Goal: Task Accomplishment & Management: Use online tool/utility

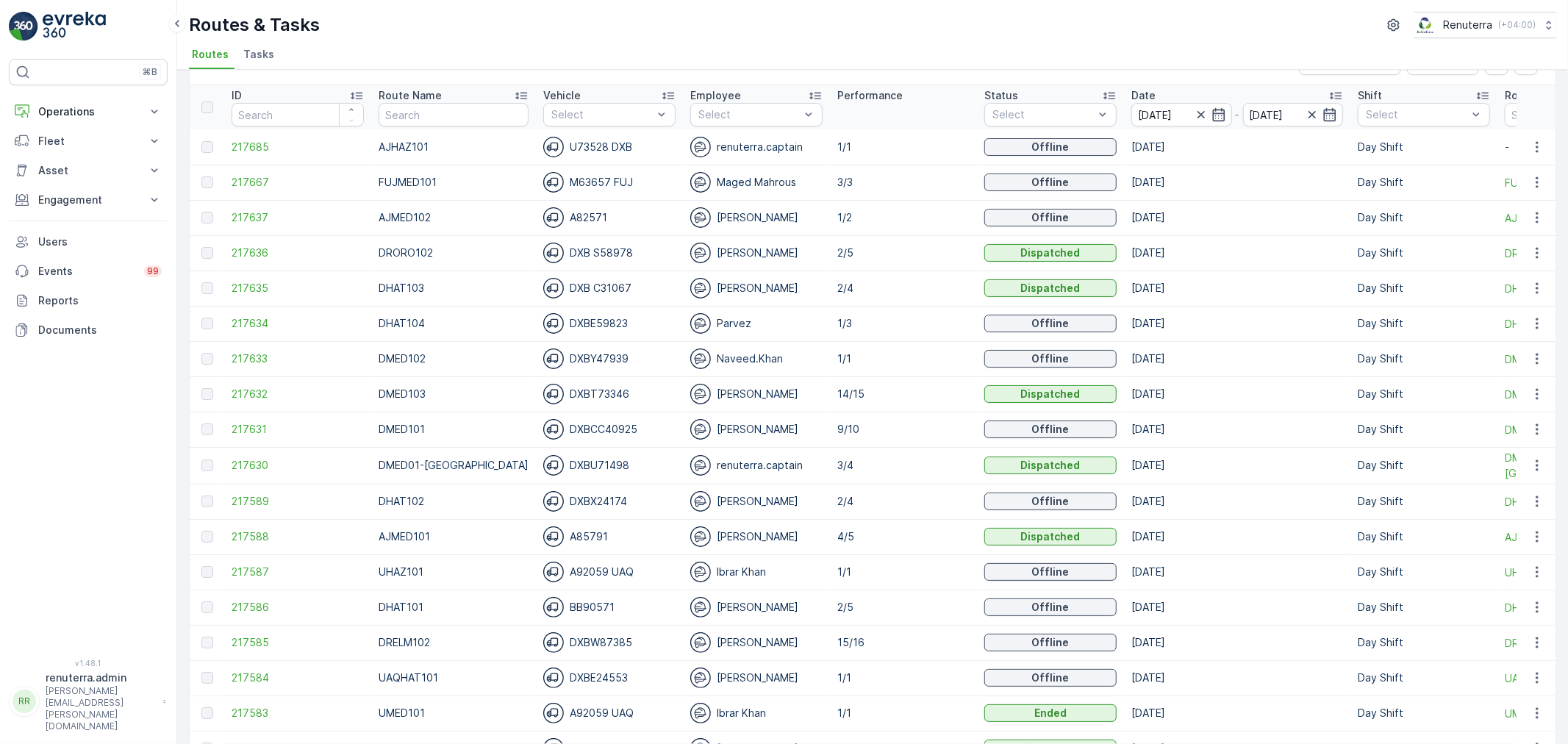
scroll to position [82, 0]
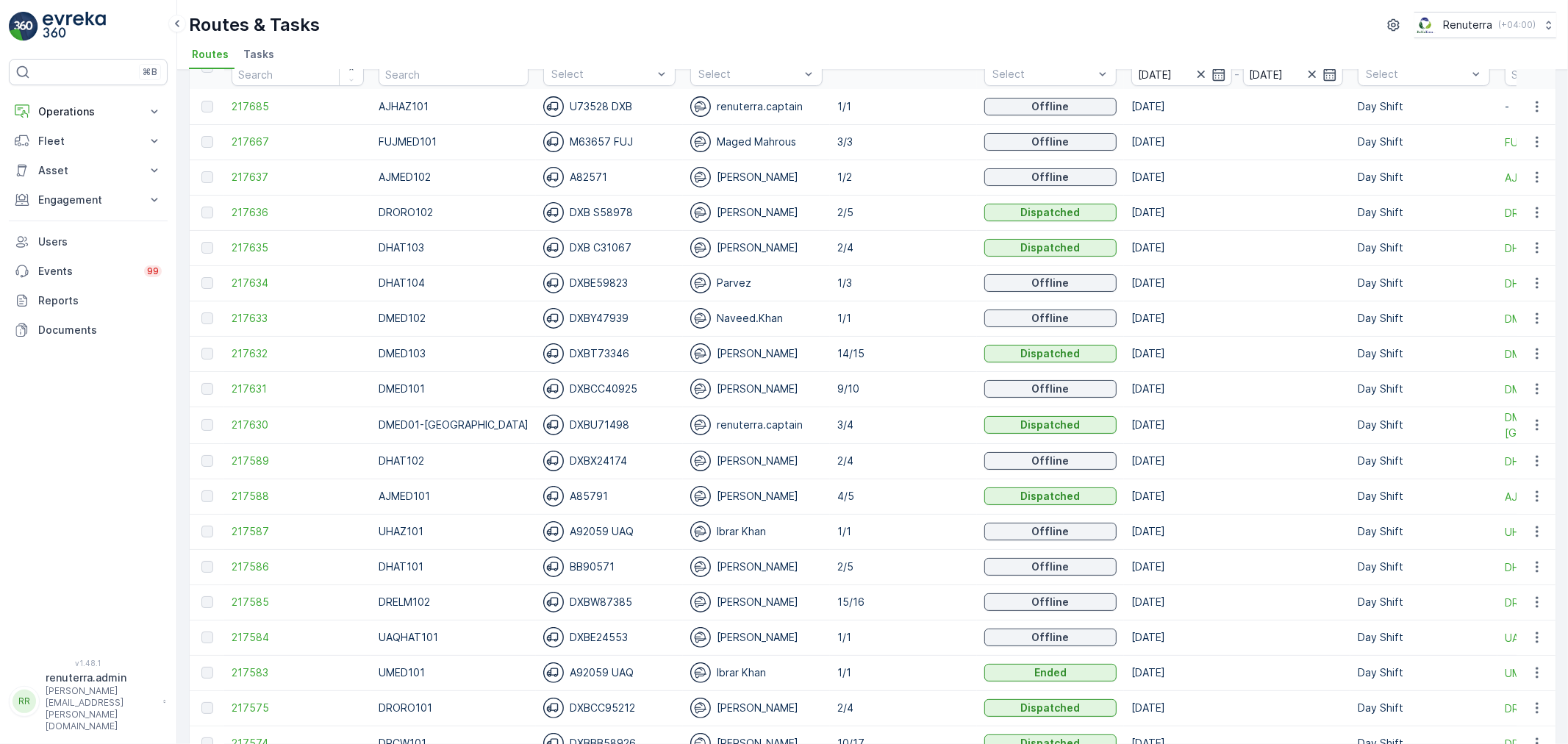
click at [245, 224] on td "217636" at bounding box center [298, 212] width 147 height 35
click at [245, 211] on span "217636" at bounding box center [297, 212] width 132 height 15
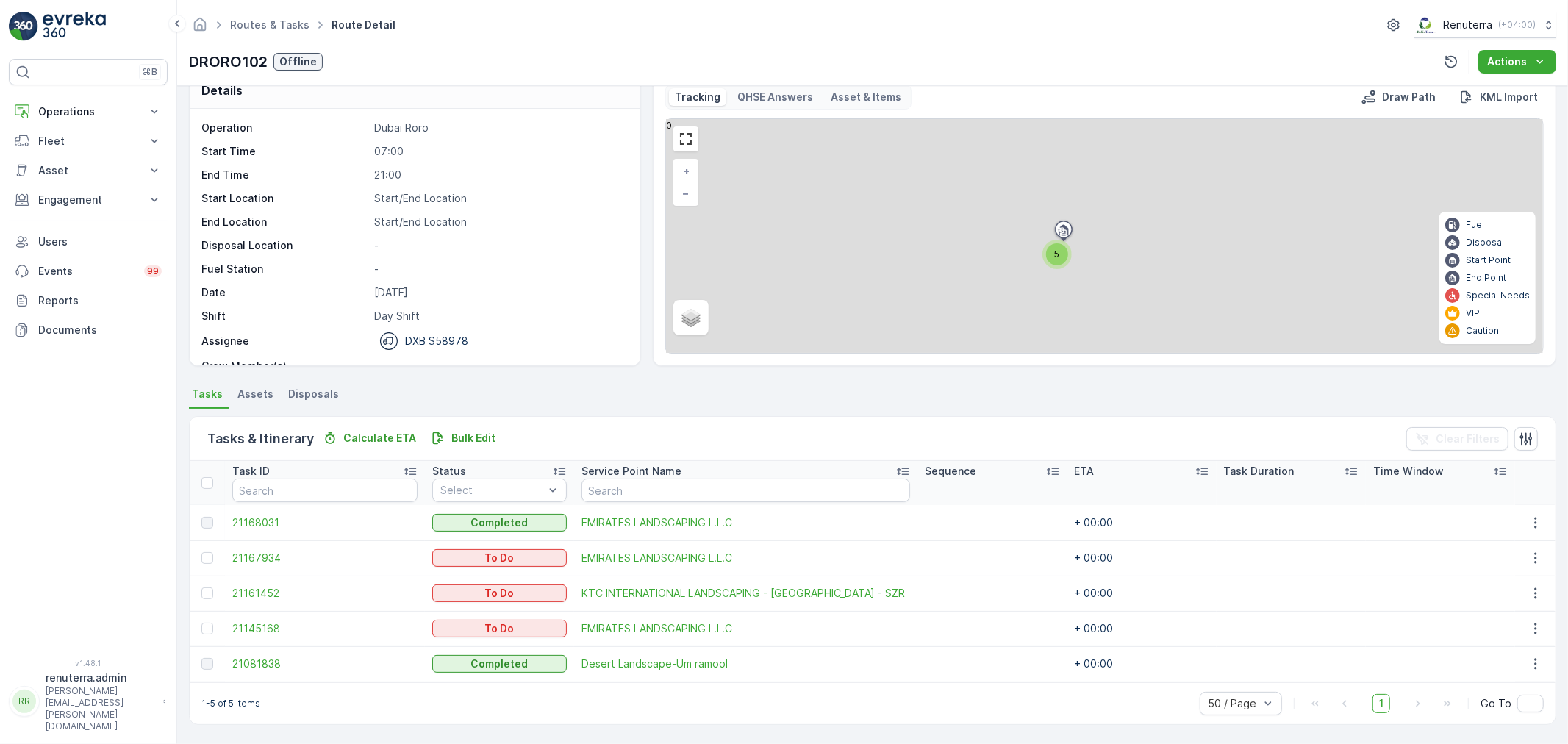
scroll to position [20, 0]
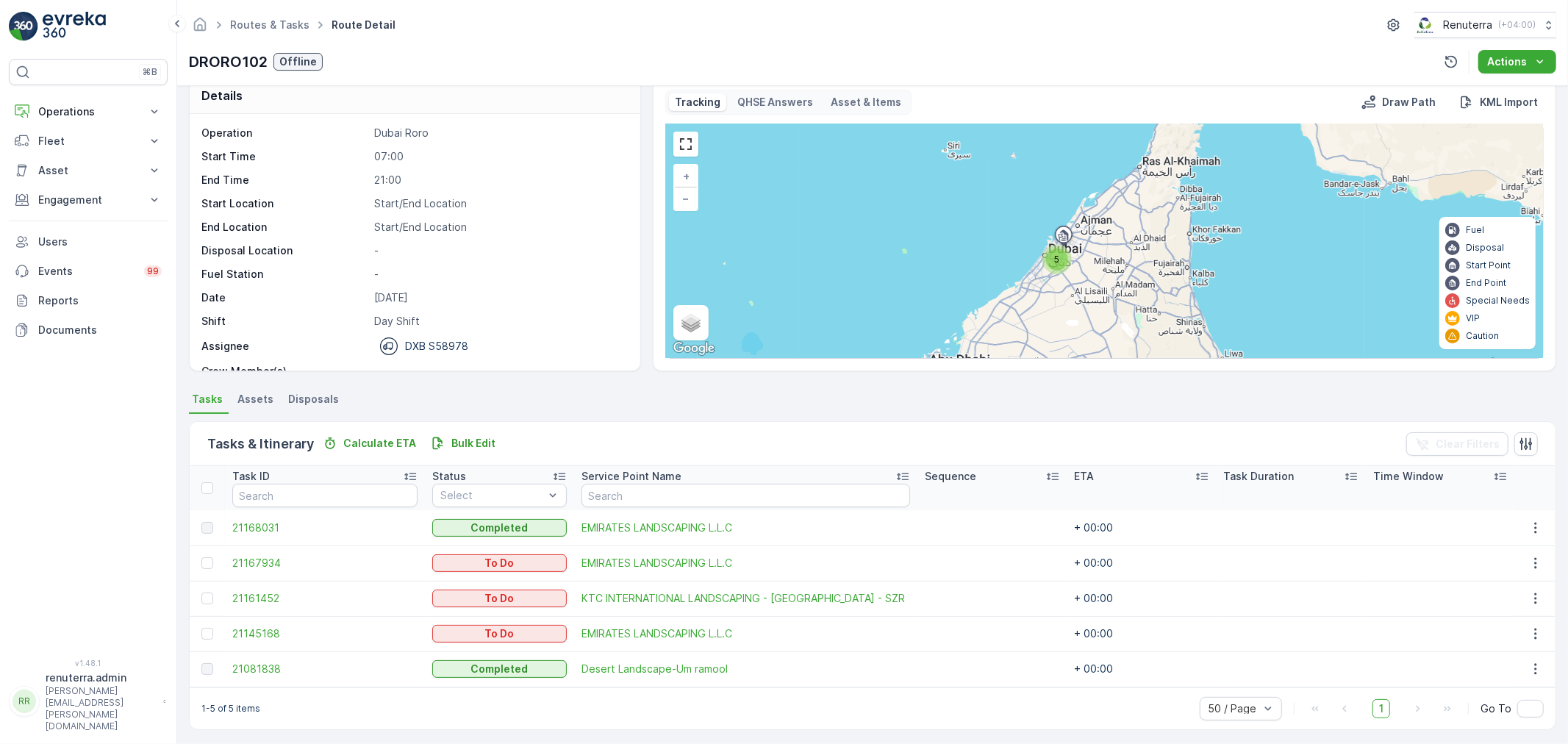
click at [215, 598] on div at bounding box center [209, 599] width 15 height 12
click at [201, 593] on input "checkbox" at bounding box center [201, 593] width 0 height 0
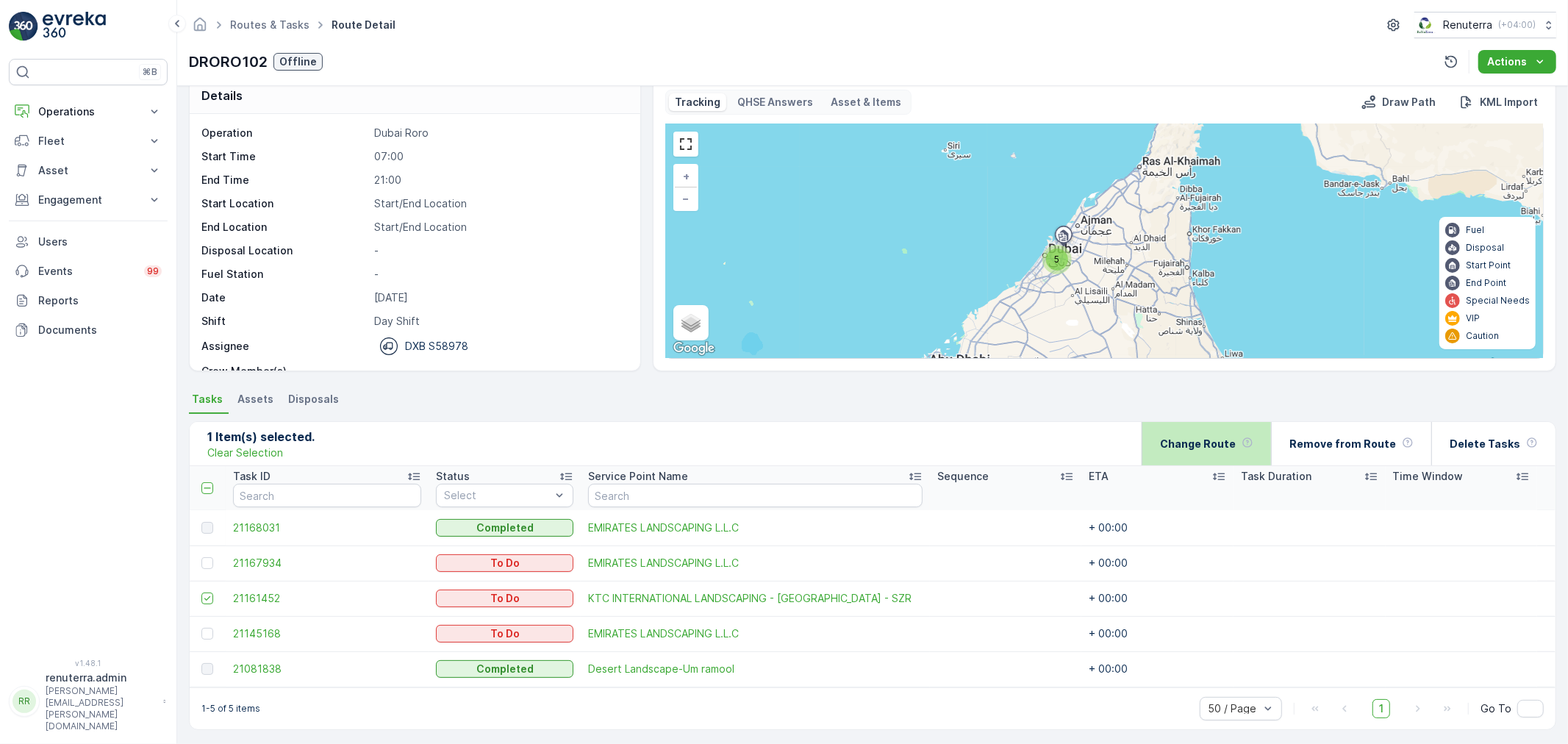
drag, startPoint x: 1171, startPoint y: 467, endPoint x: 1194, endPoint y: 453, distance: 26.9
click at [1175, 466] on th "ETA" at bounding box center [1158, 488] width 152 height 44
click at [1200, 450] on p "Change Route" at bounding box center [1198, 444] width 76 height 15
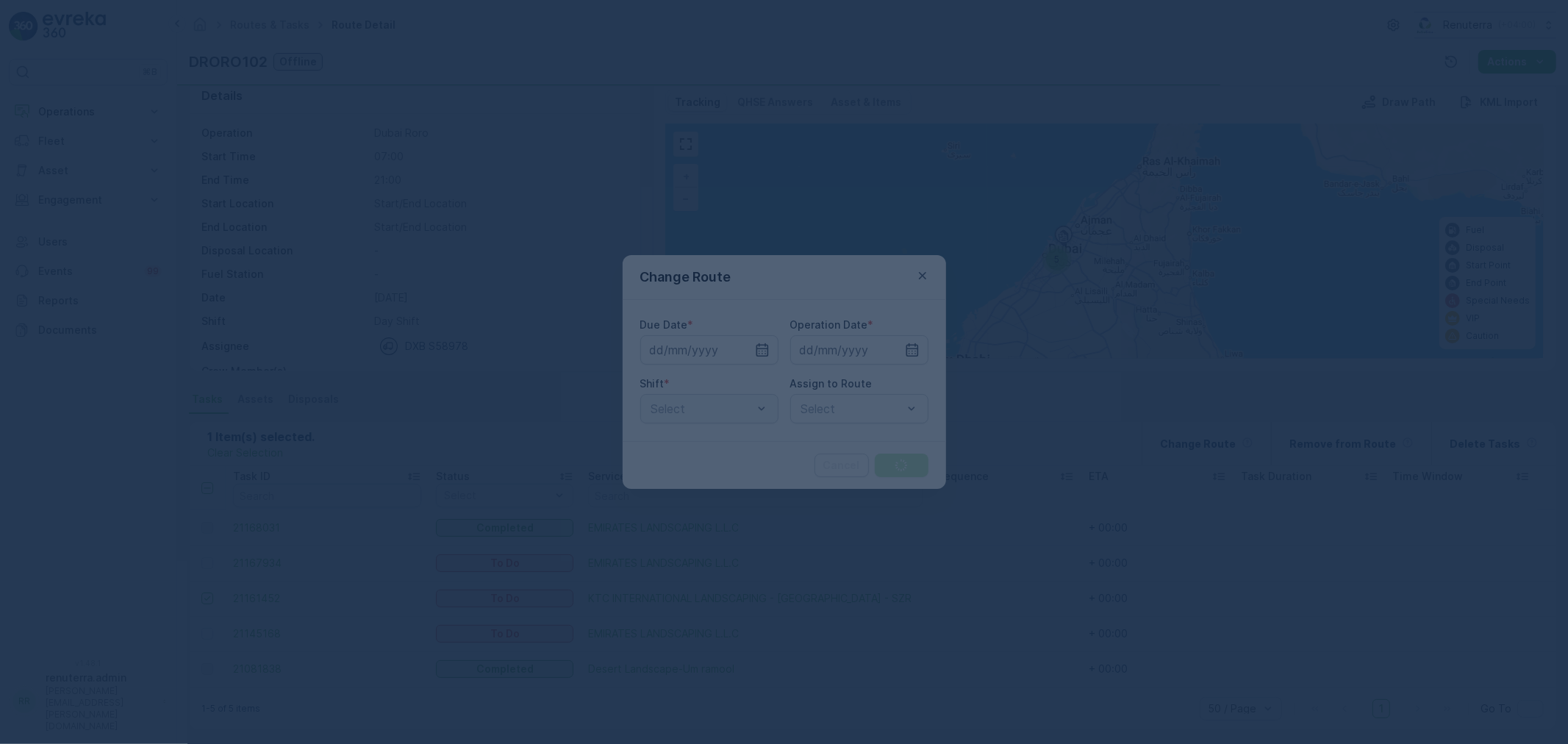
type input "[DATE]"
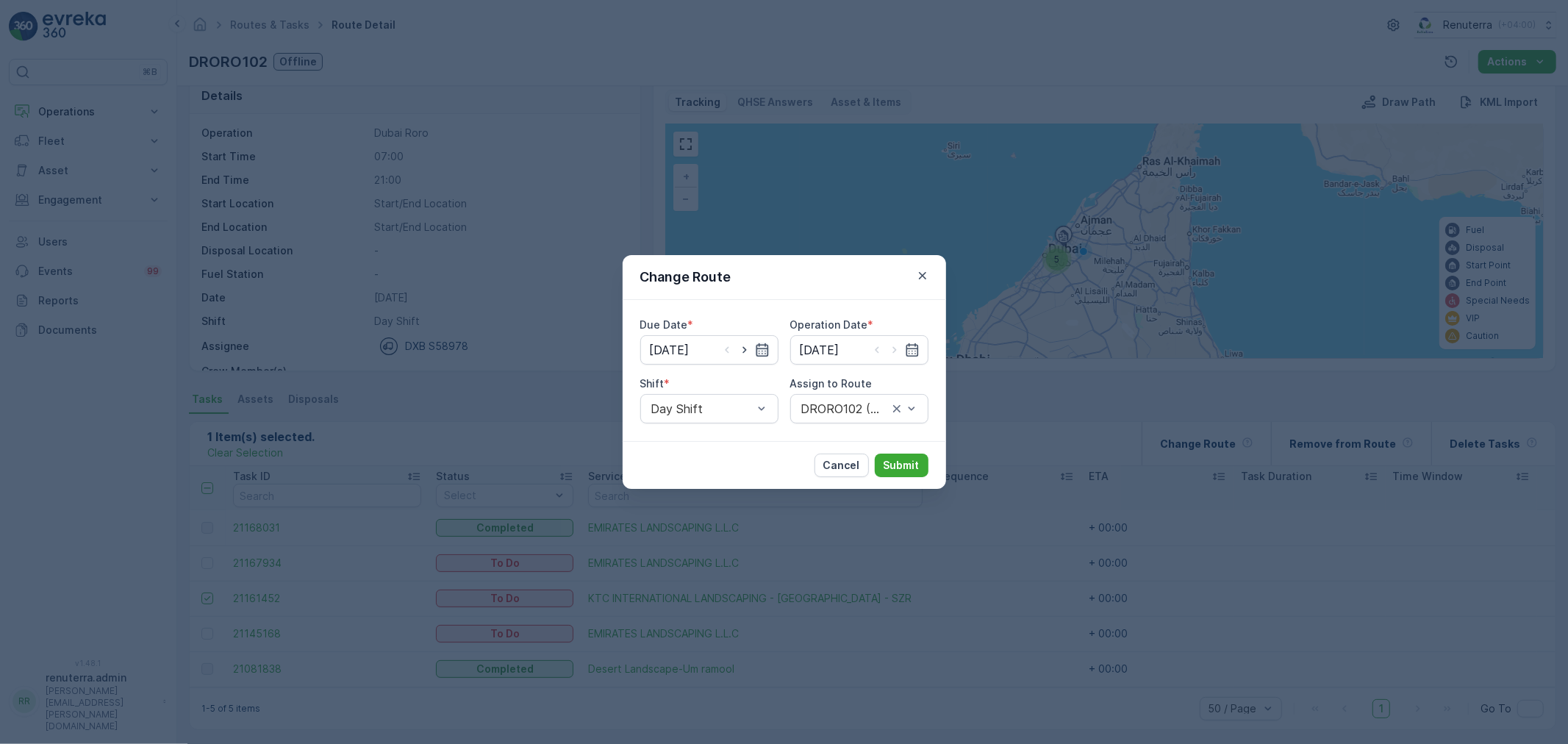
click at [755, 343] on icon "button" at bounding box center [762, 350] width 15 height 15
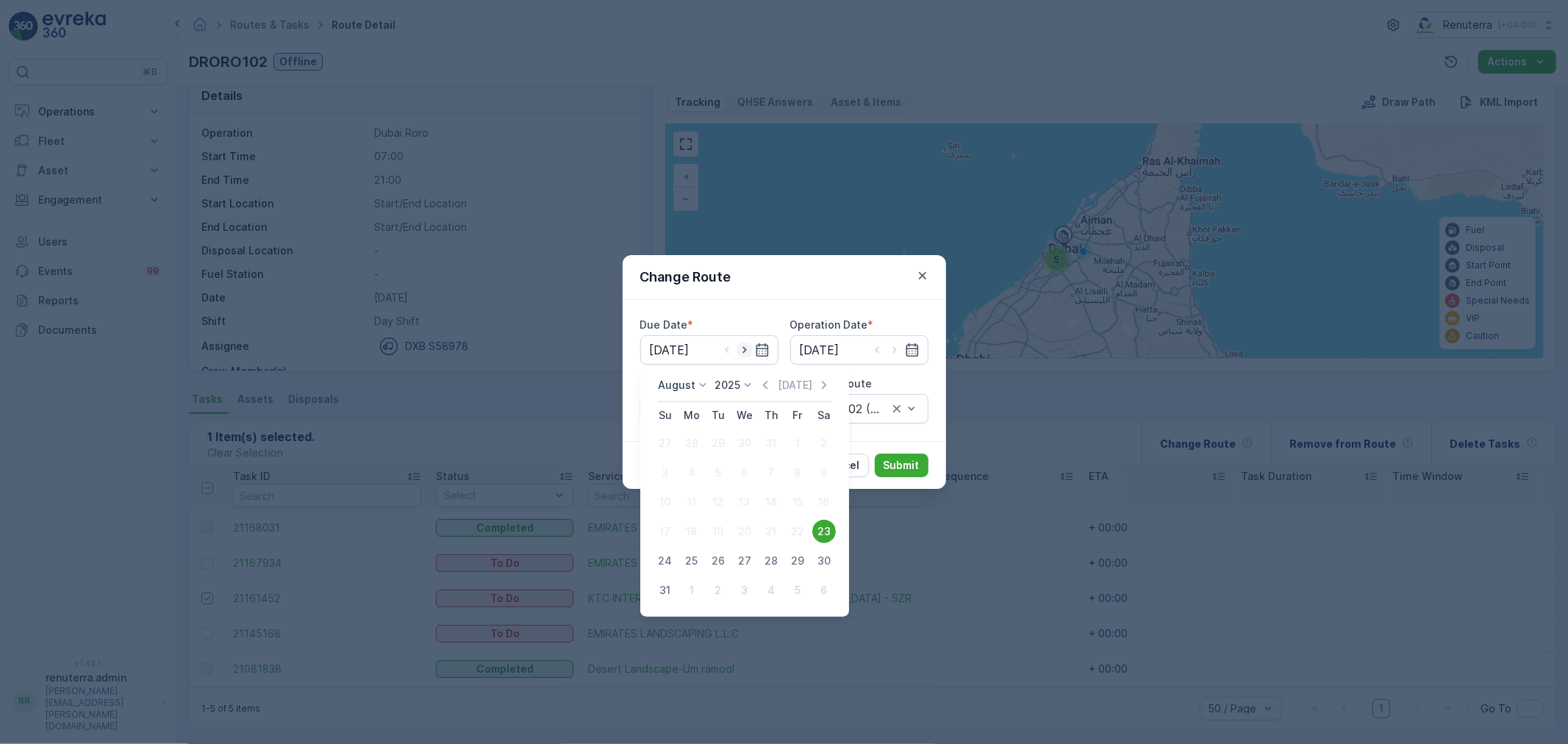
click at [743, 356] on icon "button" at bounding box center [744, 350] width 15 height 15
type input "[DATE]"
click at [891, 350] on icon "button" at bounding box center [894, 350] width 15 height 15
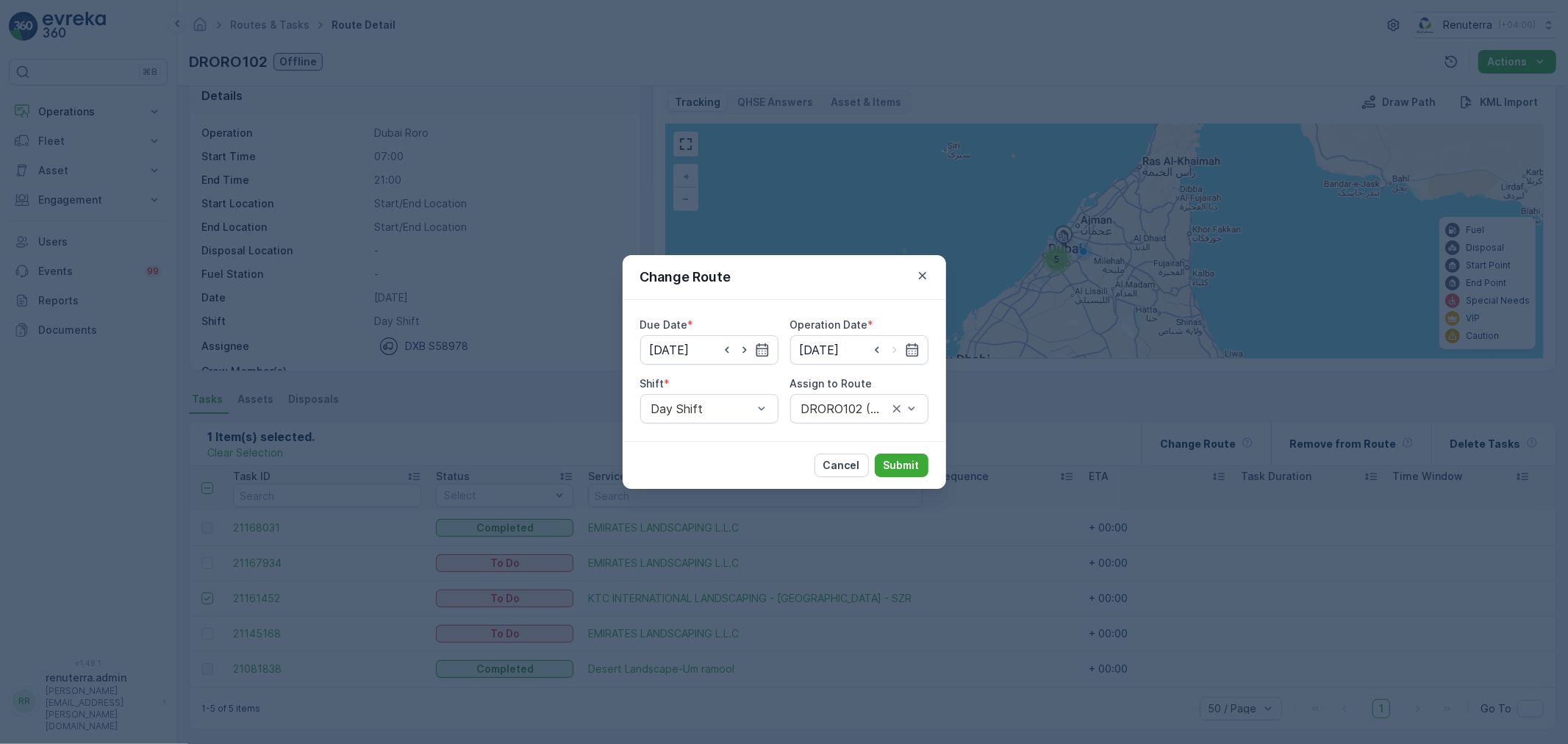
type input "[DATE]"
click at [862, 419] on div "DRORO102 (Offline) - DXB S58978" at bounding box center [860, 409] width 138 height 29
type input "102"
click at [829, 461] on span "DRORO102 (Route Plan) - DXB S58978" at bounding box center [859, 451] width 120 height 26
click at [885, 461] on button "Submit" at bounding box center [902, 466] width 54 height 24
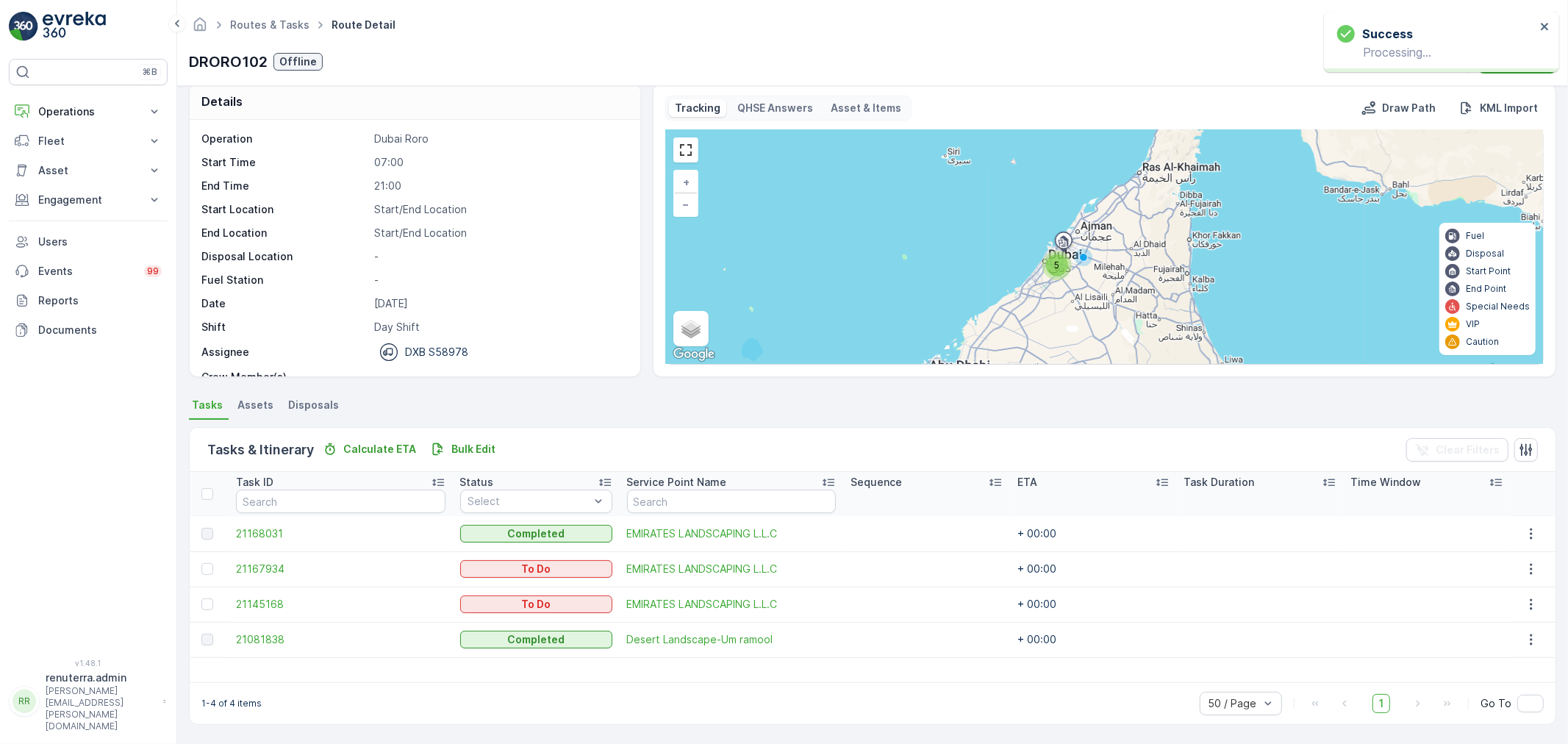
scroll to position [15, 0]
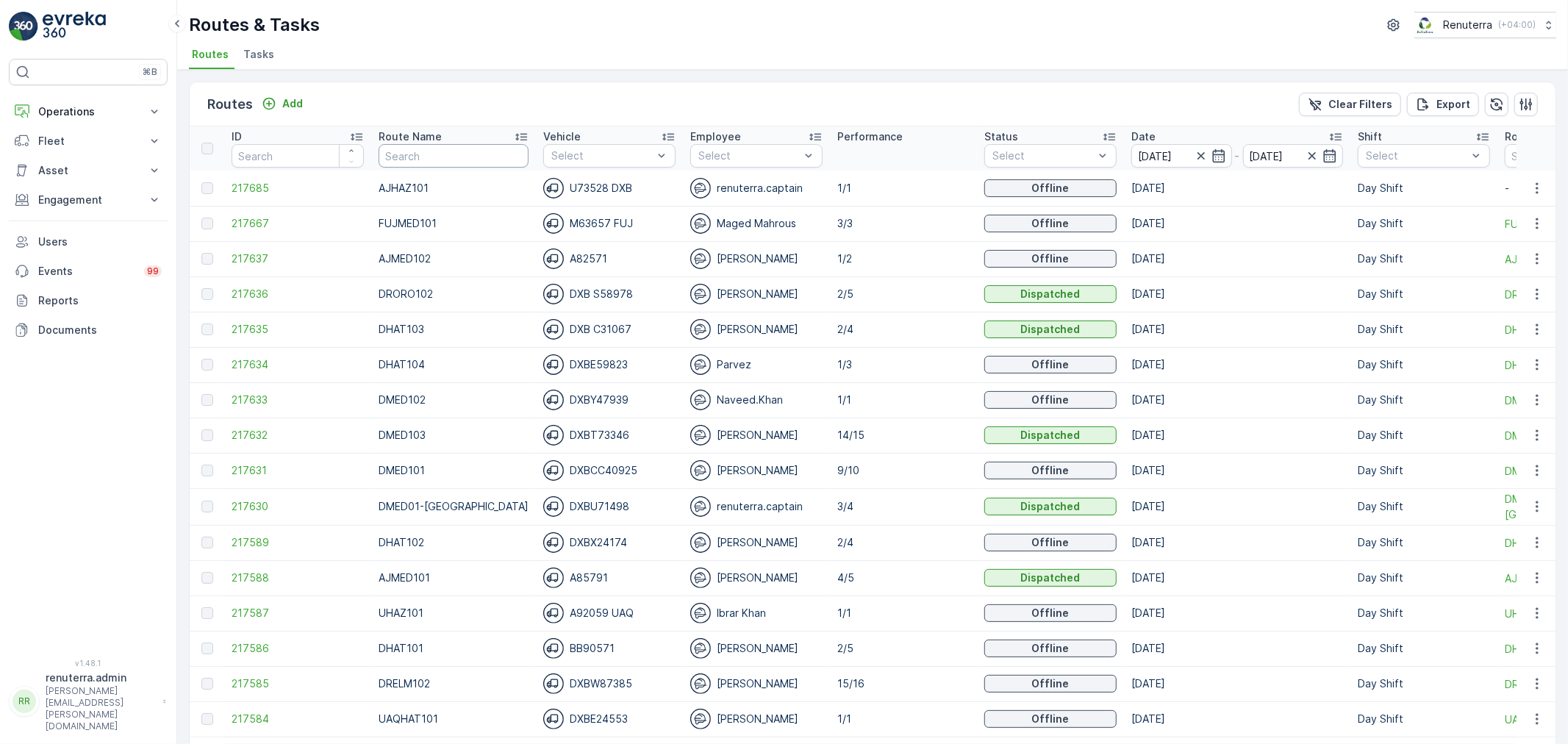
click at [428, 157] on input "text" at bounding box center [454, 156] width 150 height 24
type input "hat10"
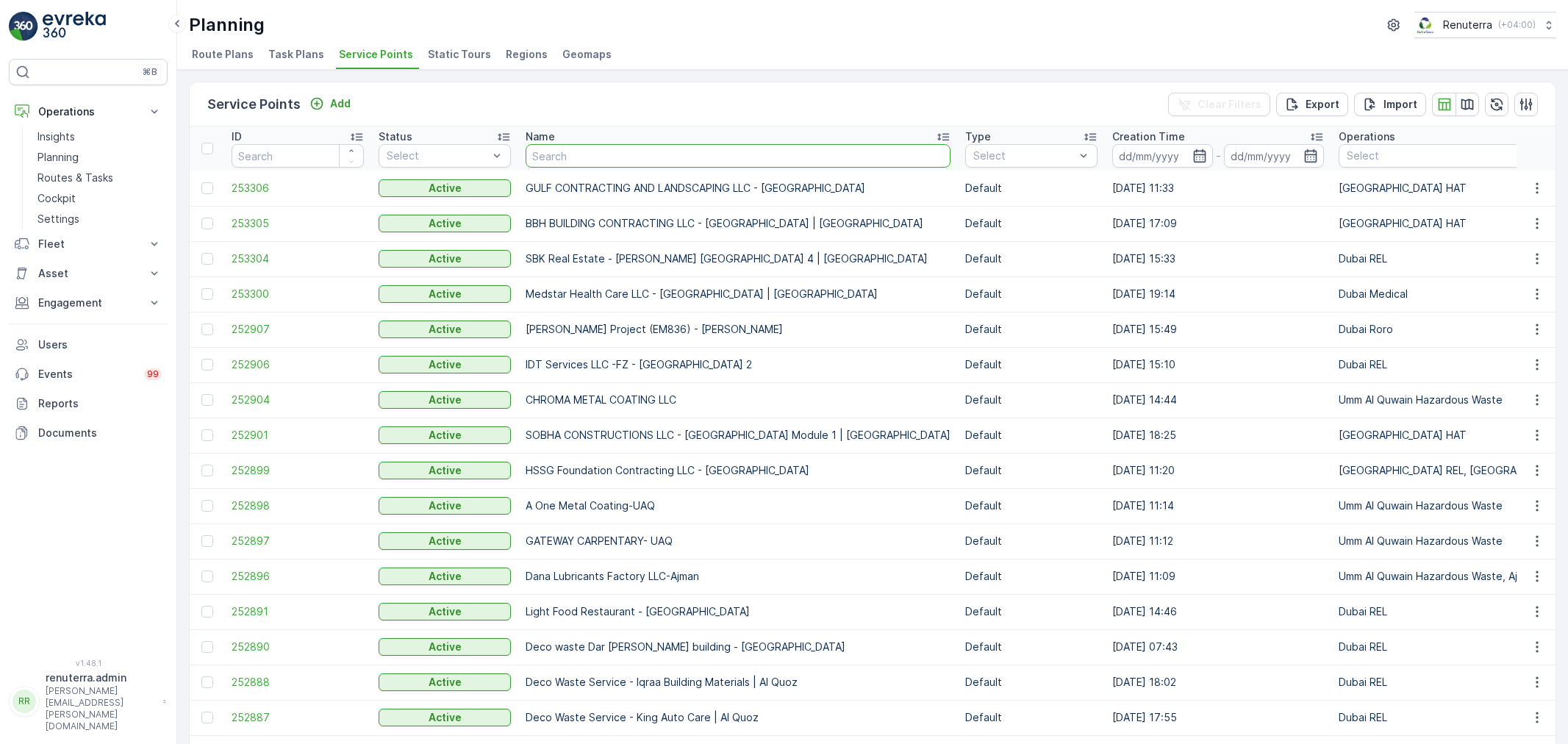
click at [564, 155] on input "text" at bounding box center [738, 156] width 425 height 24
type input "royal"
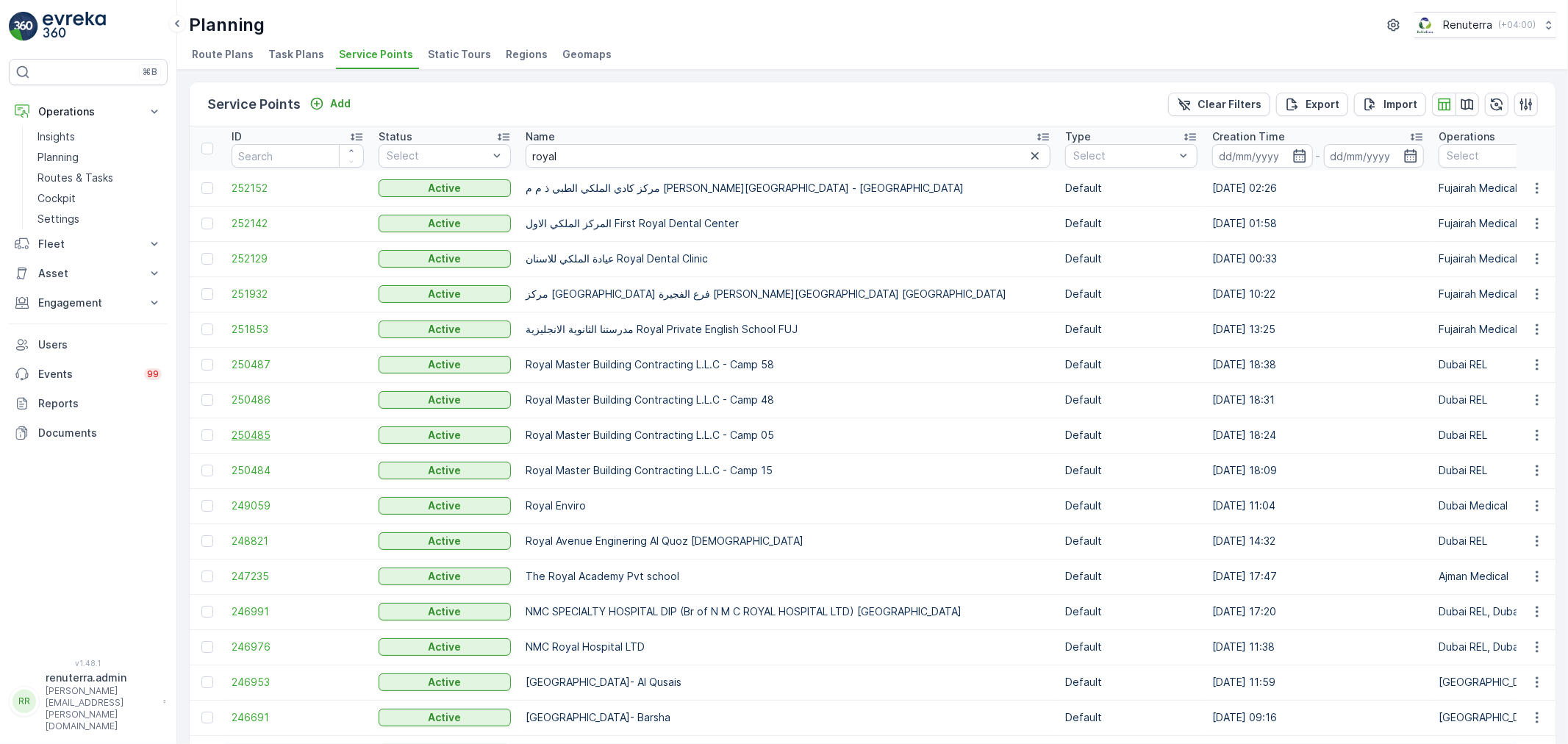
click at [253, 434] on span "250485" at bounding box center [297, 435] width 132 height 15
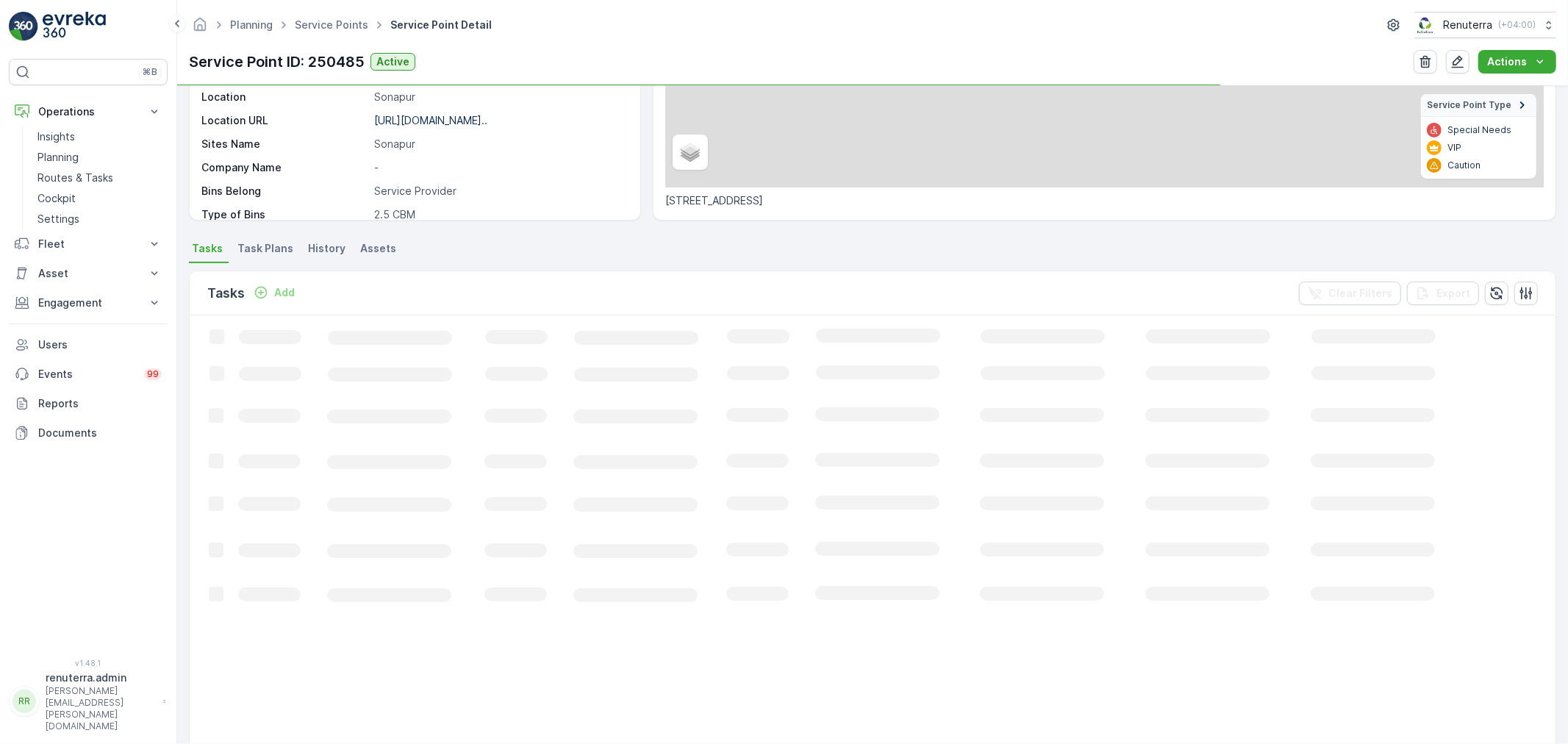
scroll to position [245, 0]
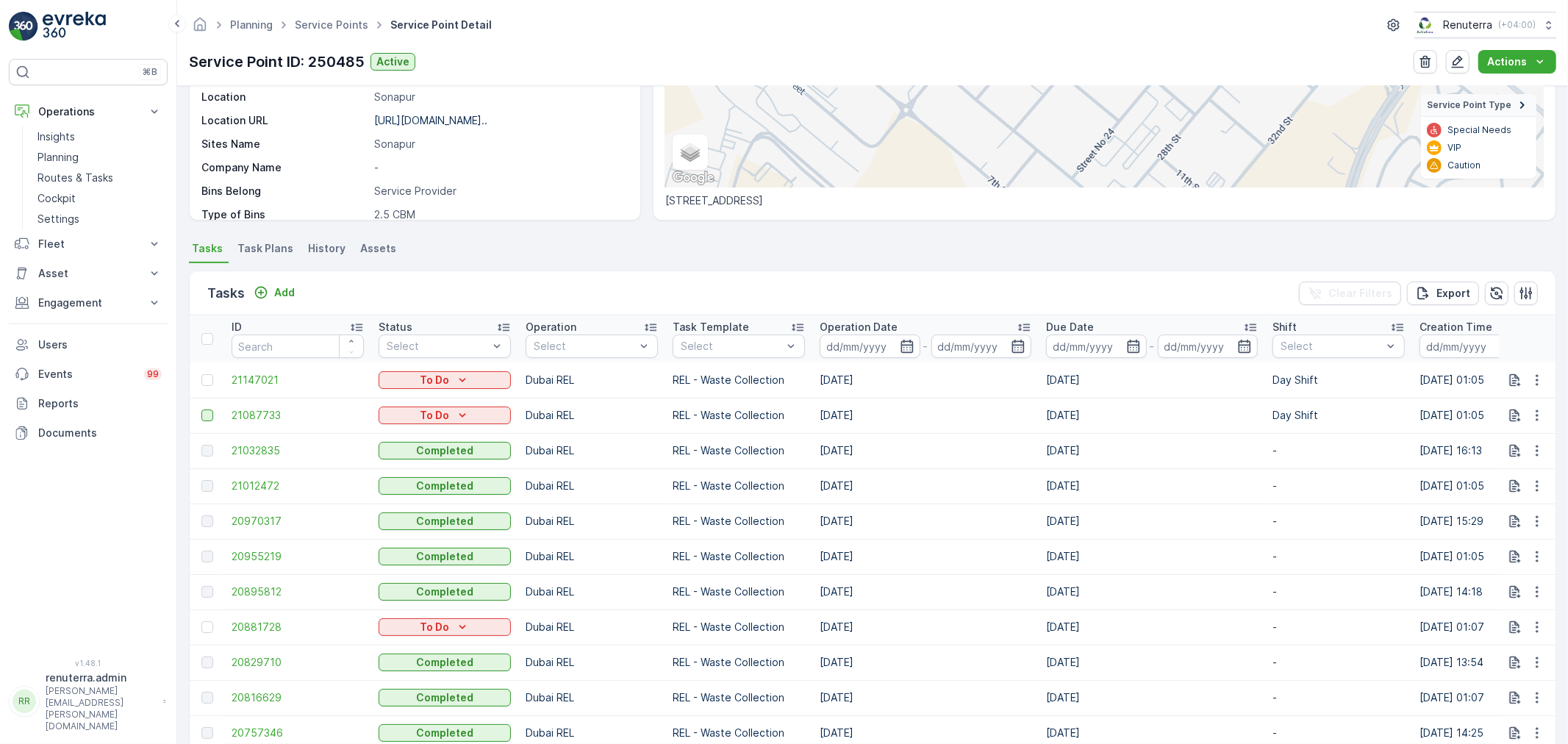
click at [201, 413] on div at bounding box center [207, 416] width 12 height 12
click at [201, 410] on input "checkbox" at bounding box center [201, 410] width 0 height 0
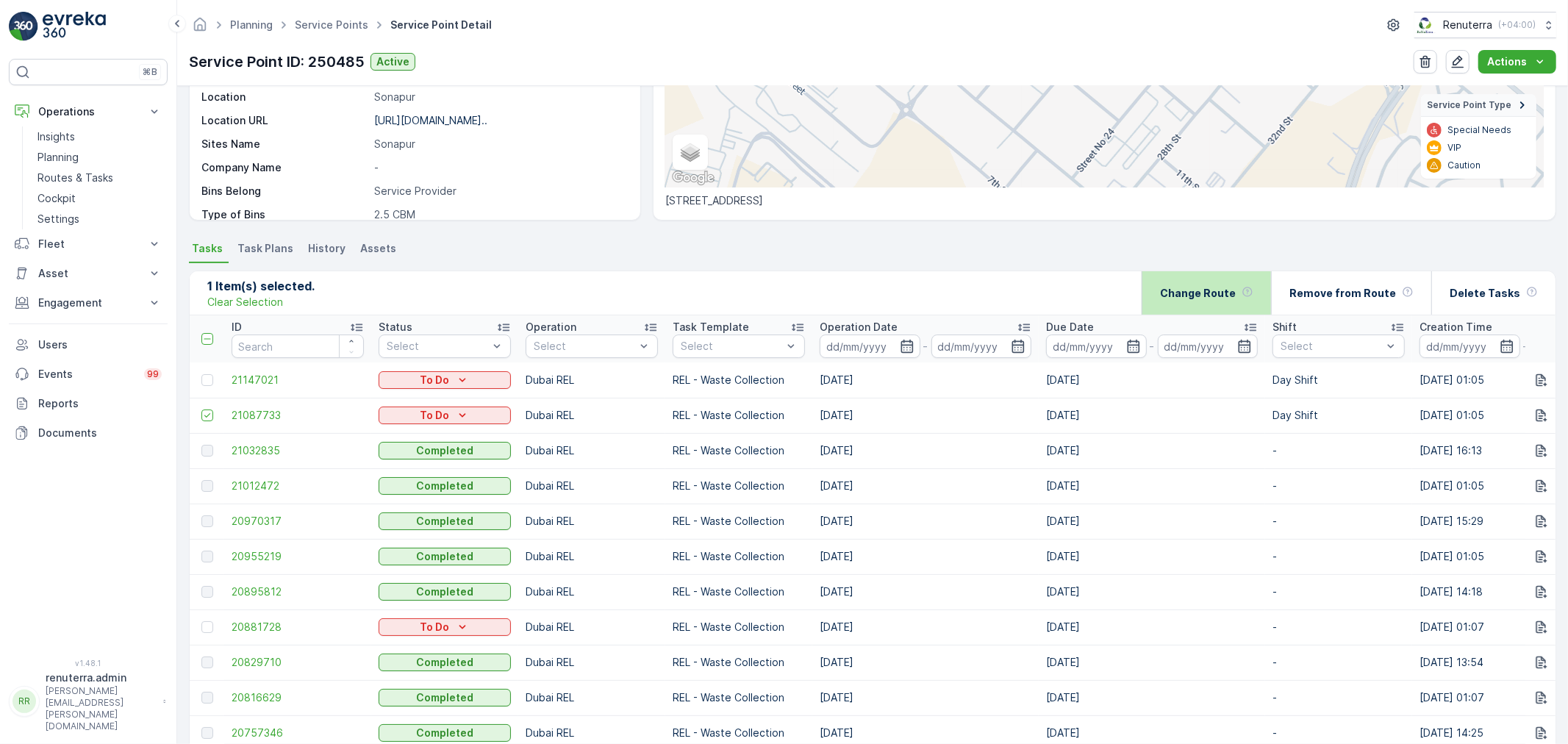
click at [1231, 290] on p "Change Route" at bounding box center [1198, 293] width 76 height 15
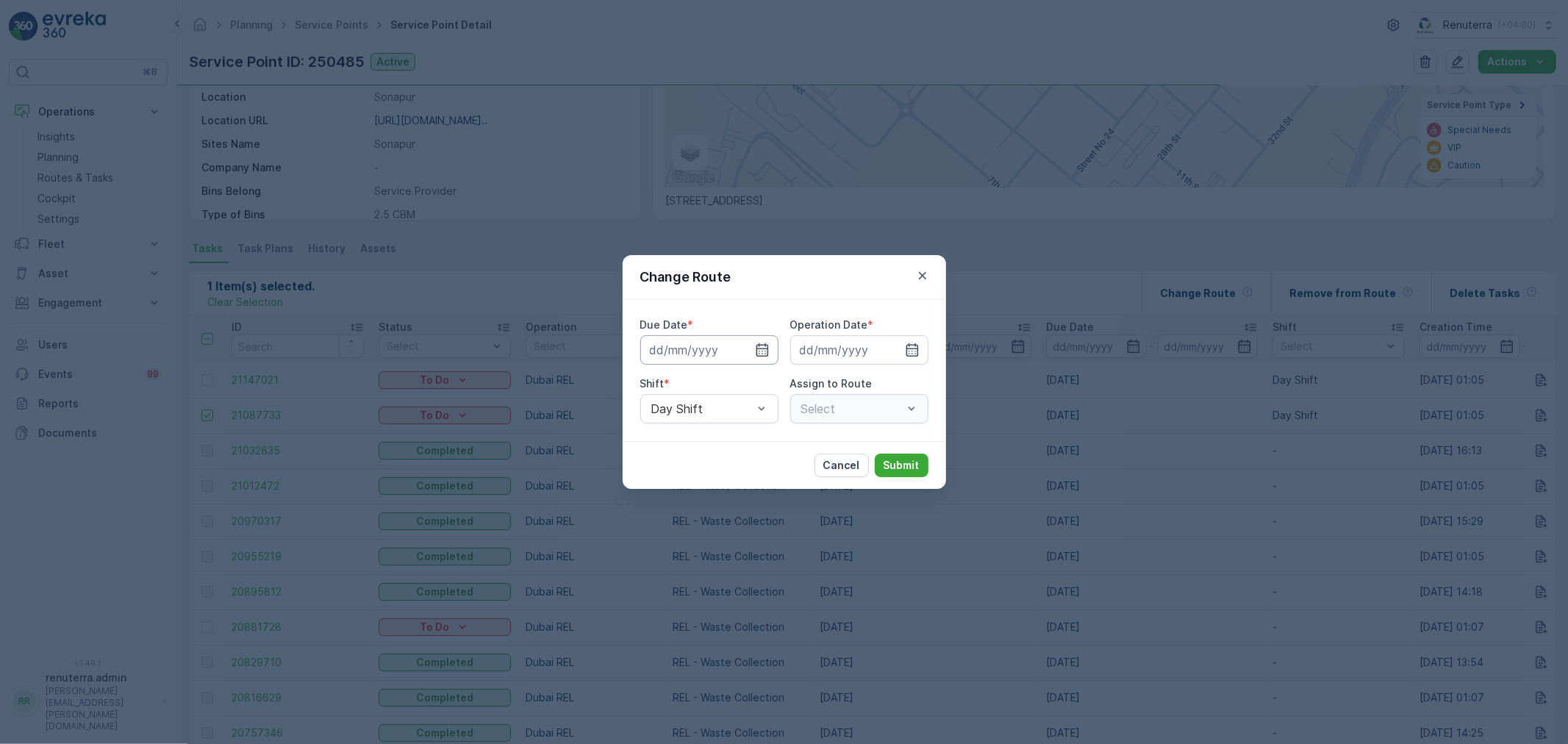
type input "[DATE]"
click at [721, 351] on icon "button" at bounding box center [727, 350] width 15 height 15
type input "[DATE]"
click at [835, 339] on input at bounding box center [860, 350] width 138 height 29
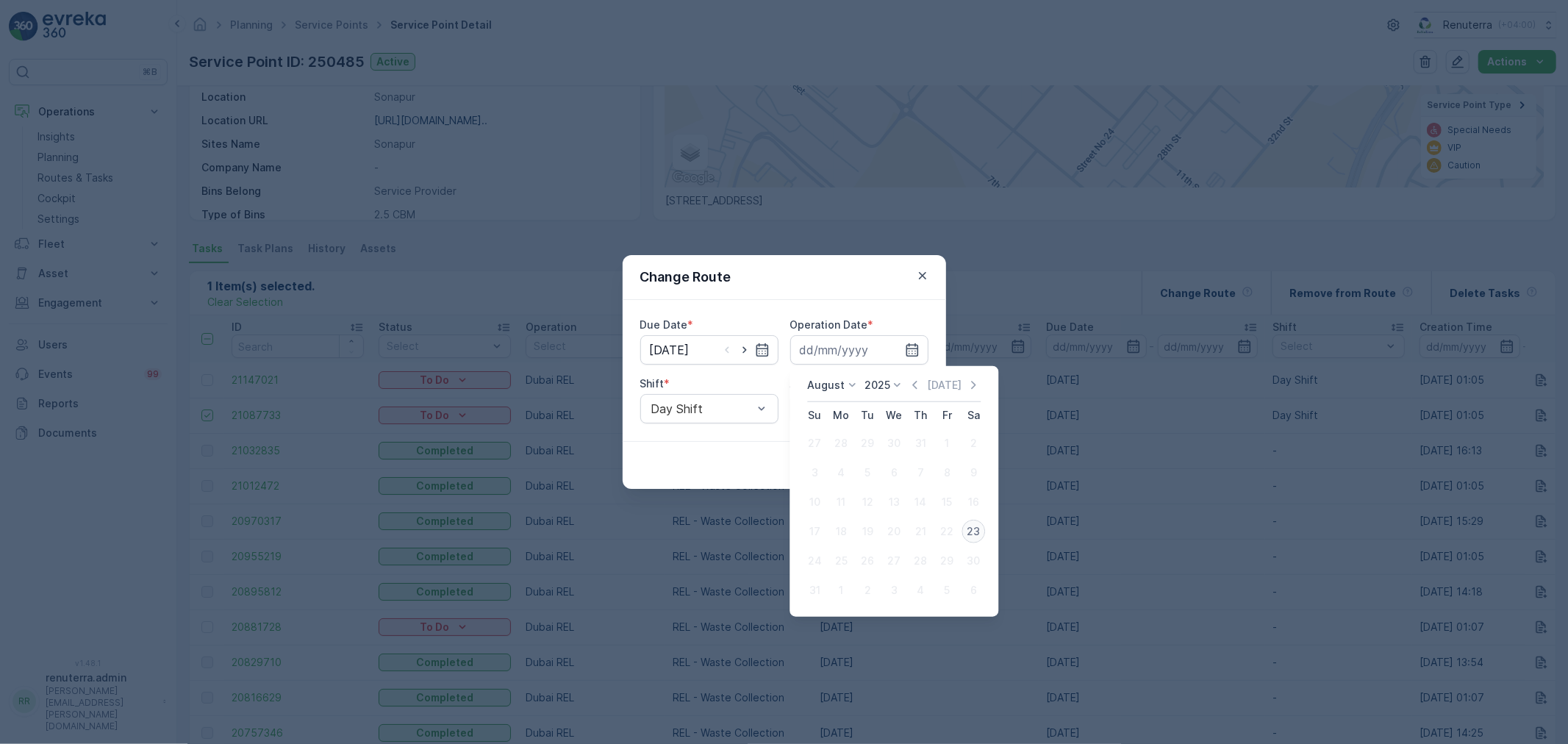
click at [961, 532] on div "23" at bounding box center [973, 532] width 24 height 24
type input "[DATE]"
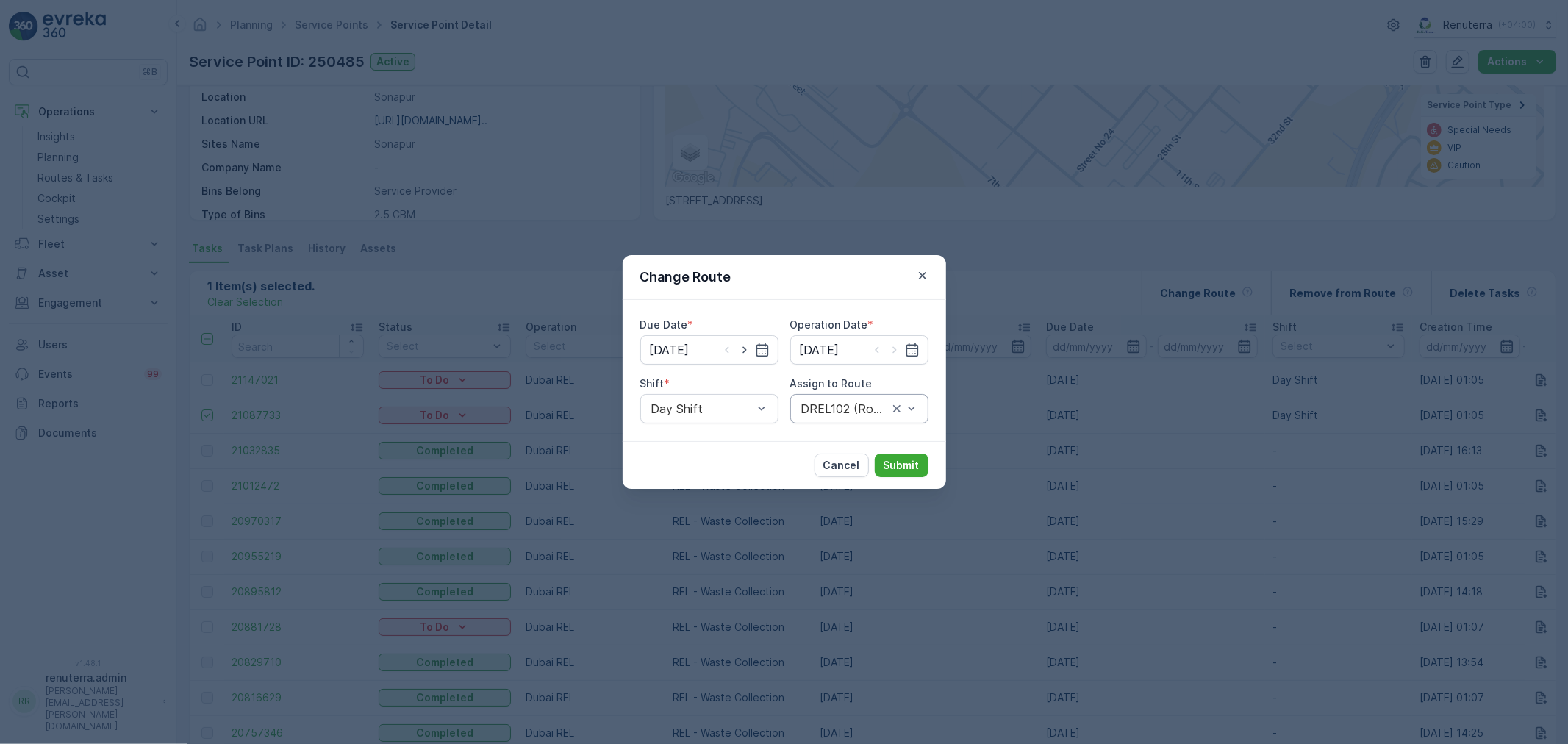
click at [865, 417] on div "DREL102 (Route Plan) - DXBCC86175" at bounding box center [860, 409] width 138 height 29
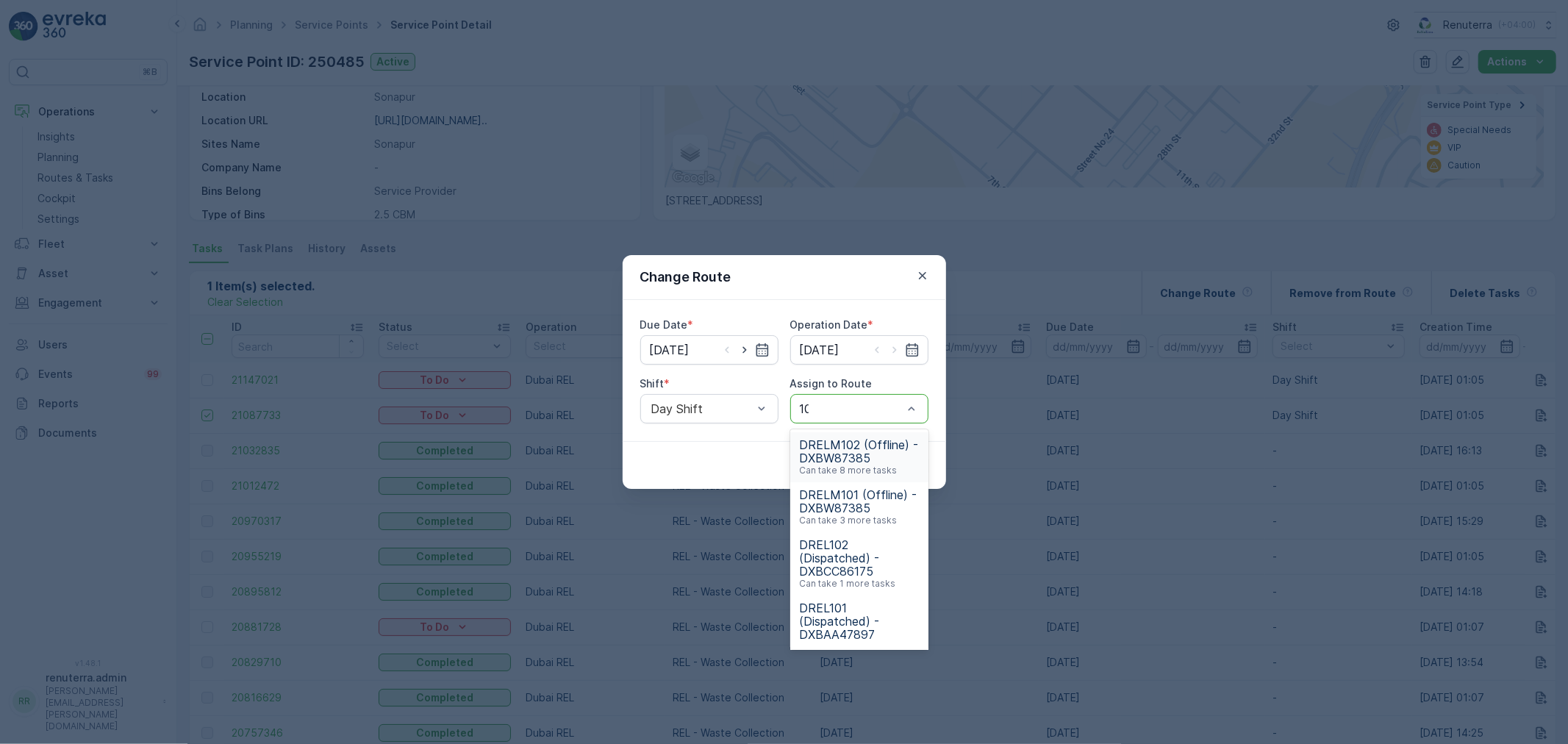
type input "102"
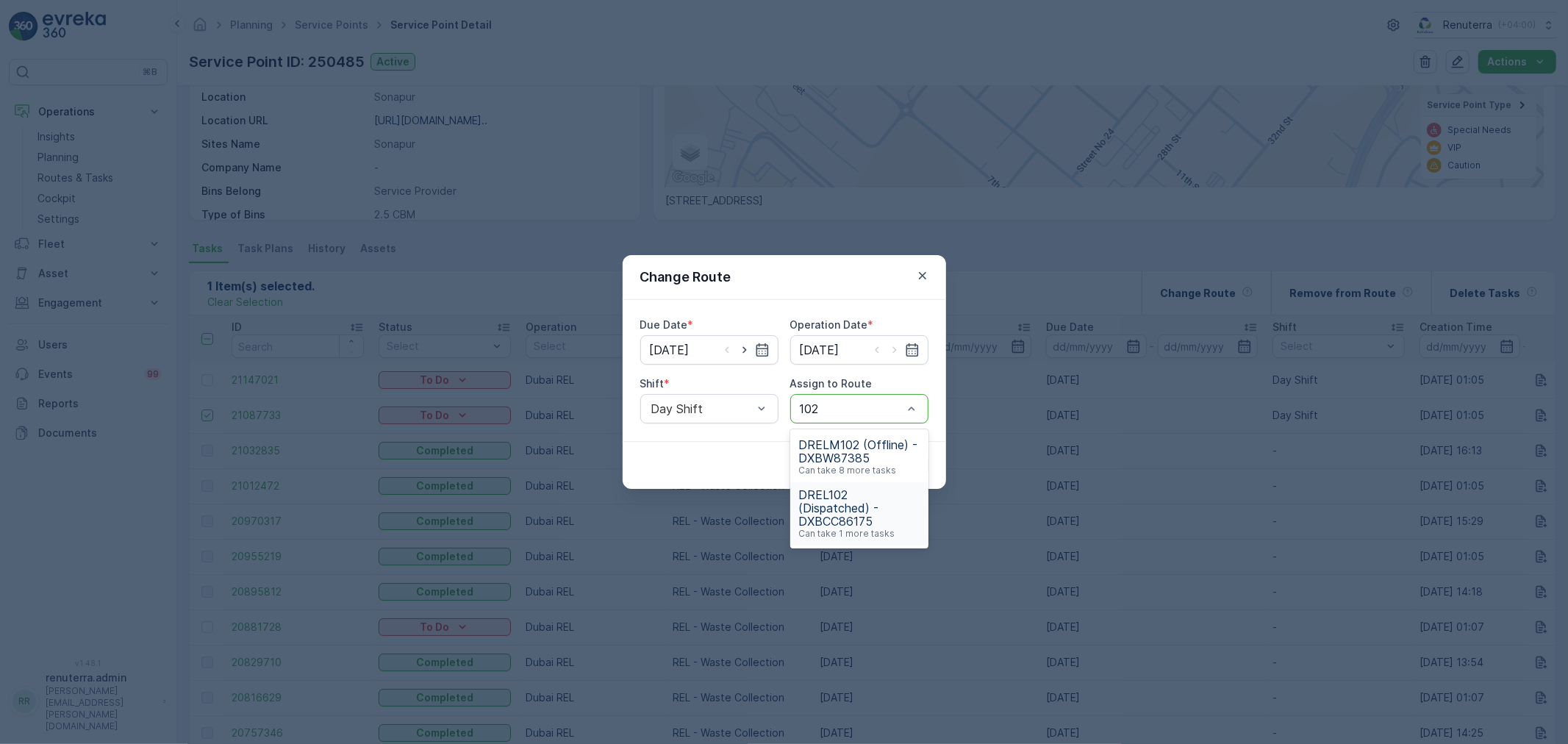
click at [880, 508] on span "DREL102 (Dispatched) - DXBCC86175" at bounding box center [859, 508] width 120 height 40
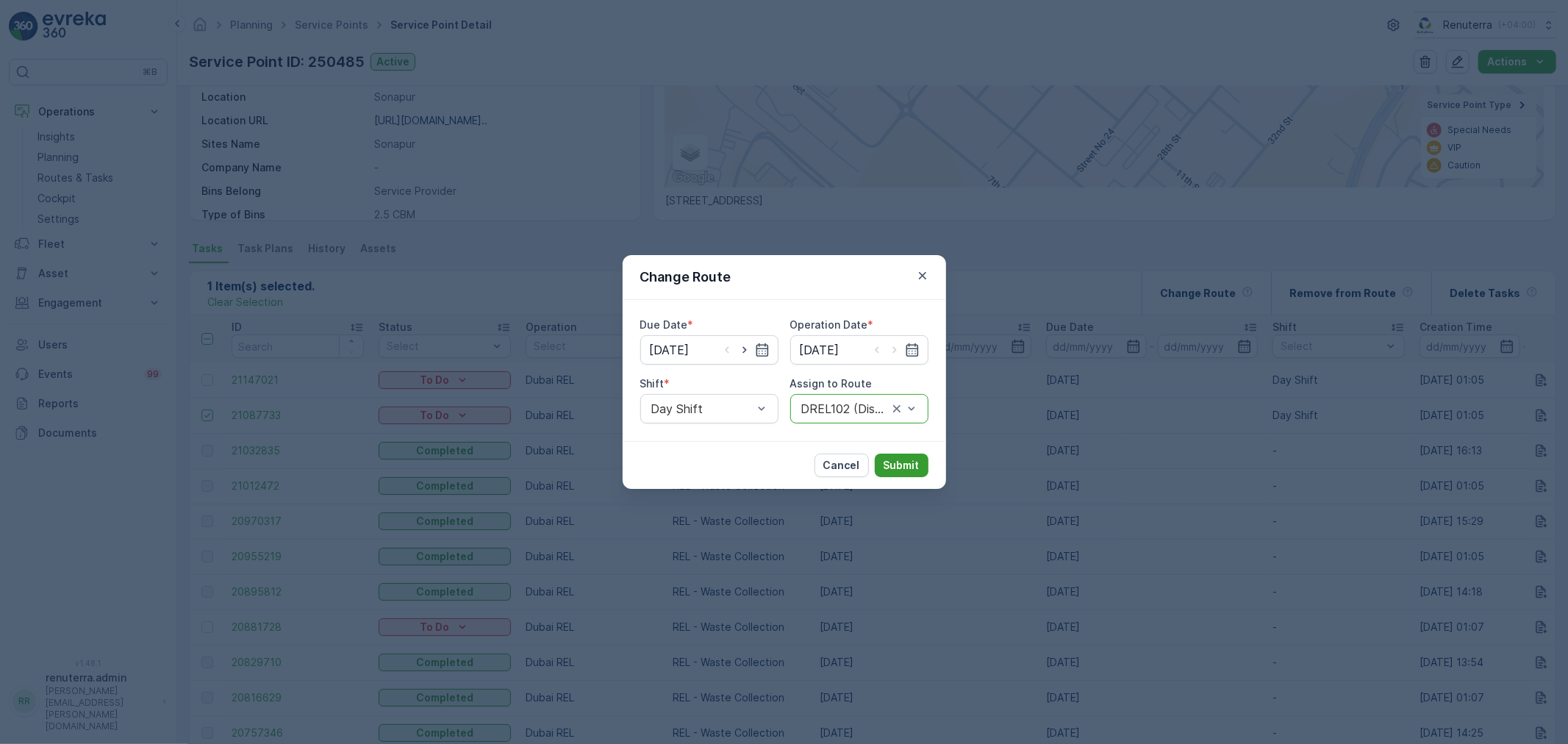
click at [910, 459] on p "Submit" at bounding box center [902, 465] width 36 height 15
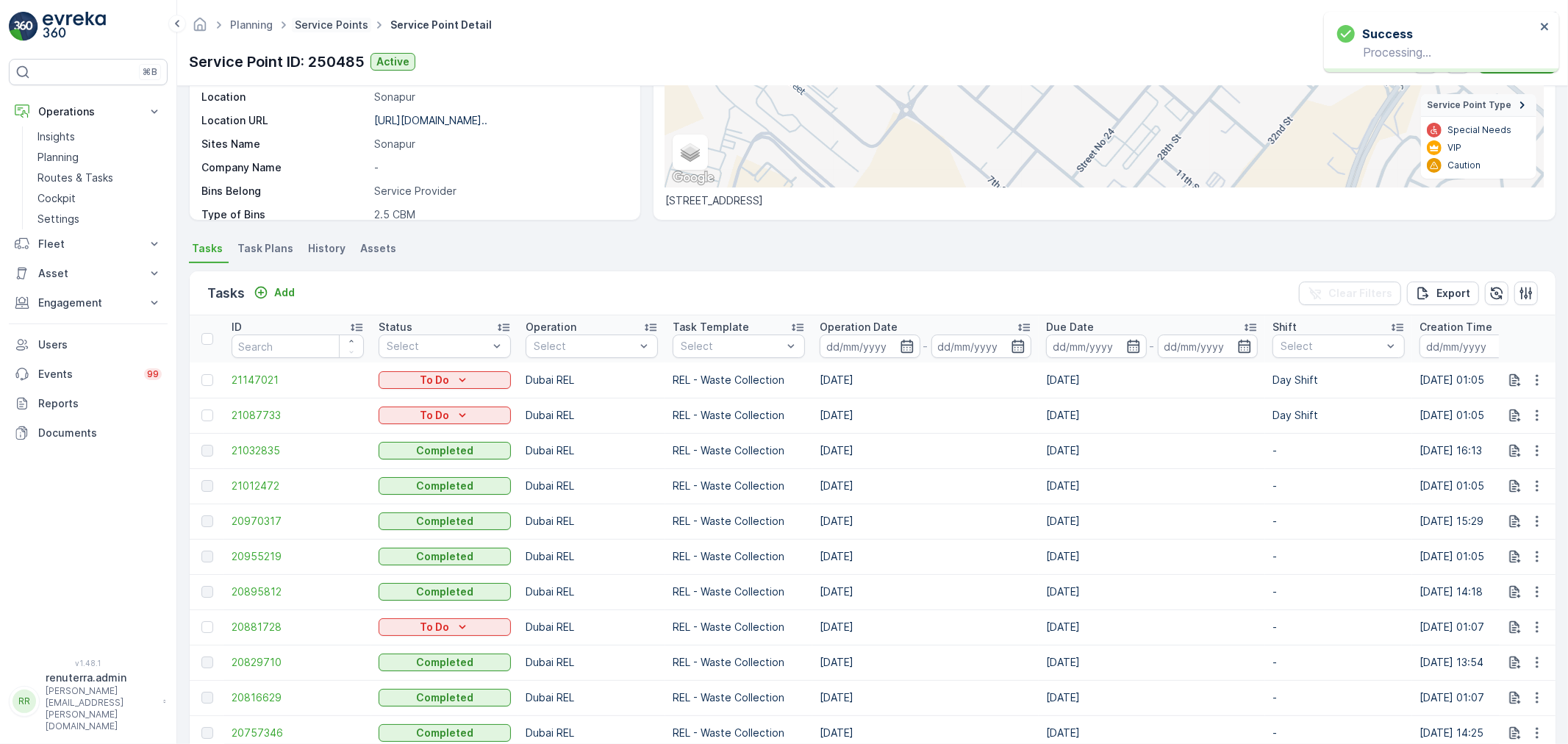
click at [338, 26] on link "Service Points" at bounding box center [332, 25] width 73 height 13
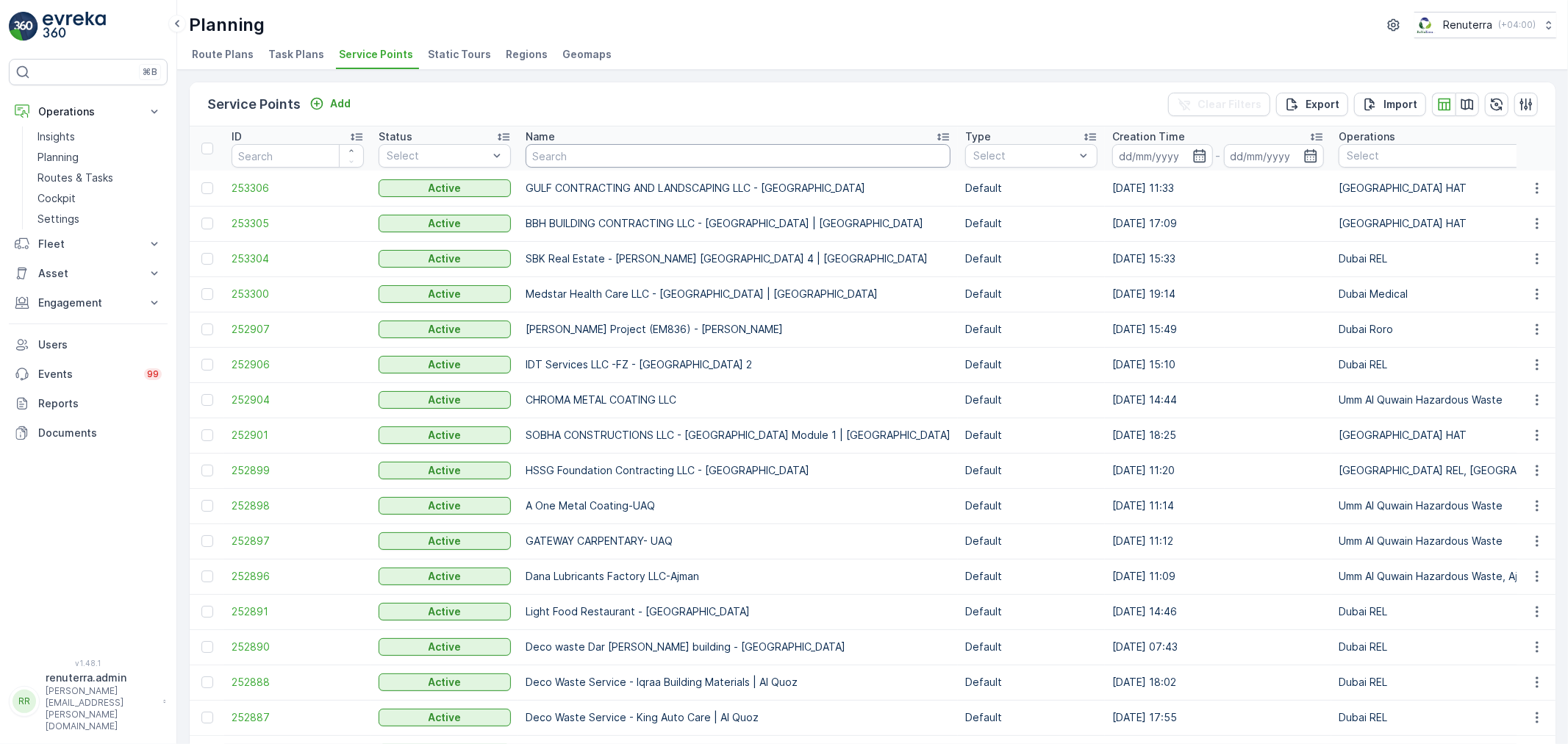
click at [604, 157] on input "text" at bounding box center [738, 156] width 425 height 24
type input "Afga"
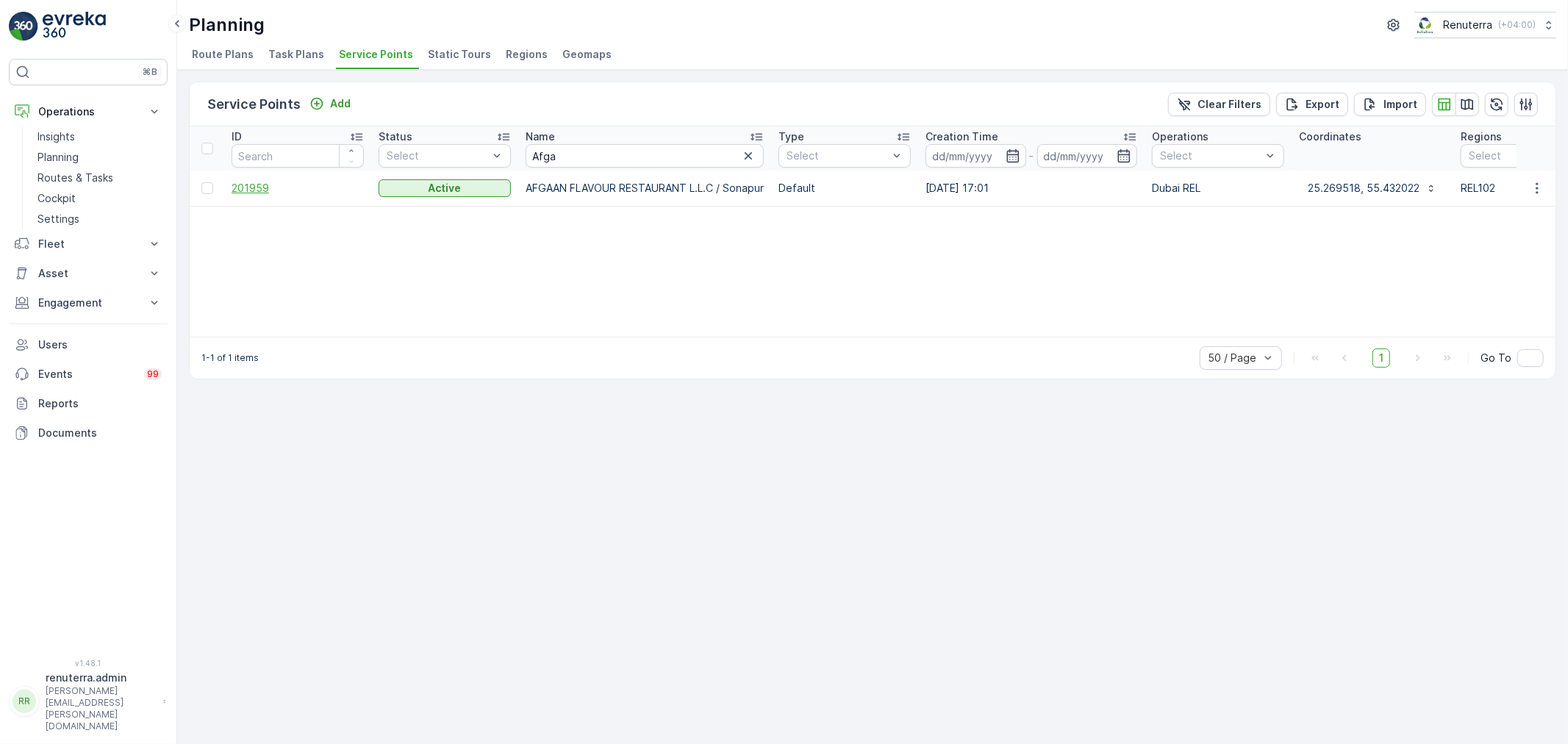
drag, startPoint x: 317, startPoint y: 171, endPoint x: 309, endPoint y: 179, distance: 11.3
click at [317, 171] on td "201959" at bounding box center [298, 188] width 147 height 35
click at [305, 183] on span "201959" at bounding box center [297, 188] width 132 height 15
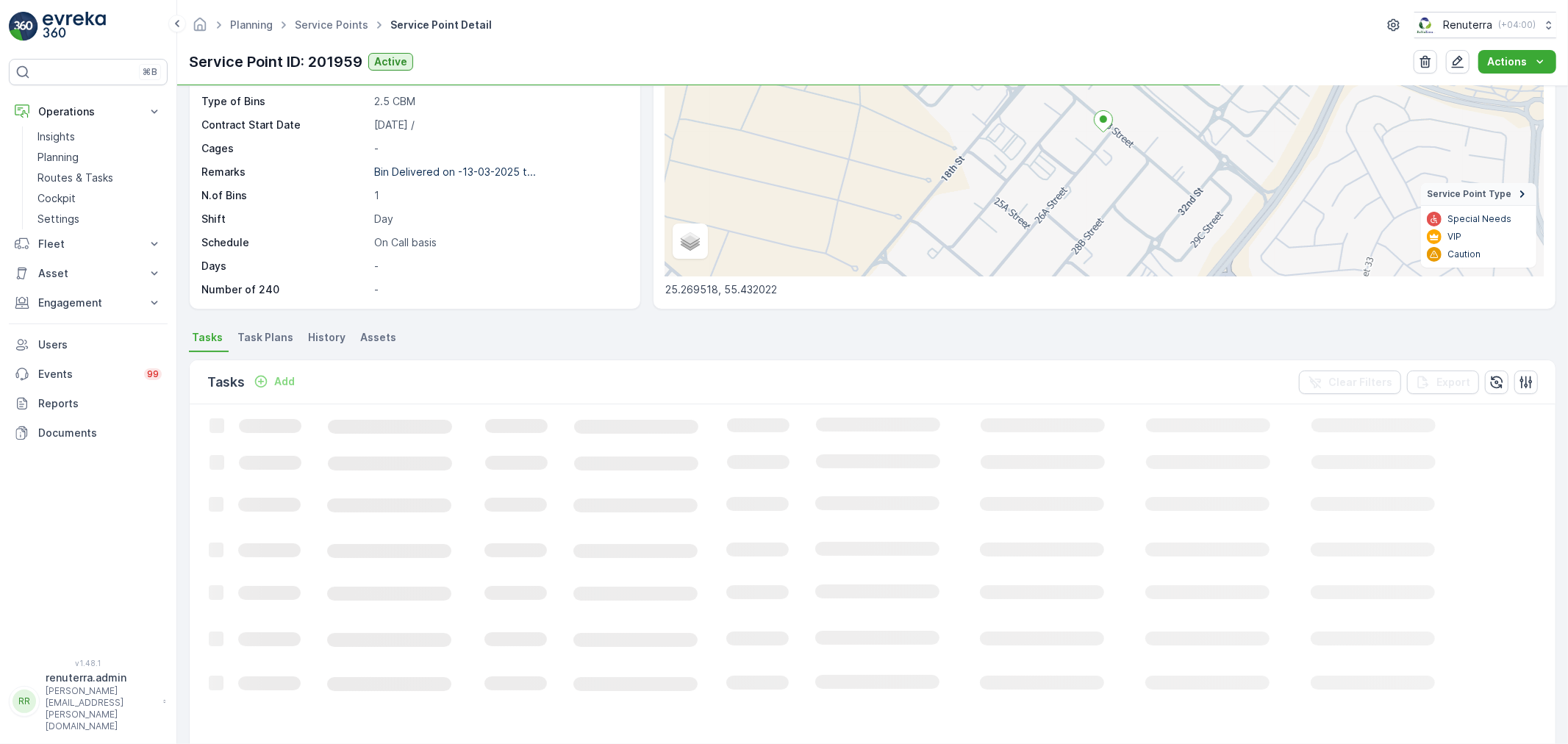
scroll to position [155, 0]
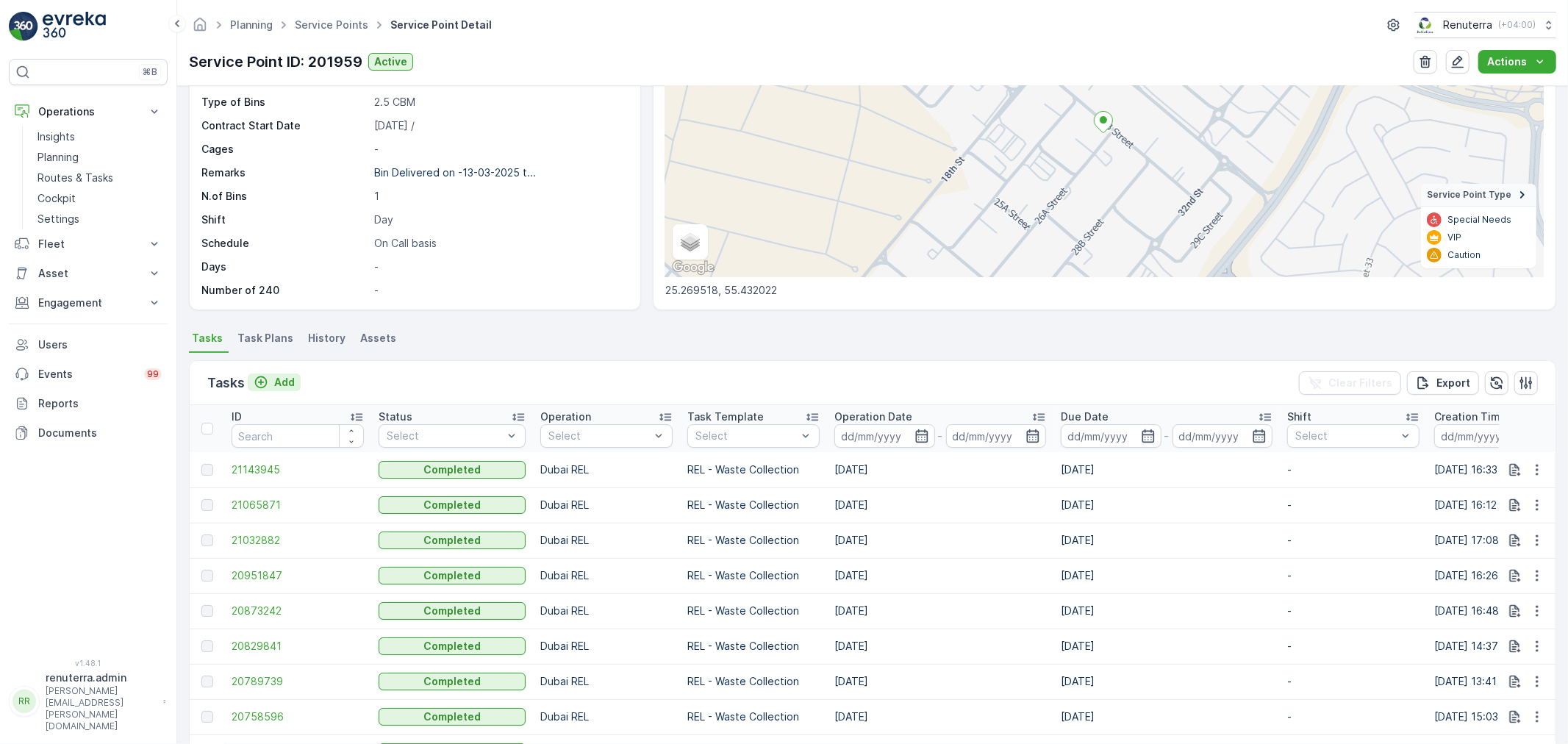
click at [282, 390] on button "Add" at bounding box center [274, 382] width 53 height 18
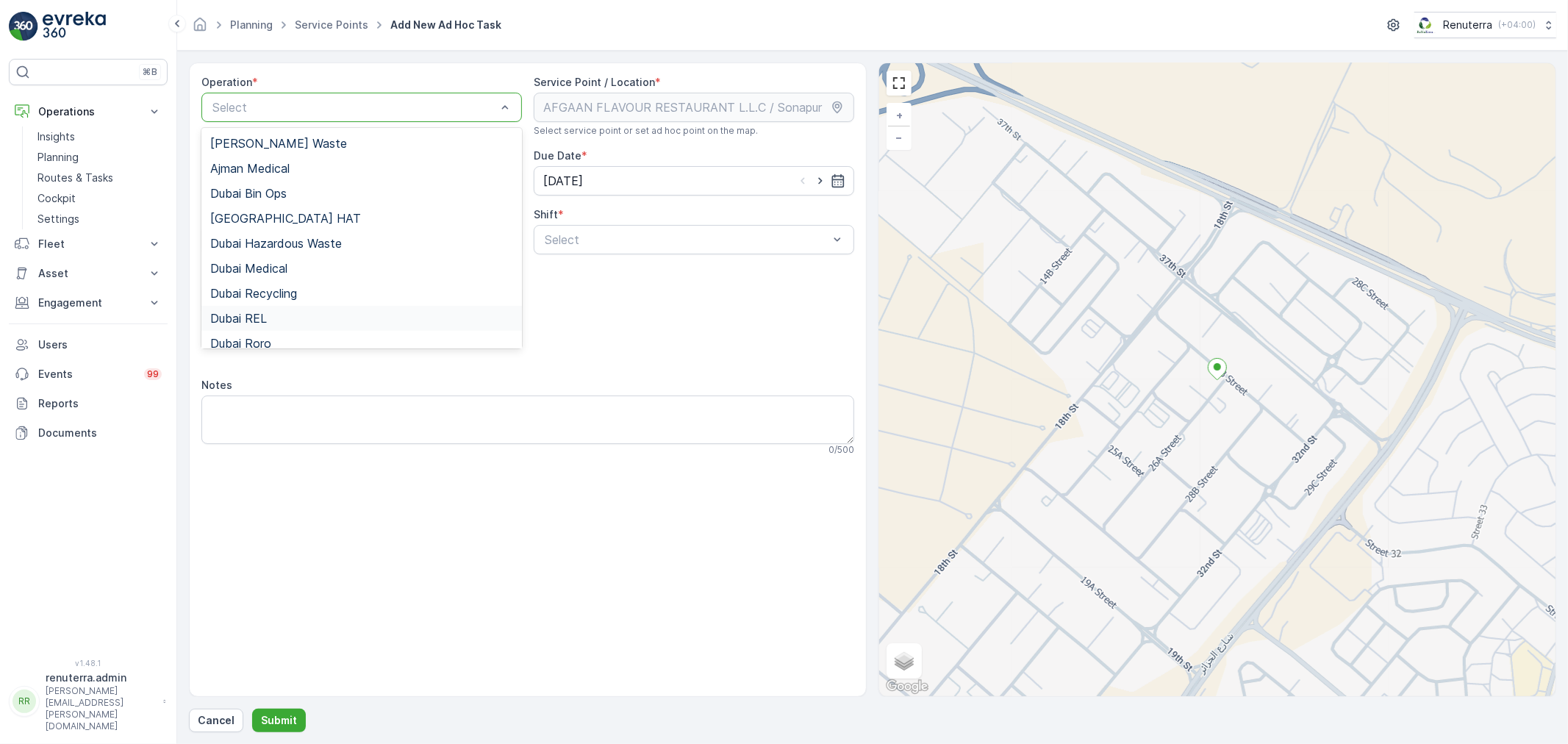
click at [276, 312] on div "Dubai REL" at bounding box center [361, 318] width 303 height 14
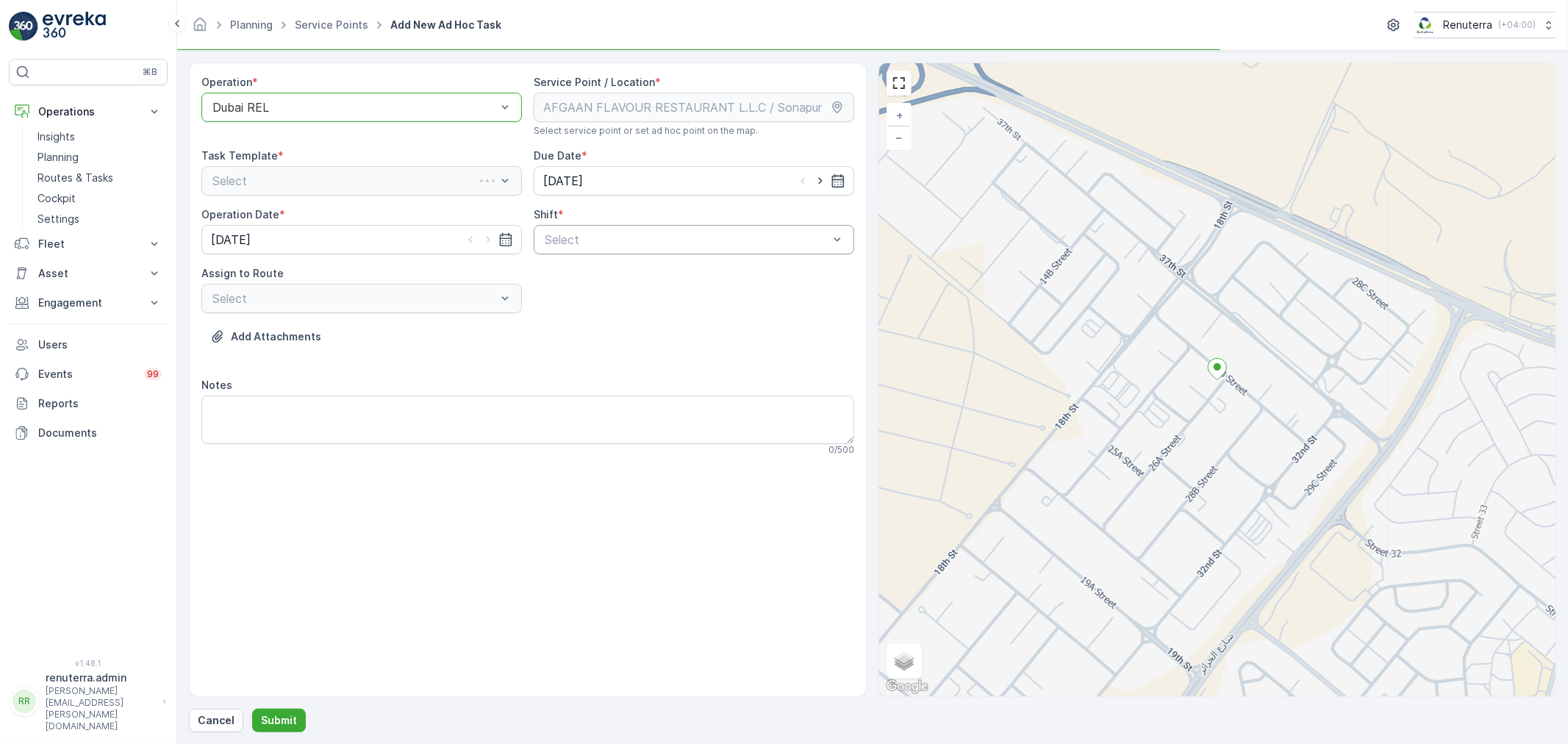
click at [667, 236] on div at bounding box center [687, 240] width 287 height 14
click at [638, 277] on div "Day Shift" at bounding box center [694, 276] width 303 height 14
click at [506, 306] on div at bounding box center [504, 299] width 15 height 28
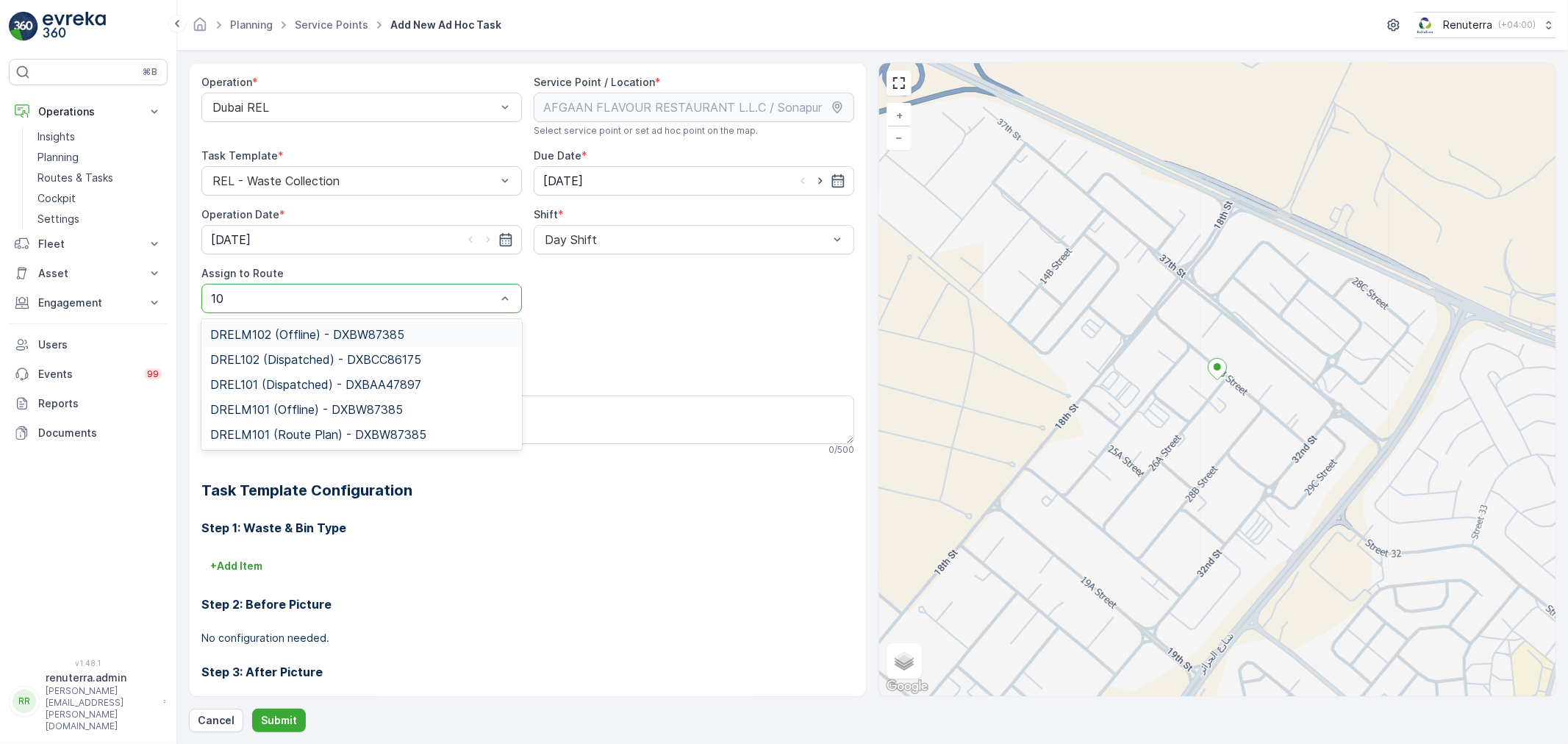
type input "102"
click at [361, 369] on div "DREL102 (Dispatched) - DXBCC86175" at bounding box center [362, 359] width 321 height 25
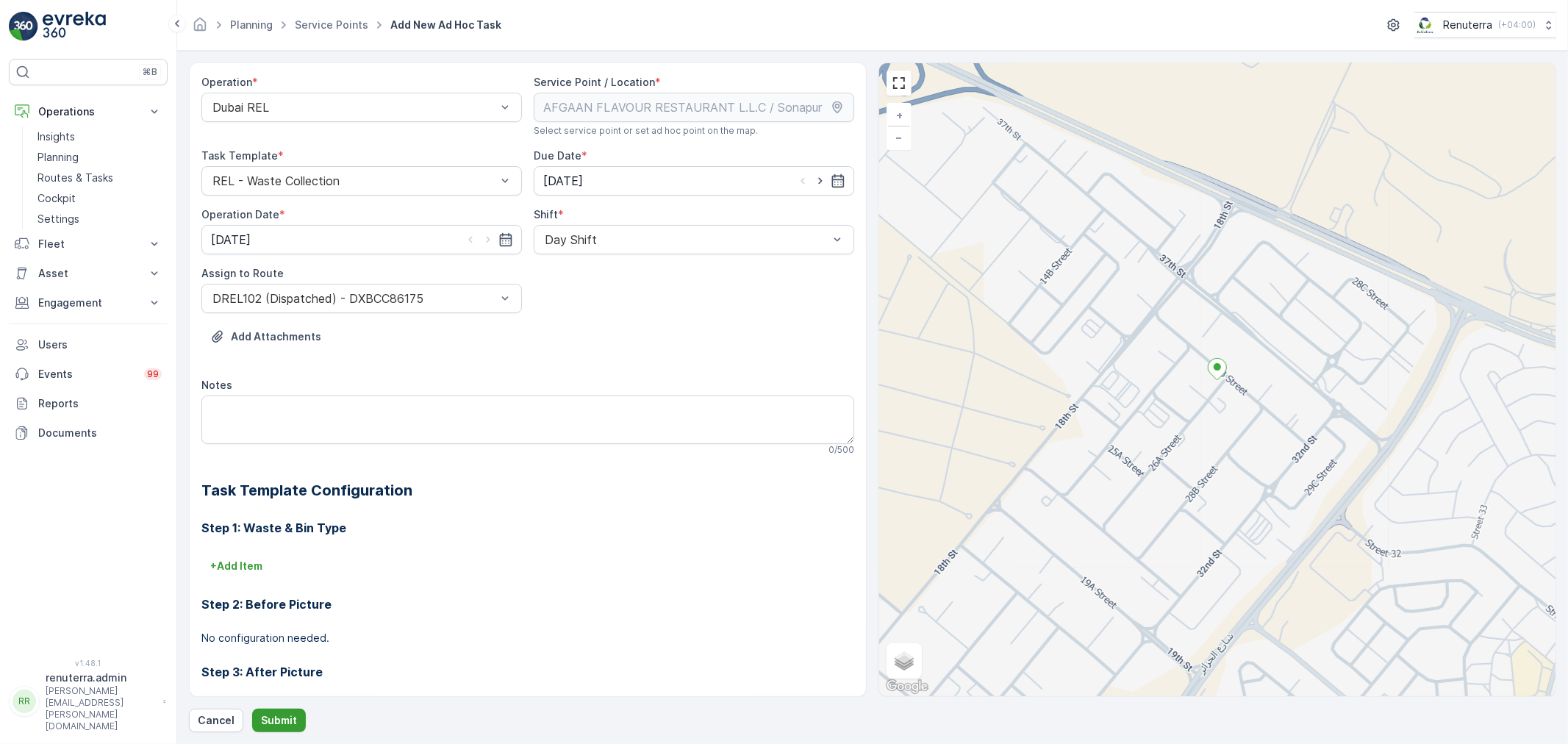
click at [295, 716] on button "Submit" at bounding box center [279, 721] width 54 height 24
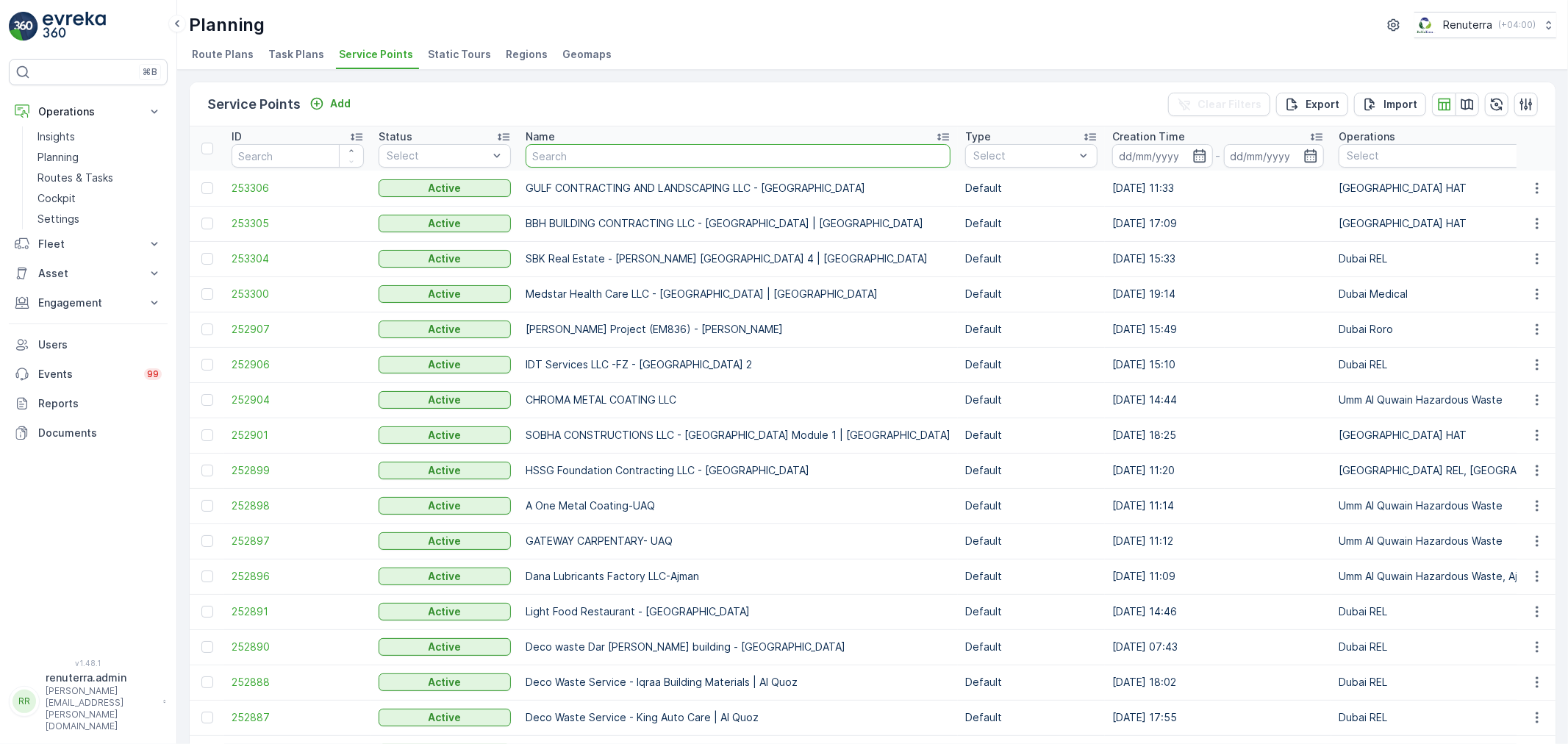
click at [546, 155] on input "text" at bounding box center [738, 156] width 425 height 24
type input "roya"
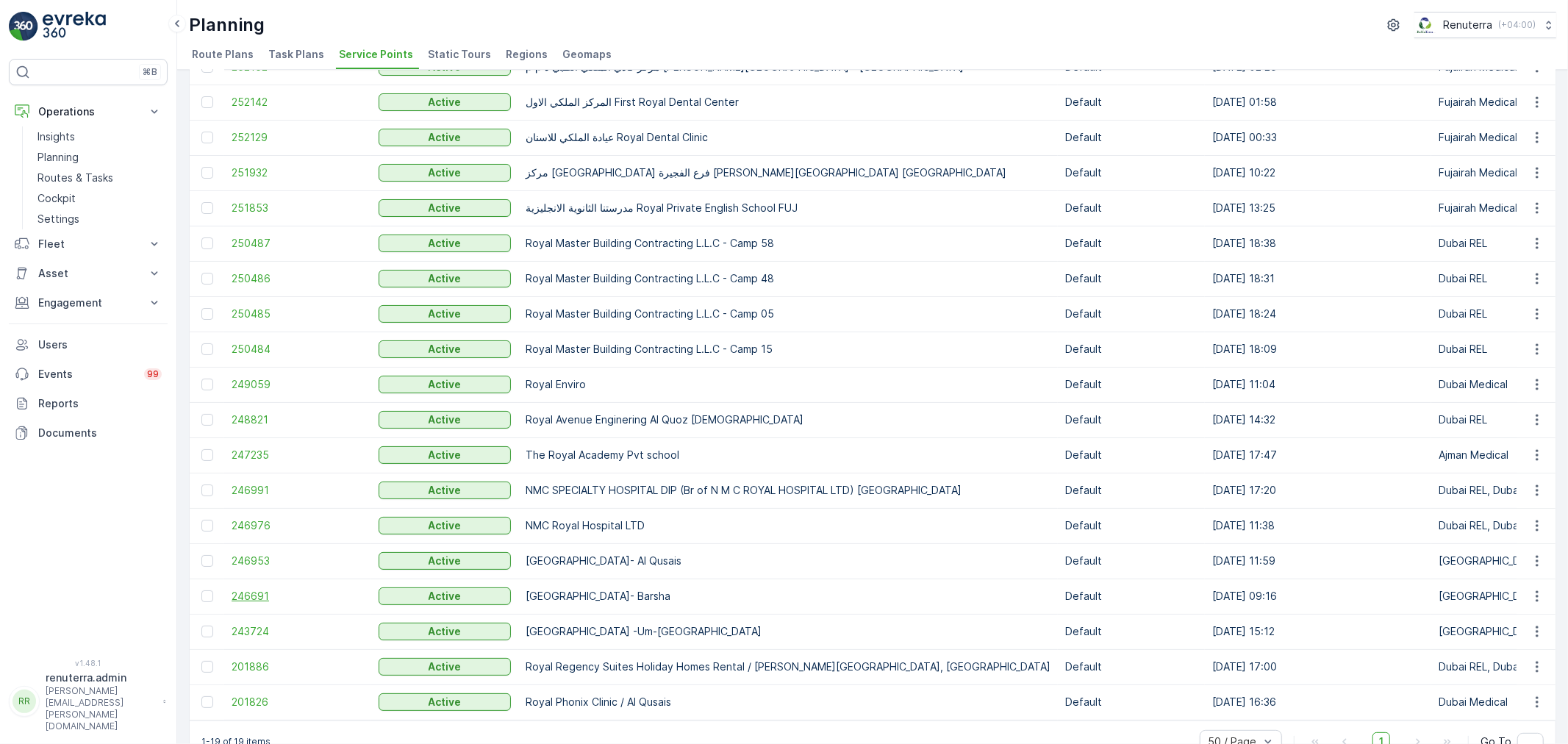
scroll to position [158, 0]
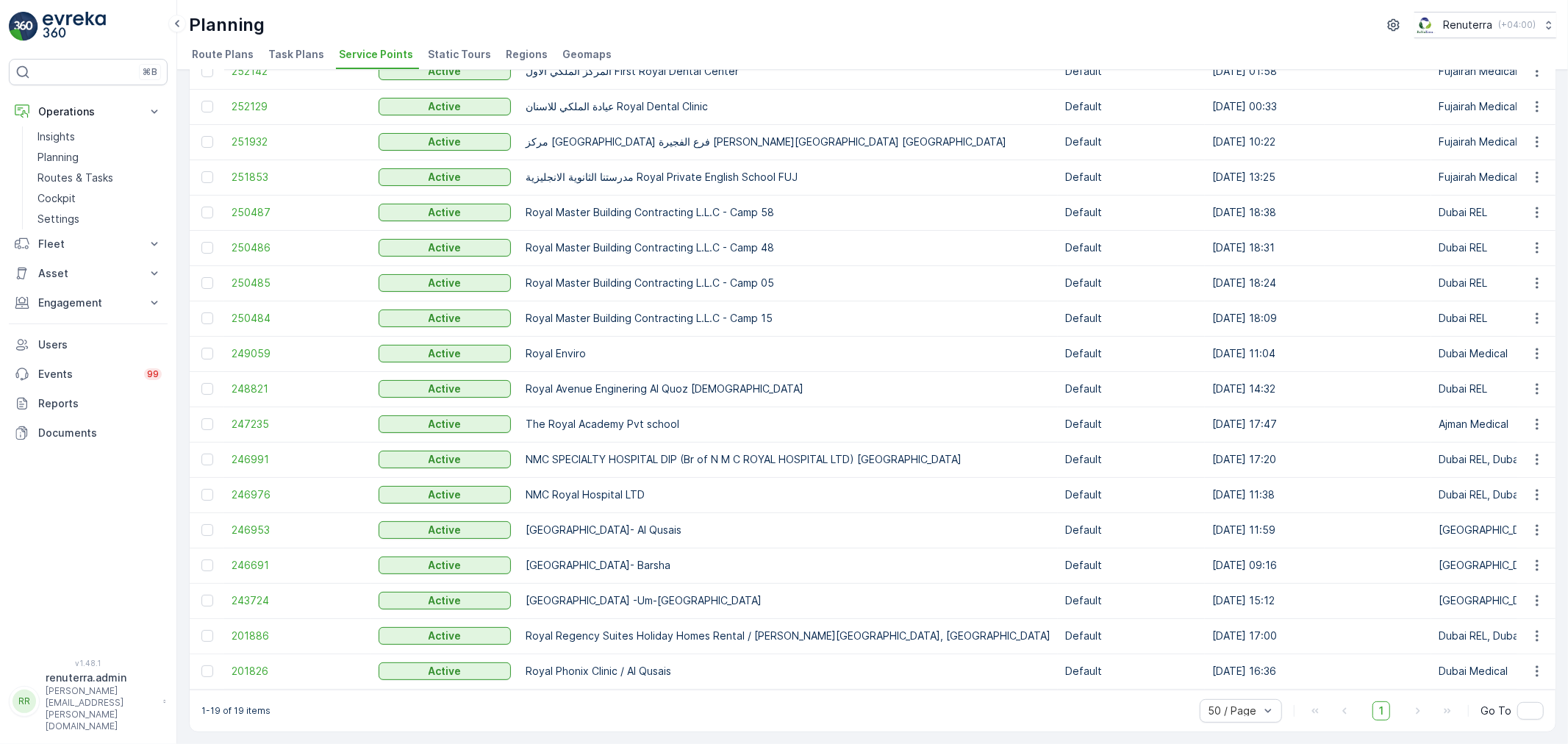
click at [290, 656] on td "201826" at bounding box center [298, 671] width 147 height 35
click at [264, 668] on span "201826" at bounding box center [297, 671] width 132 height 15
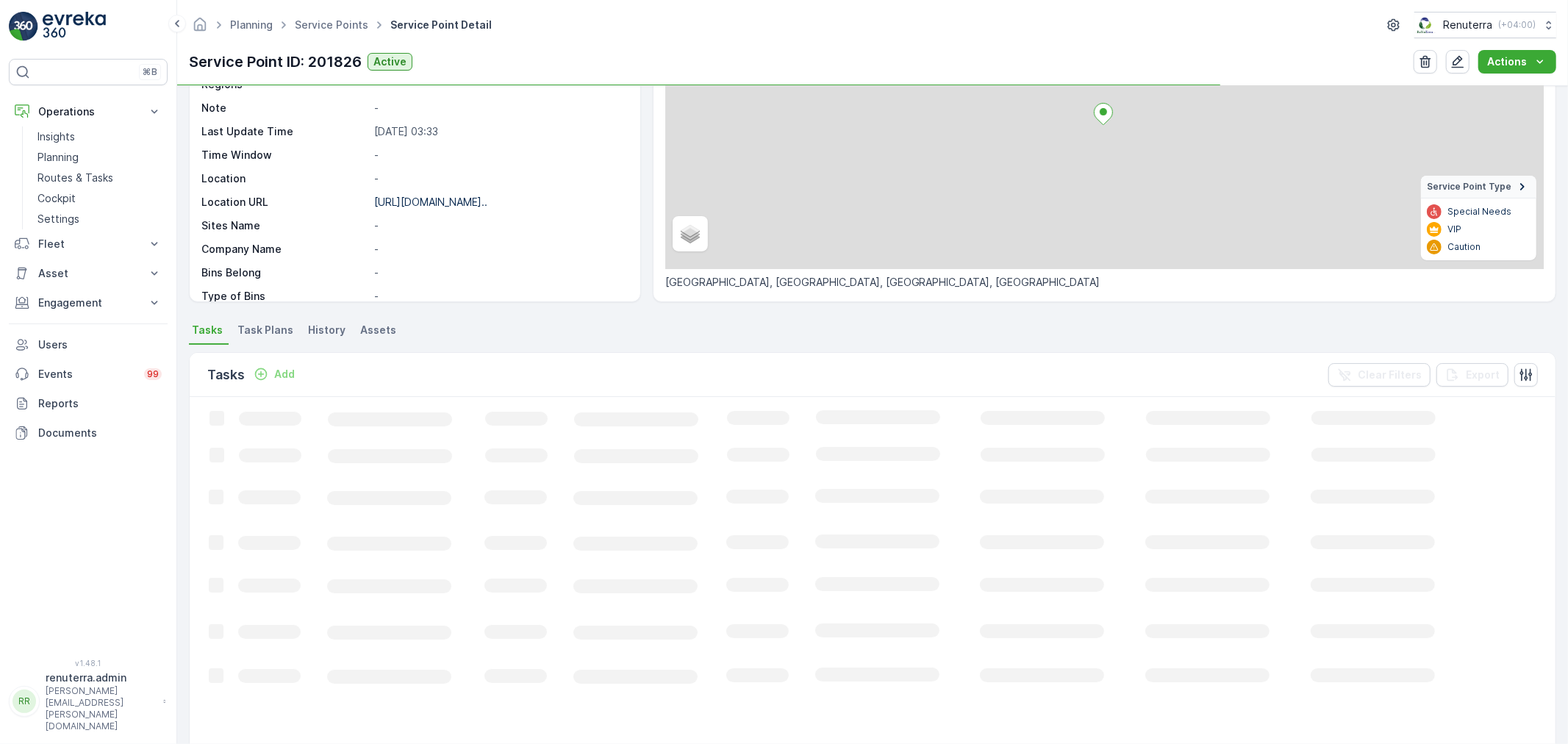
scroll to position [163, 0]
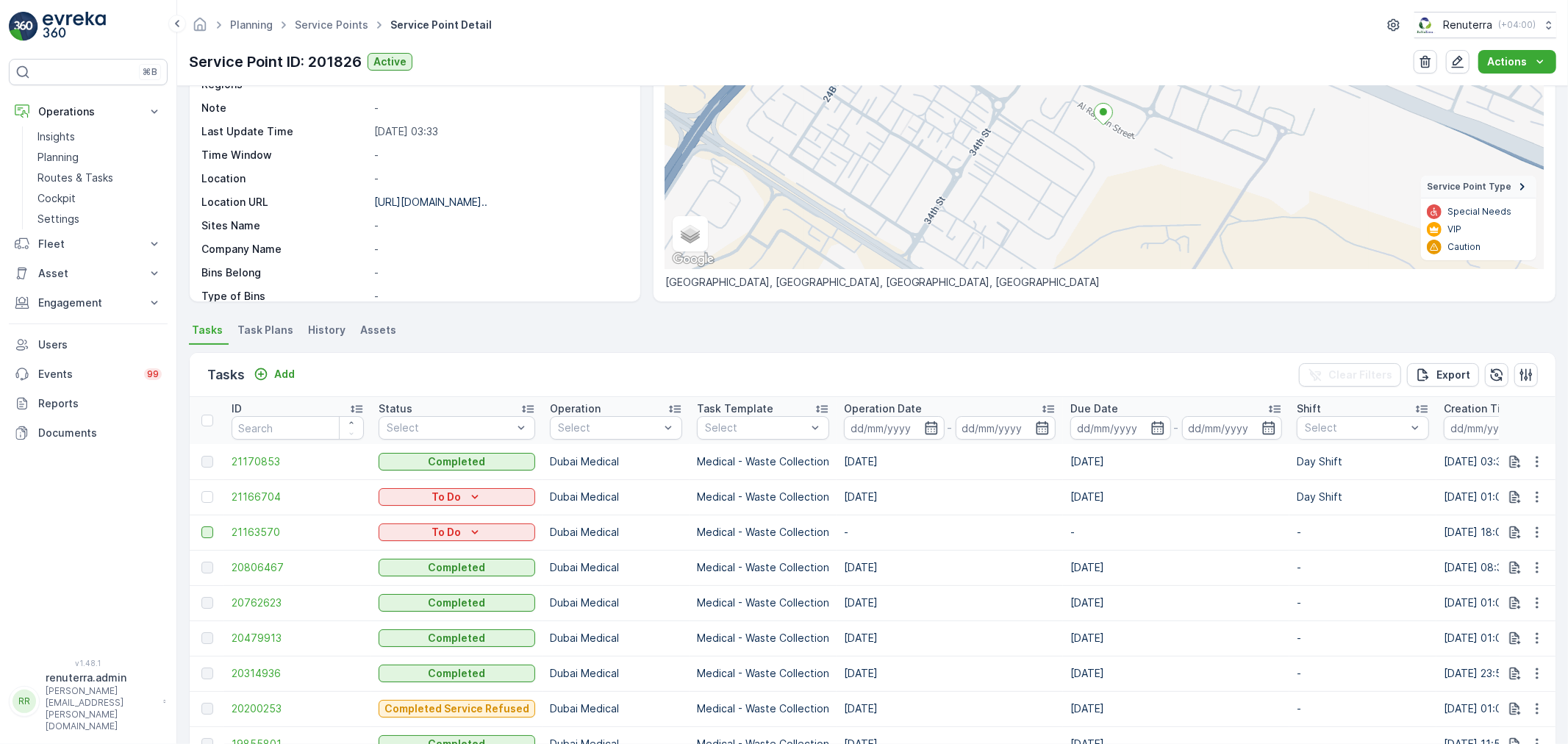
click at [209, 532] on div at bounding box center [207, 532] width 12 height 12
click at [201, 526] on input "checkbox" at bounding box center [201, 526] width 0 height 0
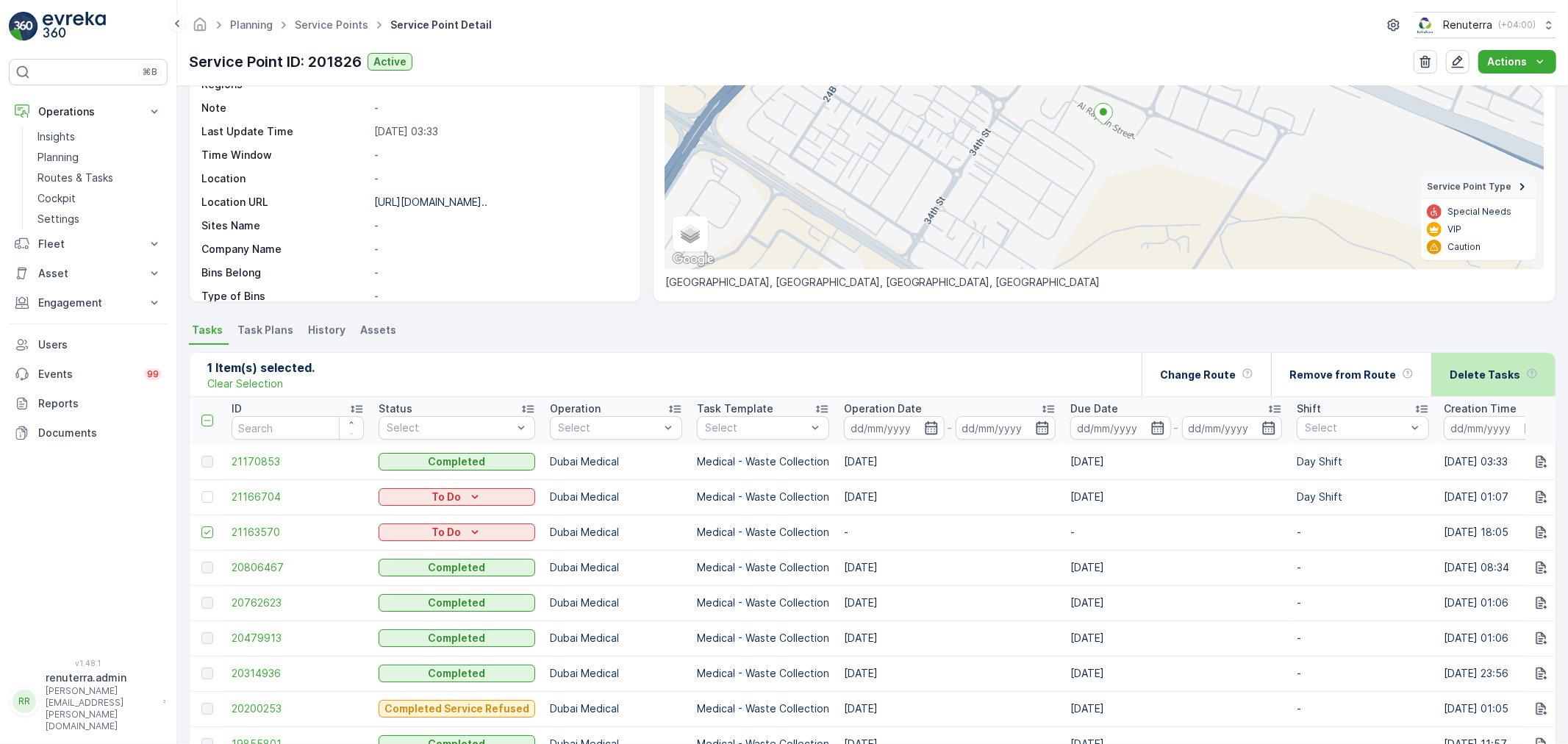
click at [1484, 380] on p "Delete Tasks" at bounding box center [1485, 375] width 71 height 15
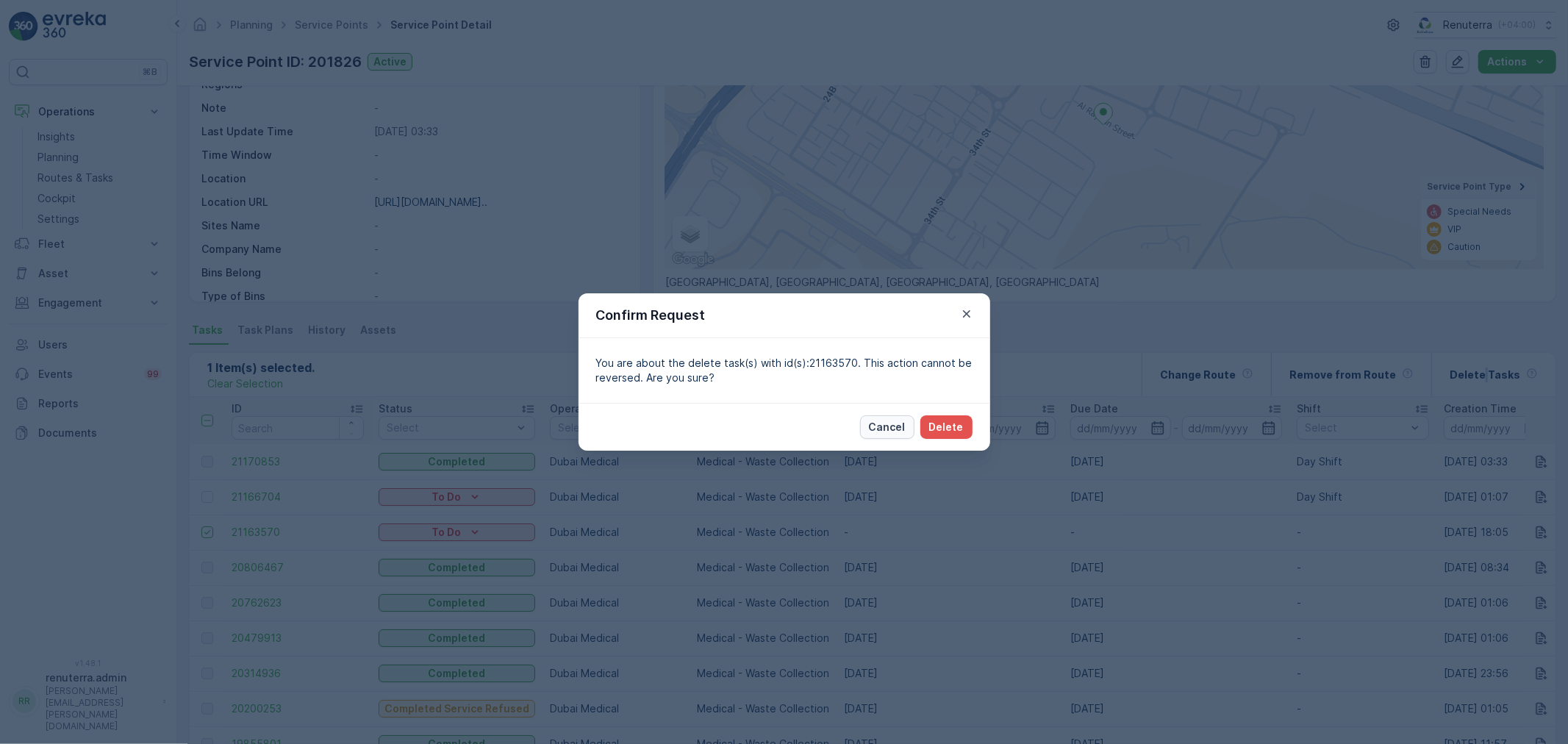
click at [888, 428] on p "Cancel" at bounding box center [887, 427] width 37 height 15
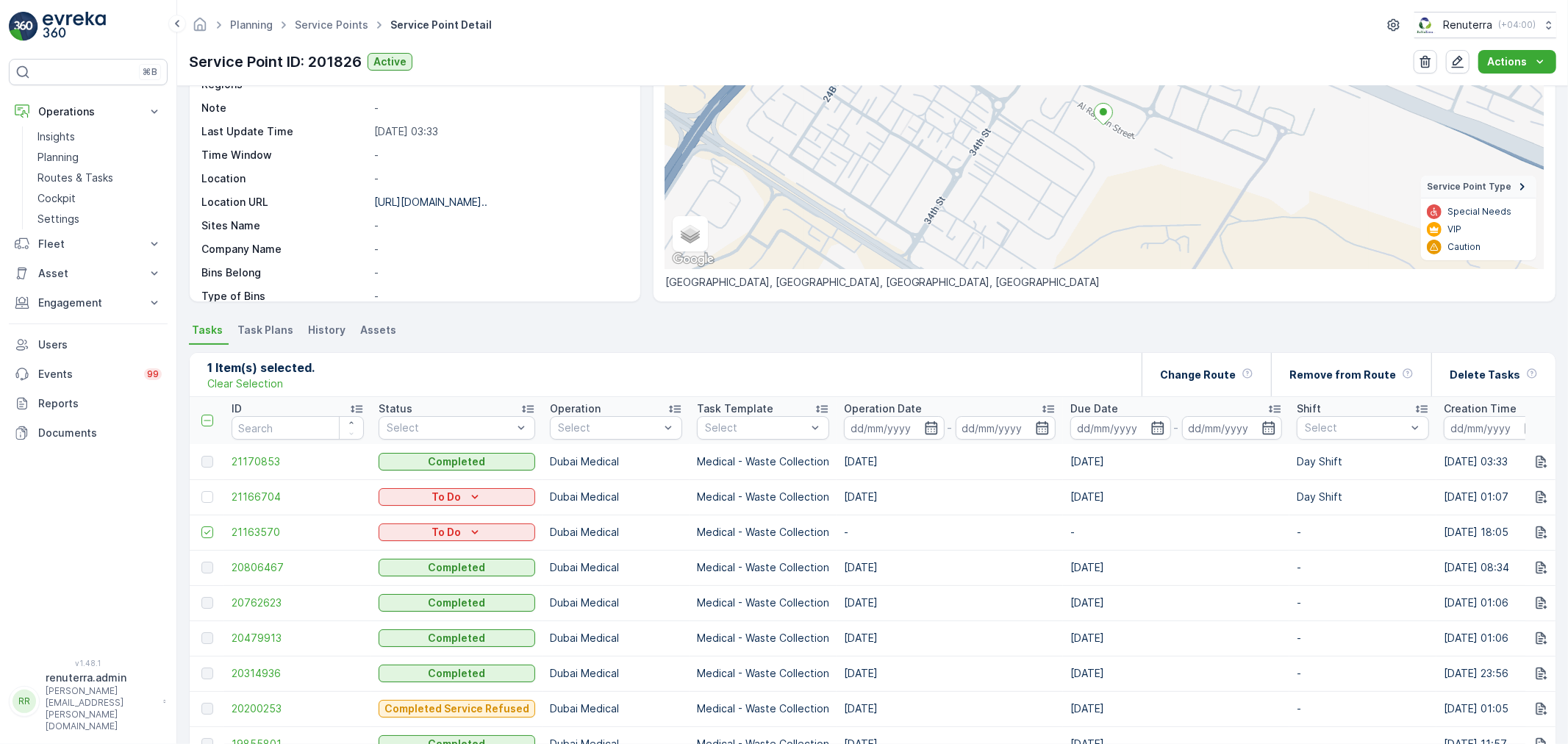
click at [371, 24] on icon at bounding box center [379, 25] width 16 height 16
click at [356, 28] on link "Service Points" at bounding box center [332, 25] width 73 height 13
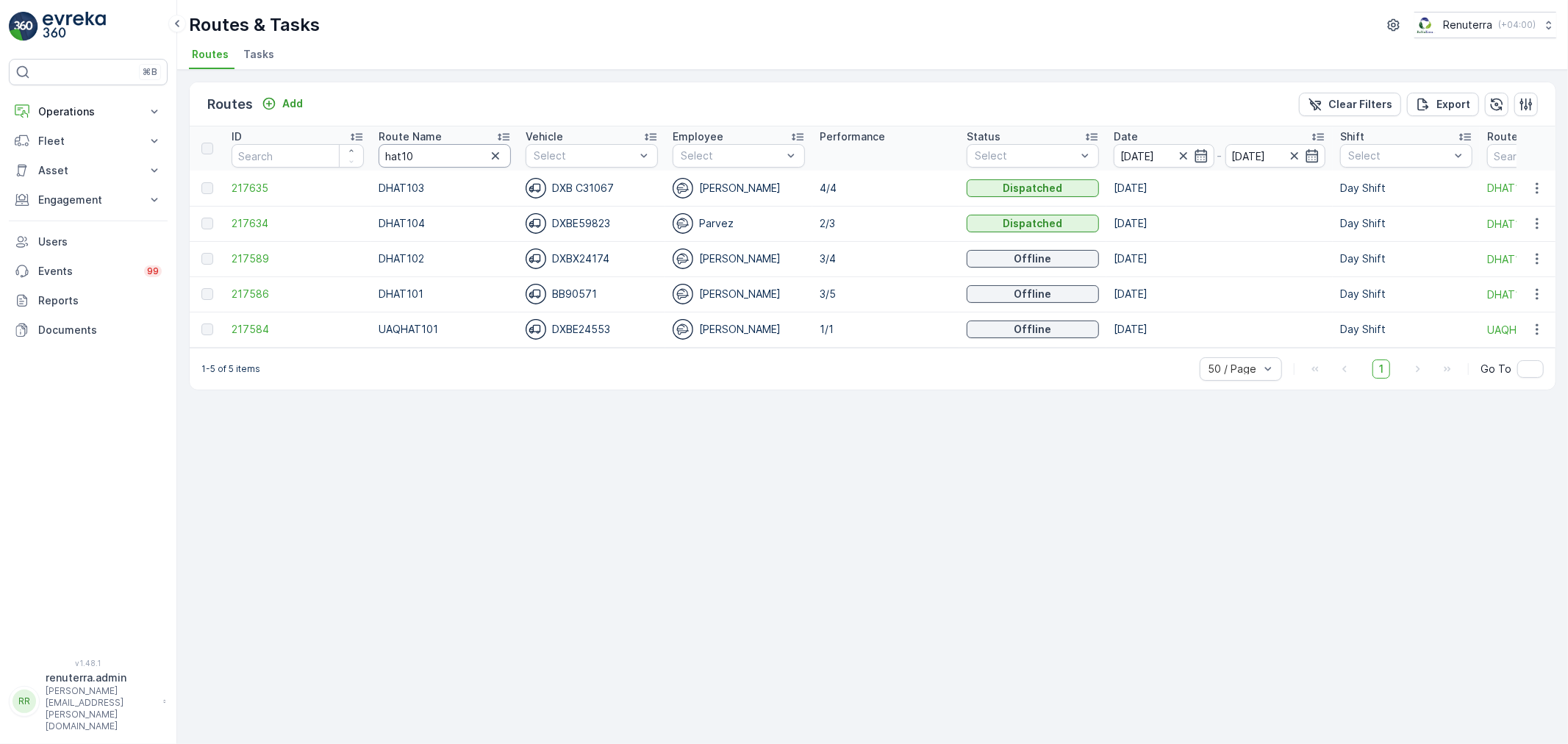
click at [363, 156] on tr "ID Route Name hat10 Vehicle Select Employee Select Performance Status Select Da…" at bounding box center [1002, 148] width 1624 height 44
click at [258, 195] on td "217635" at bounding box center [298, 188] width 147 height 35
click at [258, 189] on span "217635" at bounding box center [297, 188] width 132 height 15
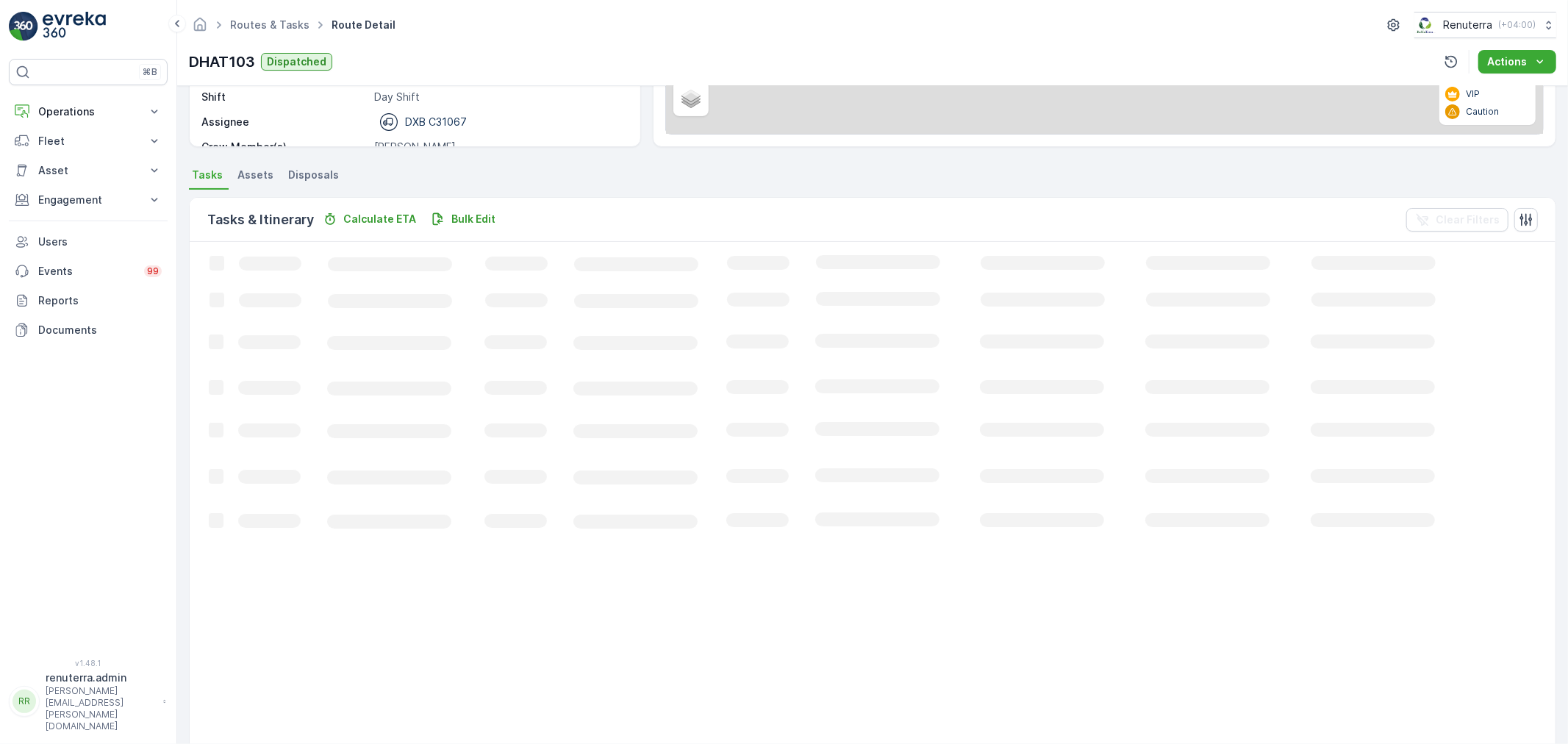
scroll to position [15, 0]
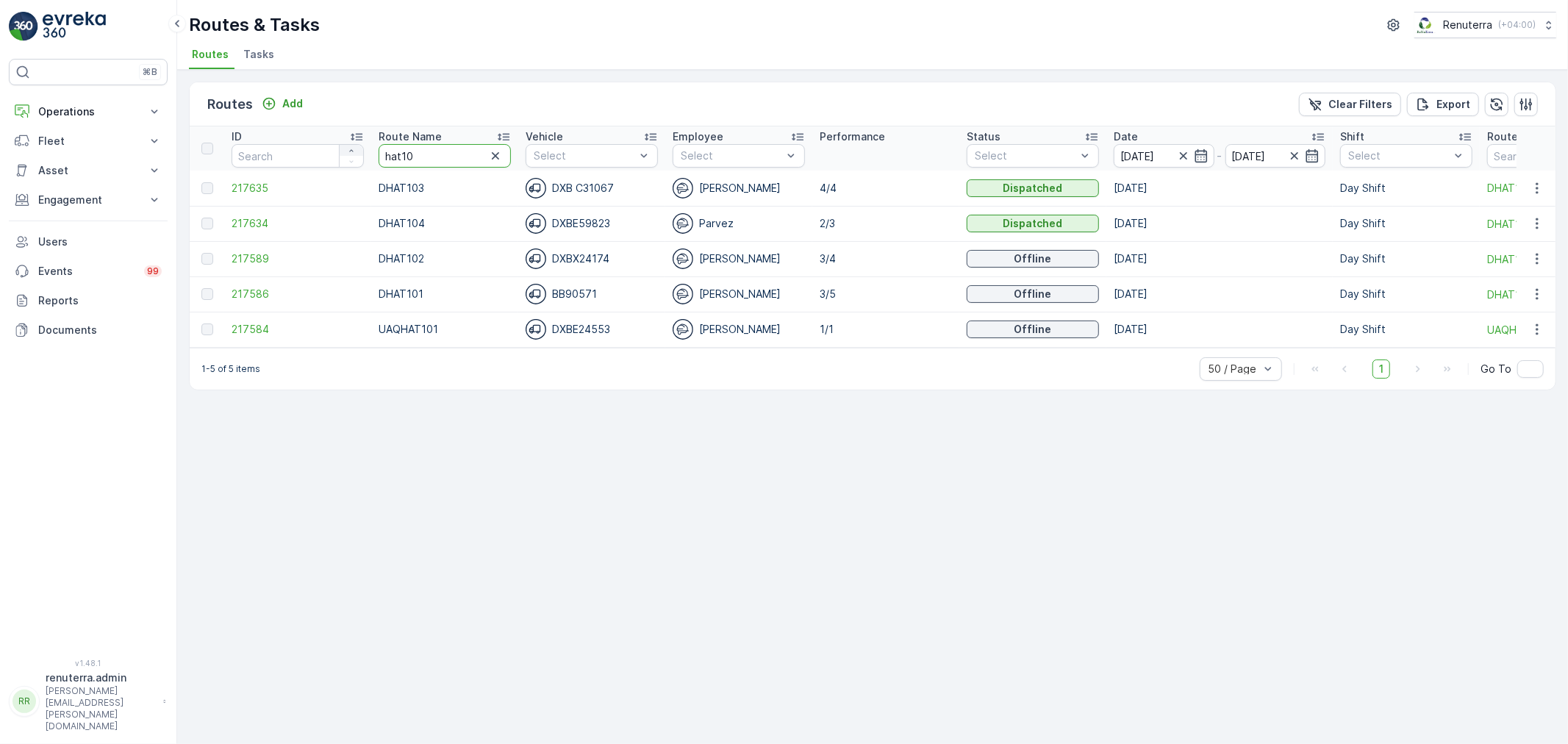
drag, startPoint x: 444, startPoint y: 159, endPoint x: 356, endPoint y: 153, distance: 88.2
click at [356, 153] on tr "ID Route Name hat10 Vehicle Select Employee Select Performance Status Select Da…" at bounding box center [1002, 148] width 1624 height 44
type input "103"
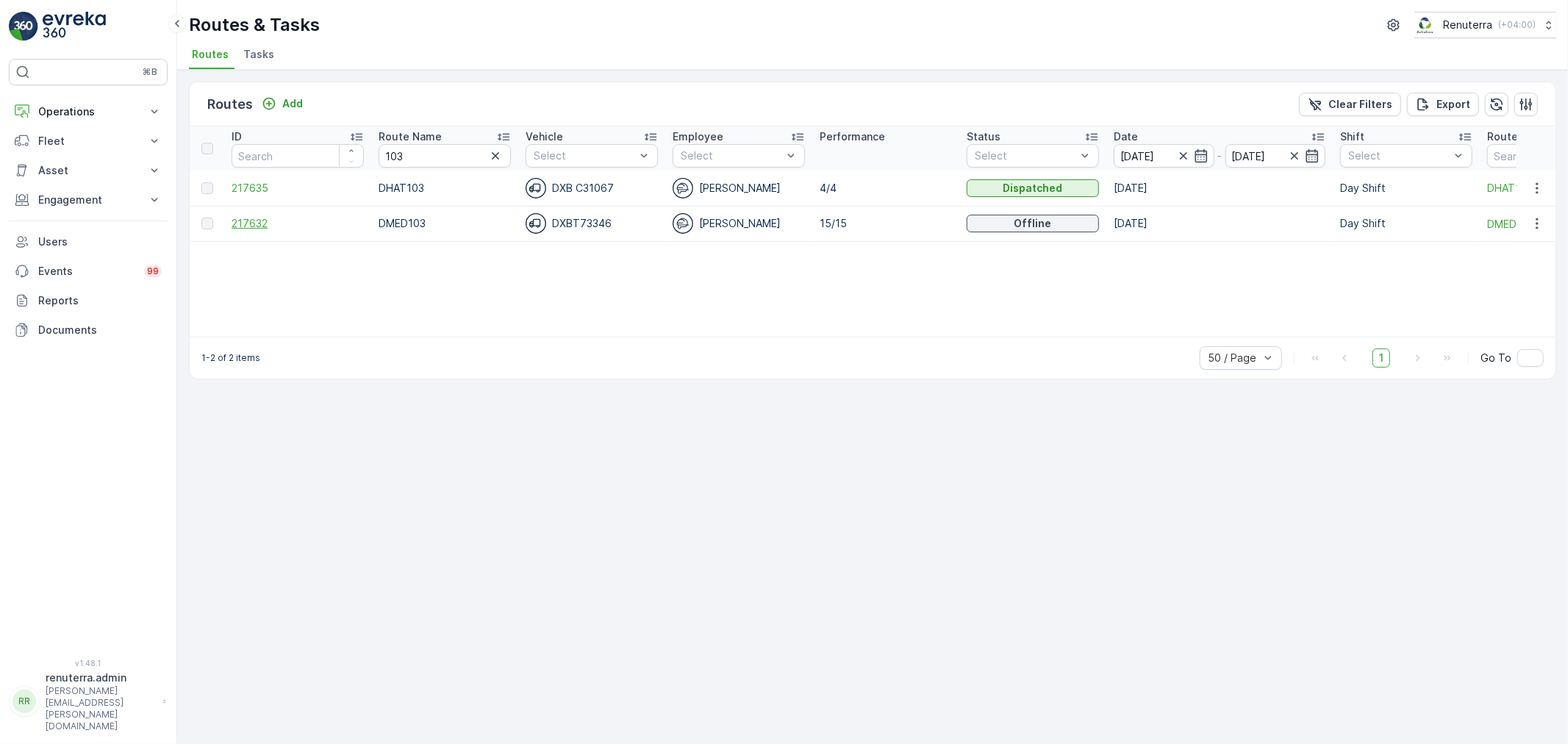
click at [261, 225] on span "217632" at bounding box center [297, 223] width 132 height 15
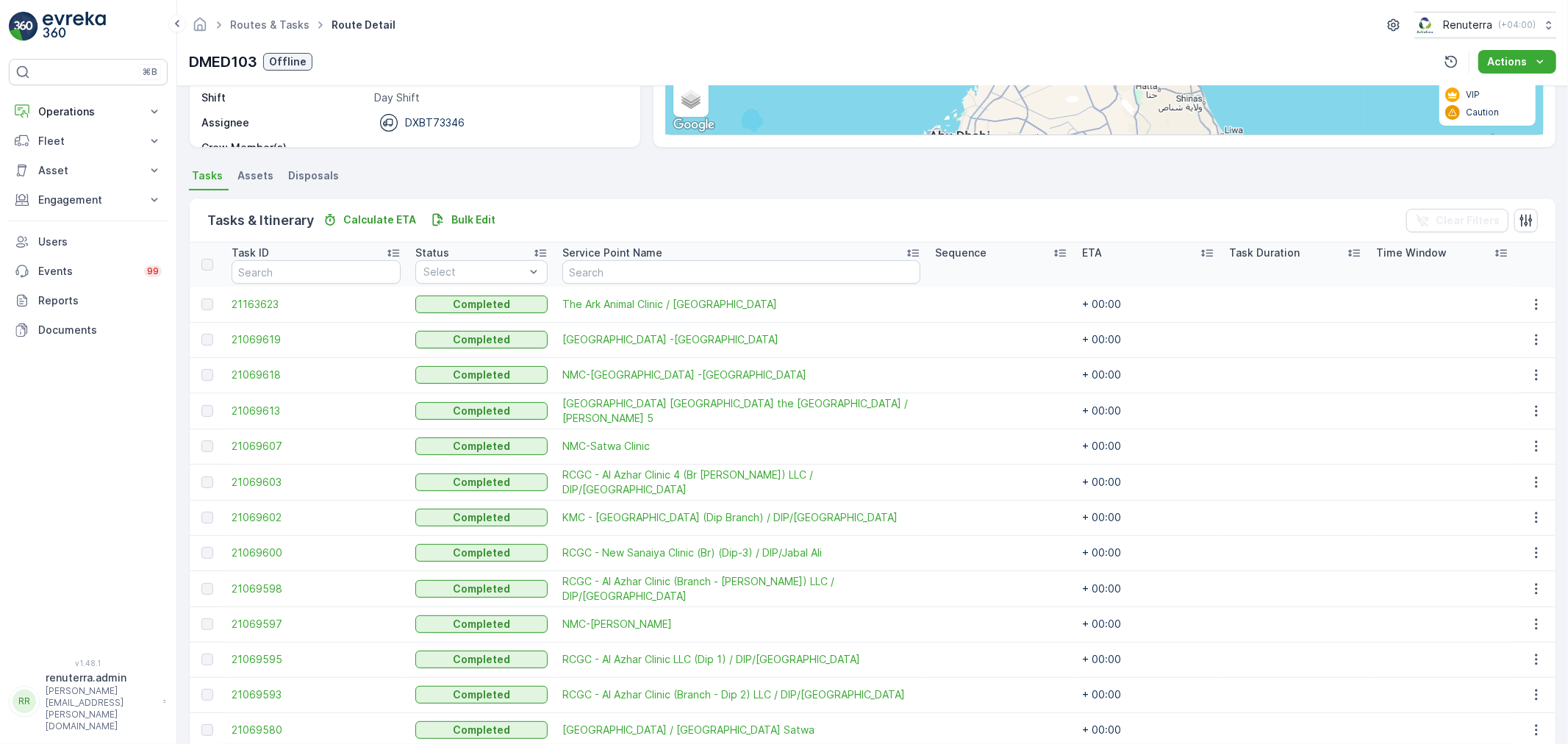
scroll to position [245, 0]
click at [284, 300] on span "21163623" at bounding box center [316, 303] width 169 height 15
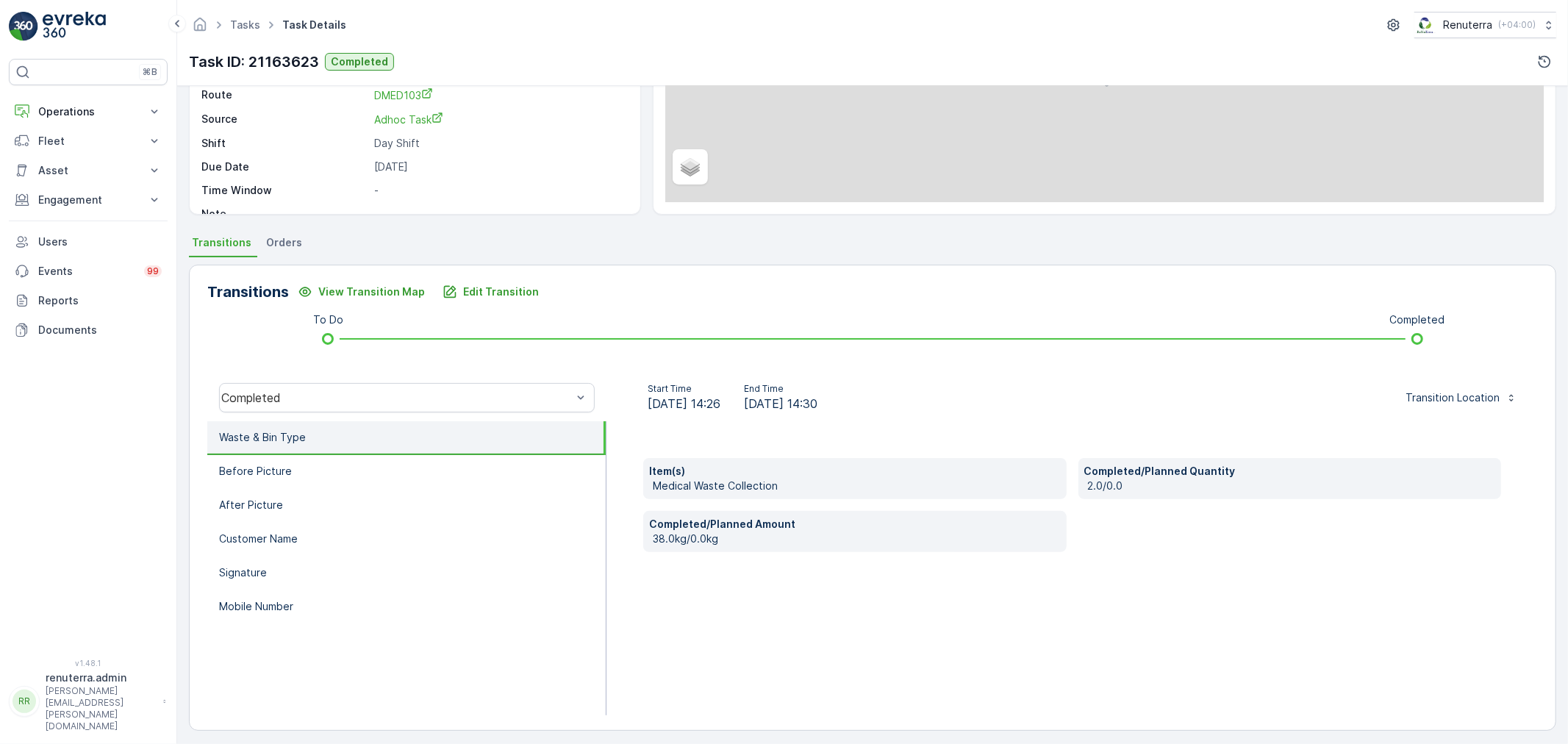
scroll to position [182, 0]
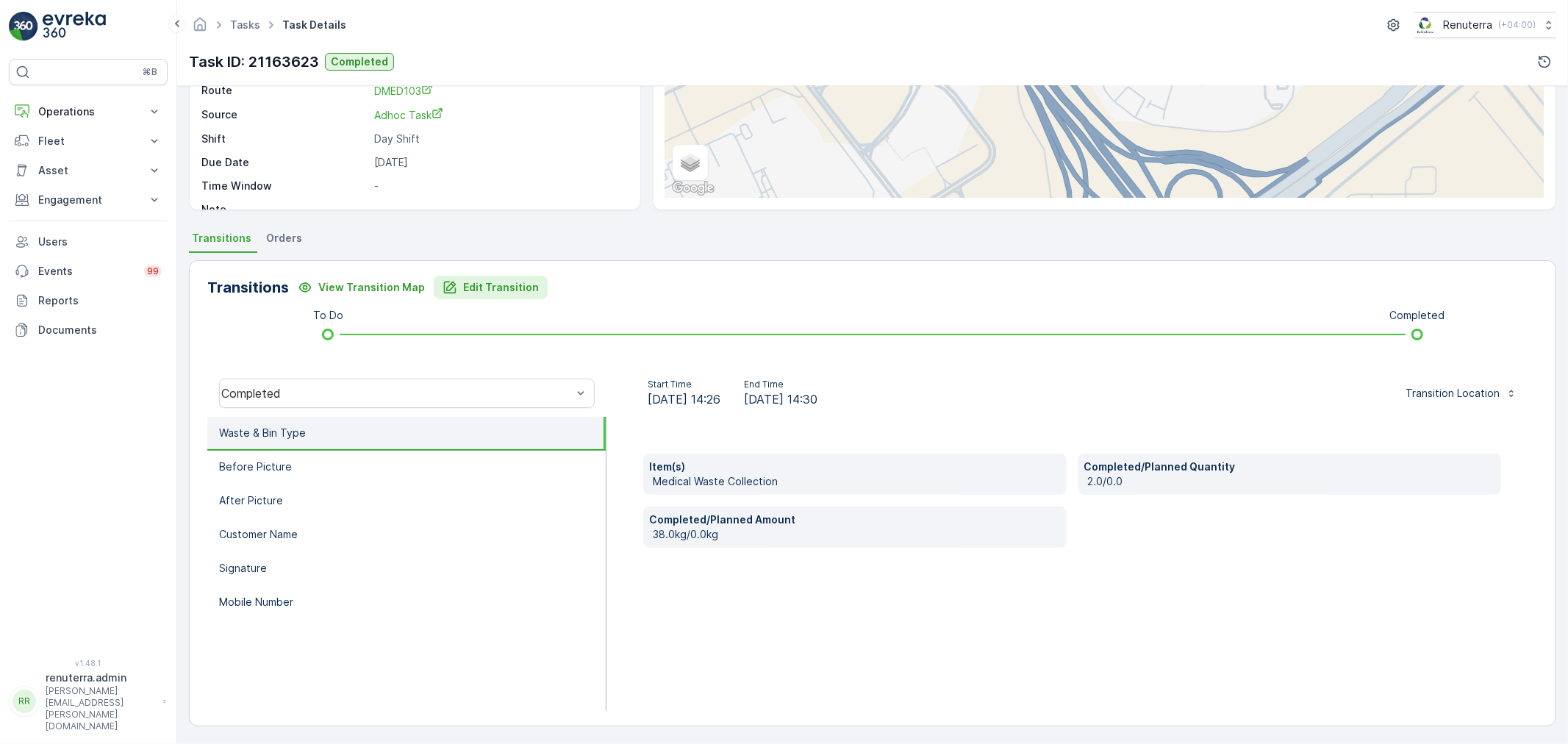
click at [491, 293] on p "Edit Transition" at bounding box center [501, 287] width 76 height 15
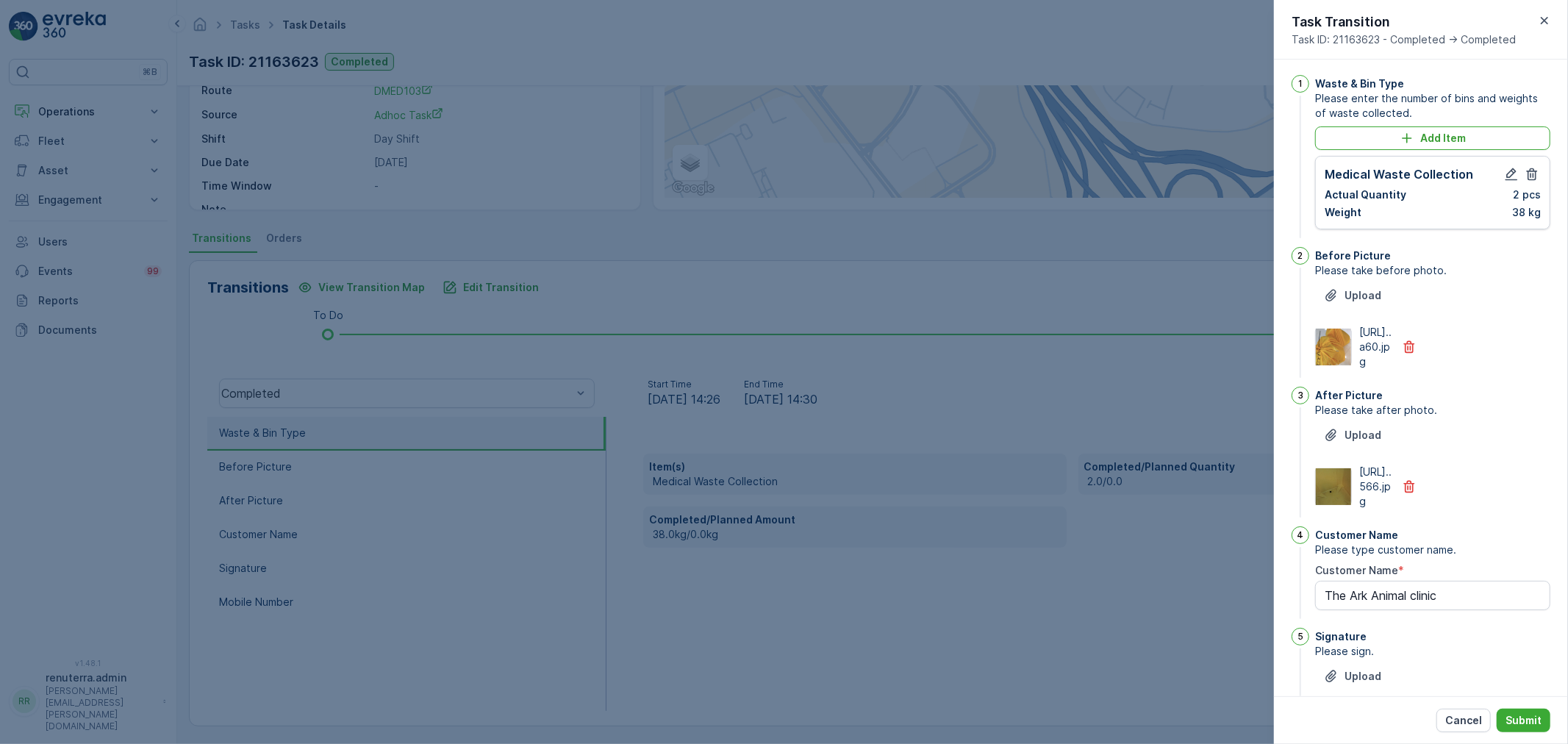
scroll to position [0, 0]
click at [1510, 174] on icon "button" at bounding box center [1512, 177] width 13 height 13
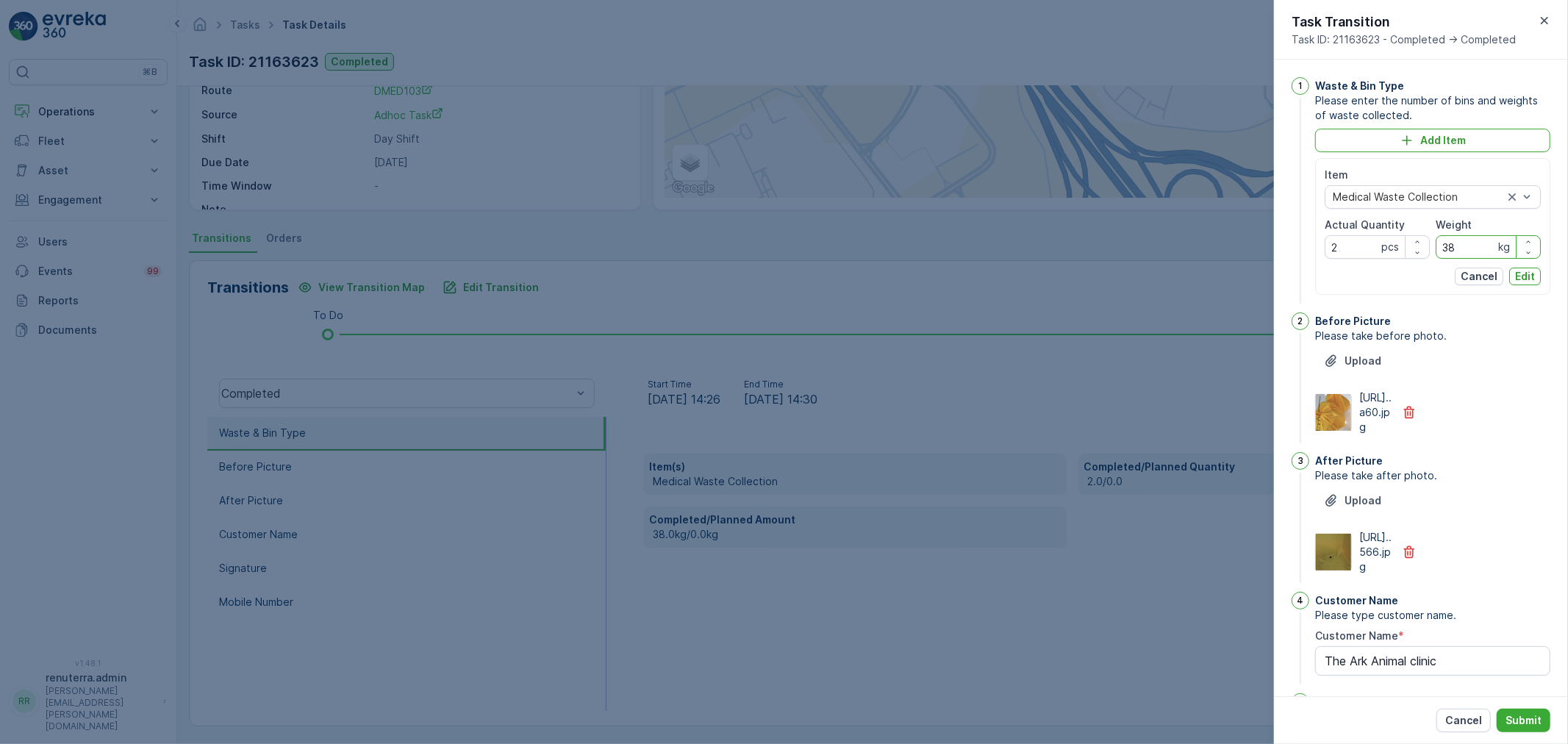
drag, startPoint x: 1469, startPoint y: 243, endPoint x: 1440, endPoint y: 243, distance: 29.0
click at [1440, 243] on input "38" at bounding box center [1488, 247] width 105 height 24
type input "13"
click at [1354, 247] on Quantity "2" at bounding box center [1377, 247] width 105 height 24
type Quantity "1"
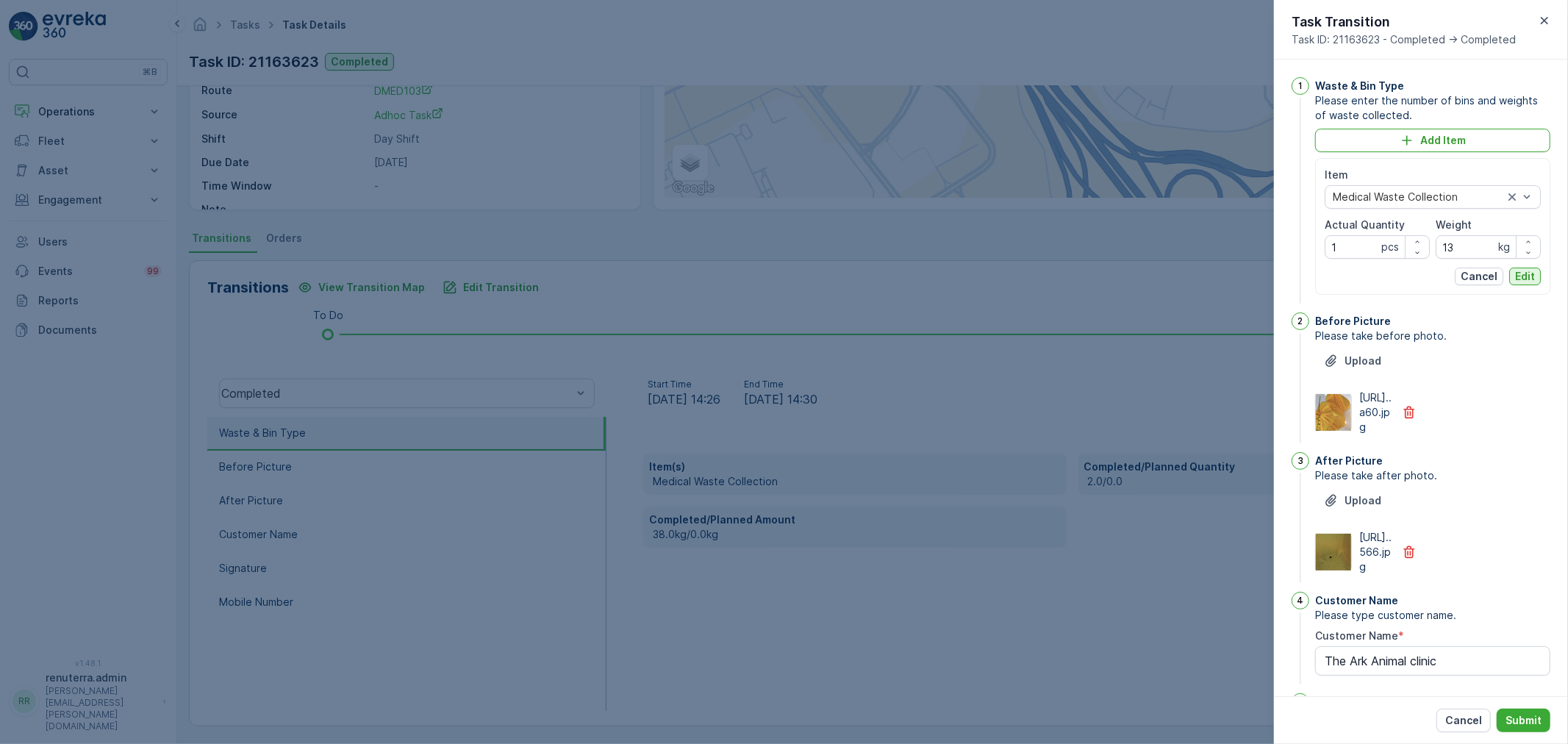
click at [1530, 276] on p "Edit" at bounding box center [1524, 276] width 20 height 15
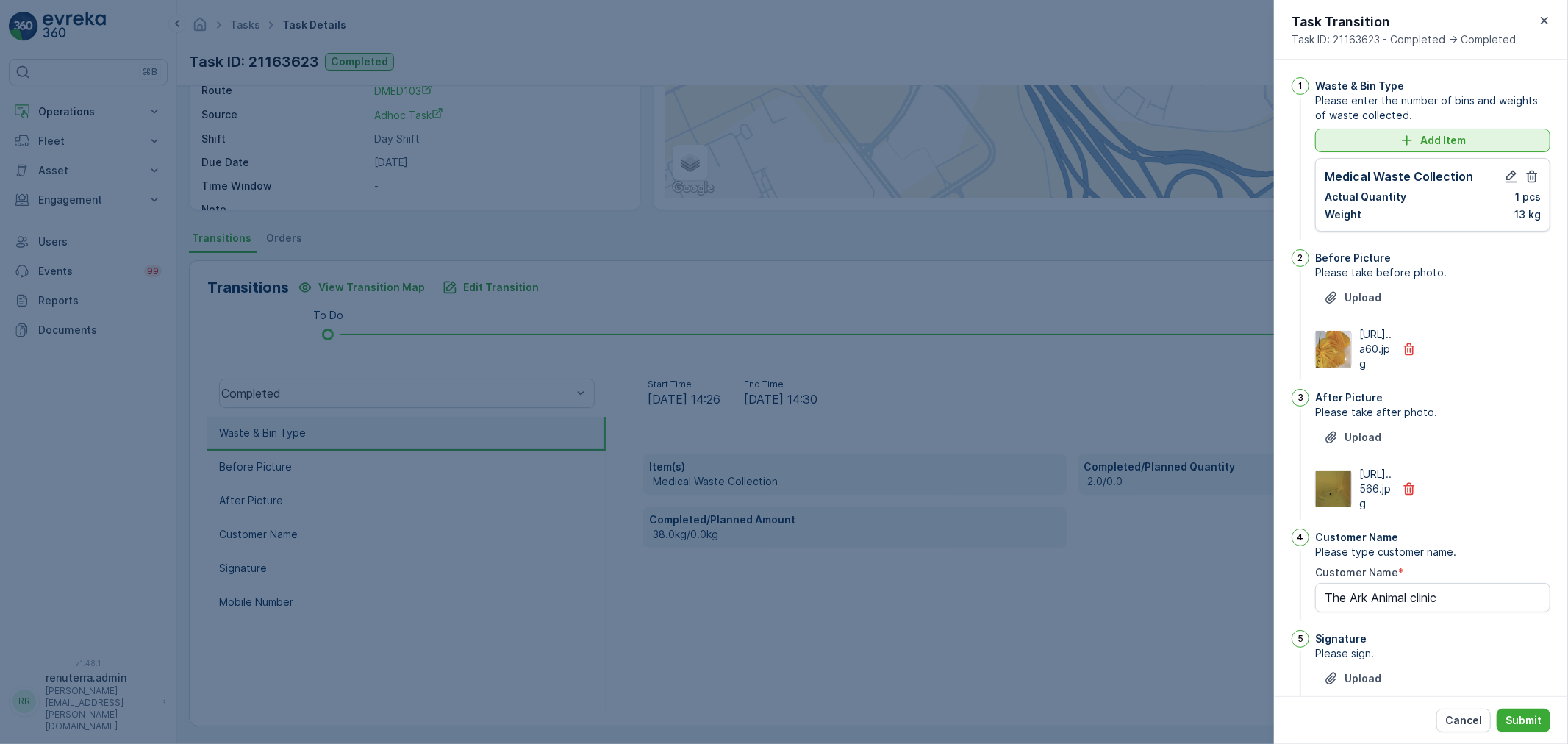
click at [1453, 150] on button "Add Item" at bounding box center [1433, 141] width 235 height 24
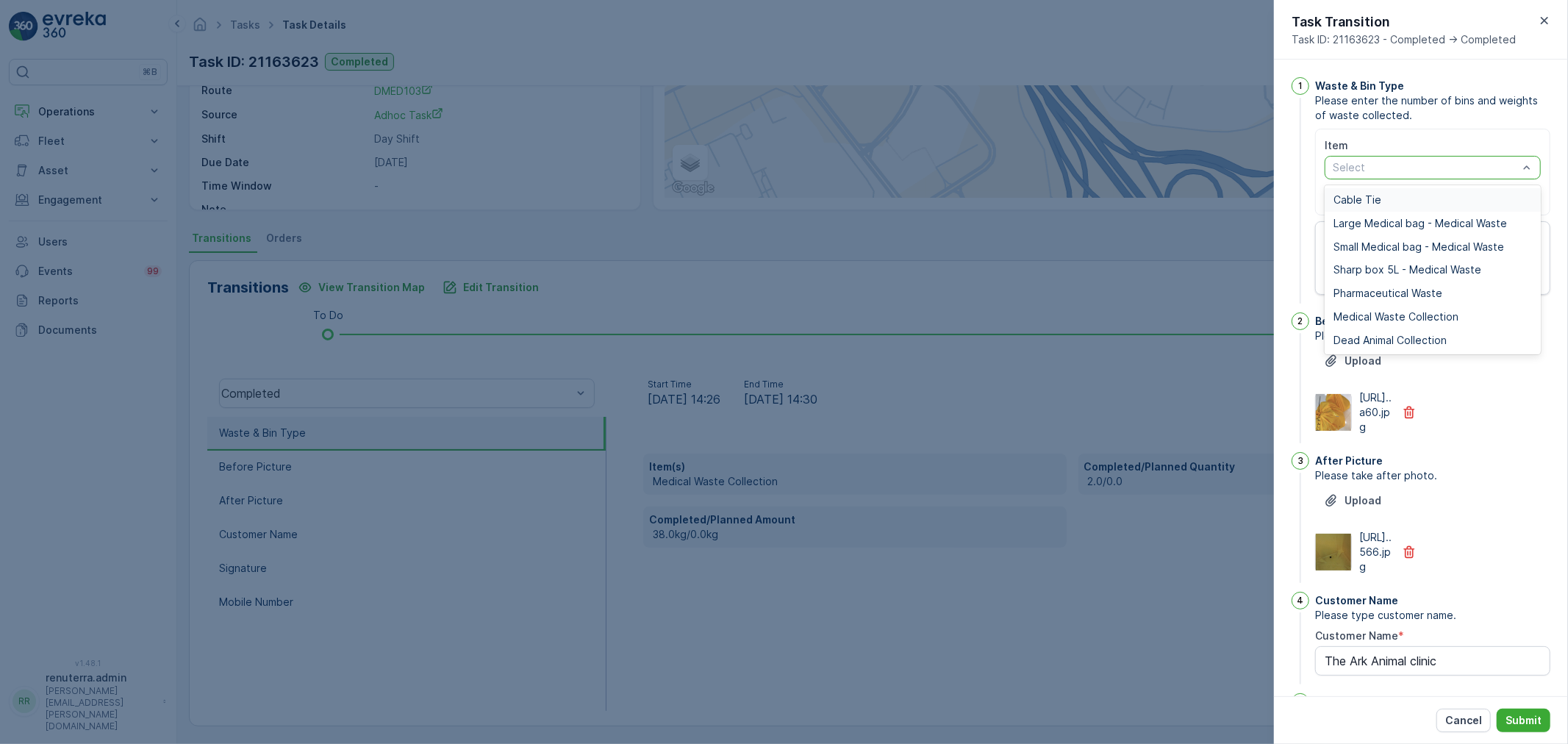
drag, startPoint x: 1407, startPoint y: 157, endPoint x: 1392, endPoint y: 204, distance: 49.3
click at [1406, 157] on div "Select" at bounding box center [1432, 168] width 216 height 24
click at [1388, 334] on span "Dead Animal Collection" at bounding box center [1390, 340] width 113 height 12
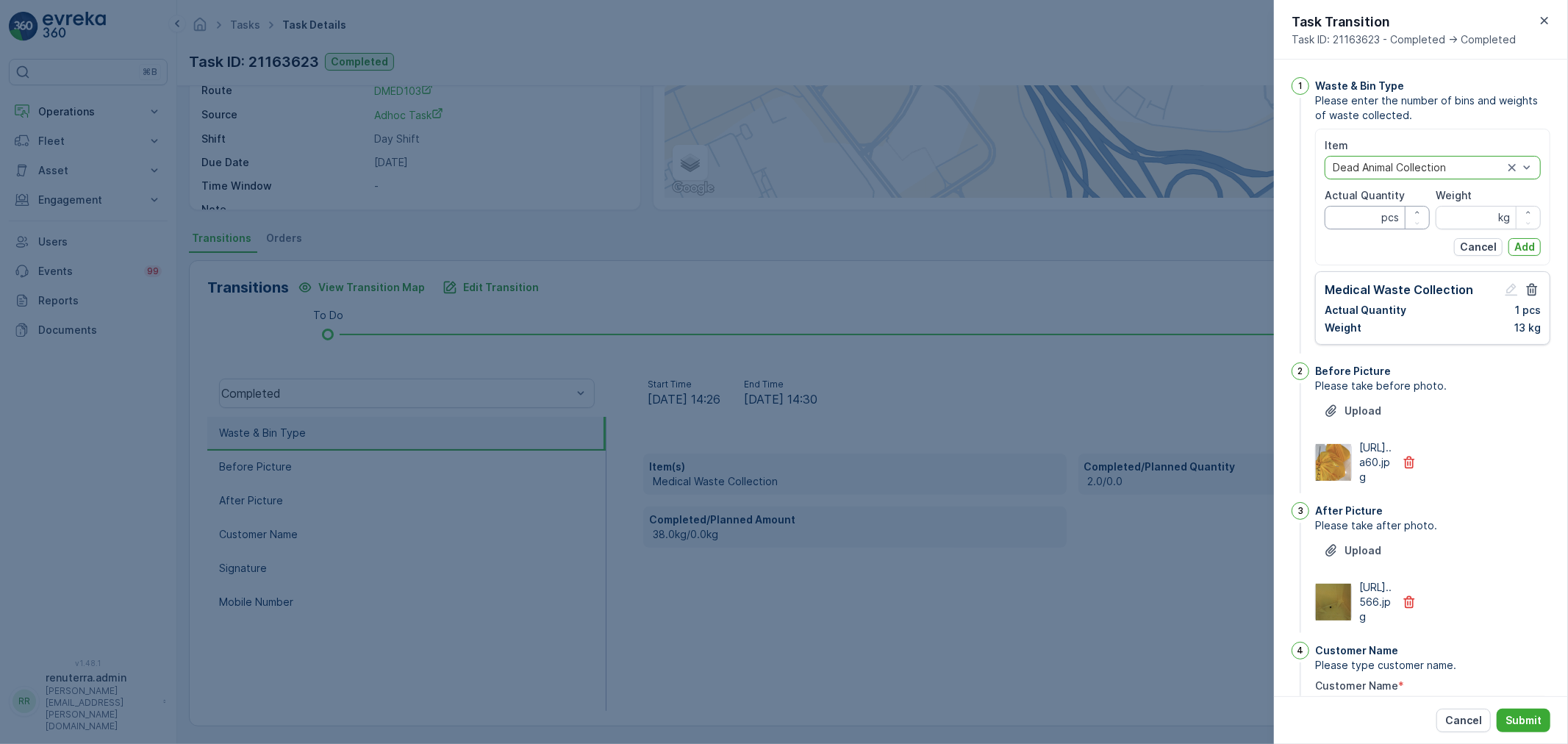
click at [1357, 218] on Quantity "Actual Quantity" at bounding box center [1377, 218] width 105 height 24
type Quantity "3"
click at [1485, 223] on input "Weight" at bounding box center [1488, 218] width 105 height 24
type input "2"
click at [1381, 215] on p "pcs" at bounding box center [1390, 217] width 18 height 15
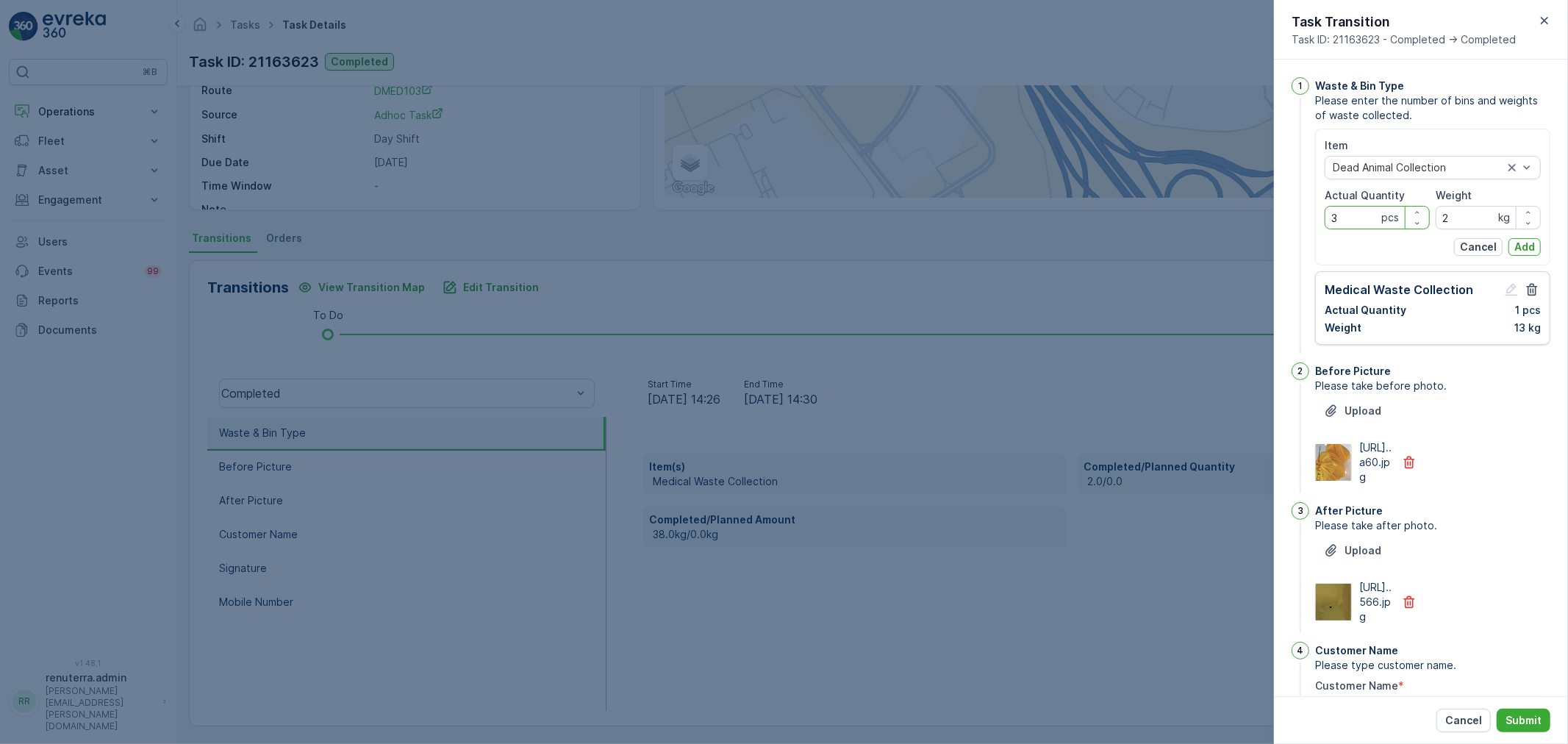
click at [1356, 215] on Quantity "3" at bounding box center [1377, 218] width 105 height 24
type Quantity "4"
click at [1475, 218] on input "2" at bounding box center [1488, 218] width 105 height 24
type input "25"
click at [1523, 241] on p "Add" at bounding box center [1524, 247] width 20 height 15
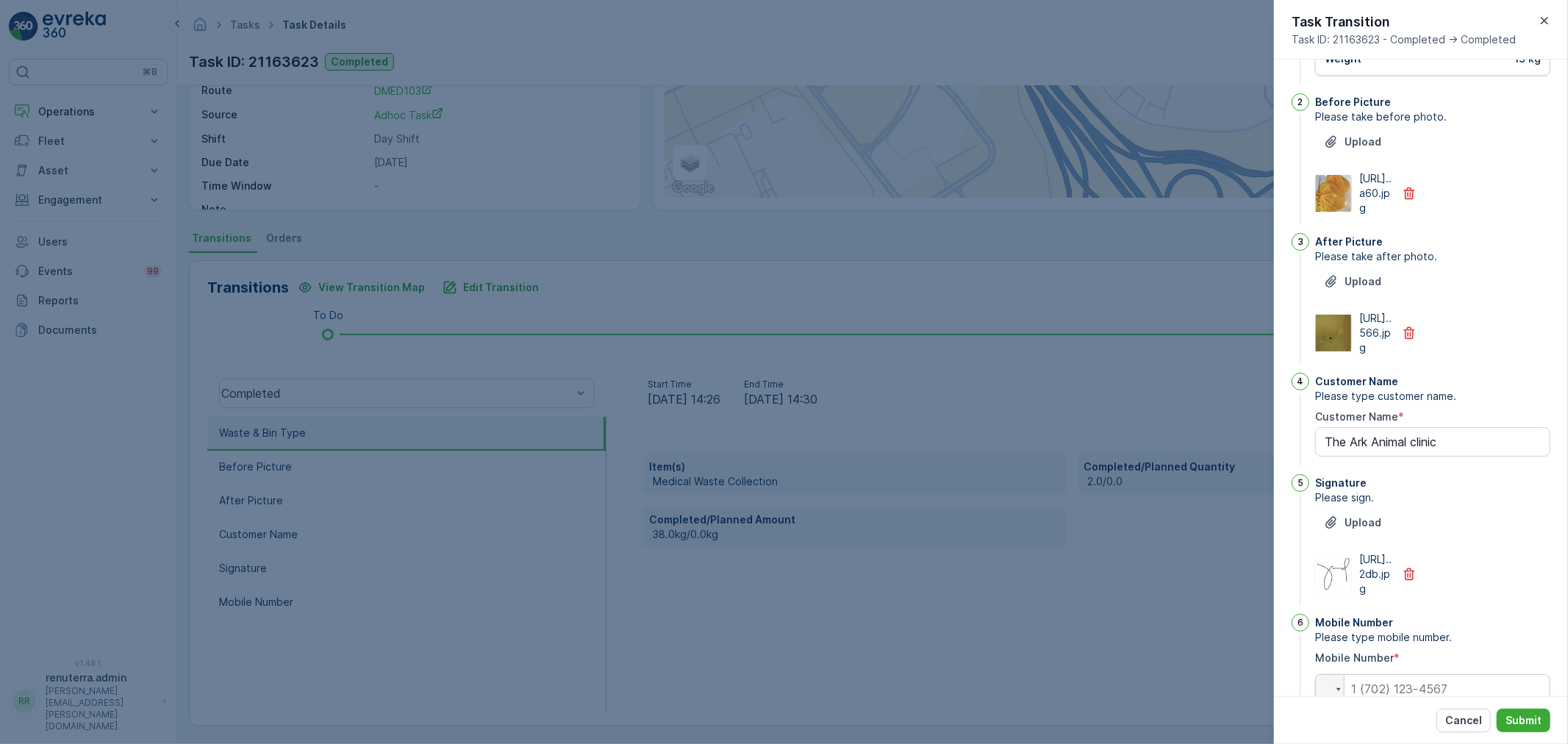
scroll to position [245, 0]
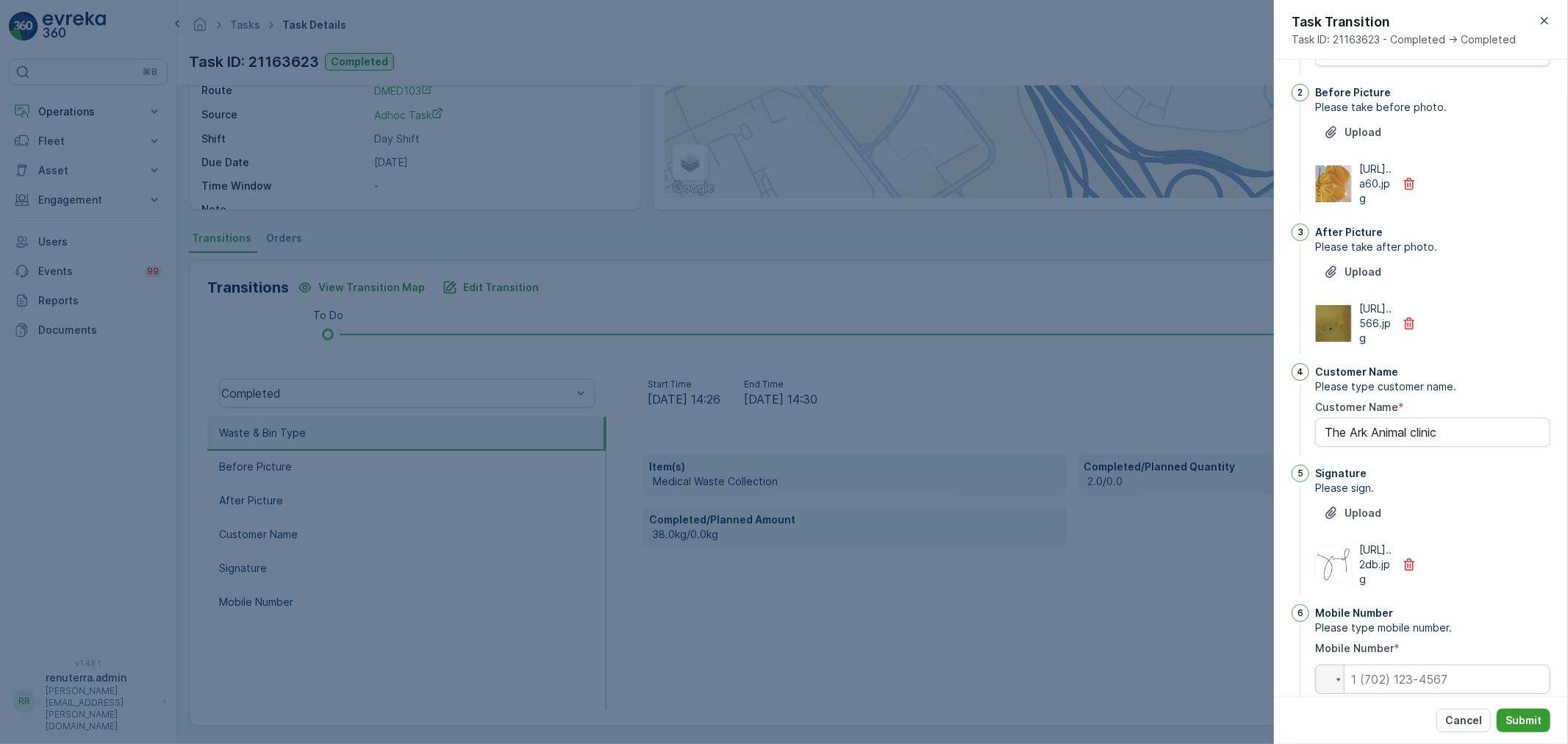
click at [1549, 718] on button "Submit" at bounding box center [1524, 721] width 54 height 24
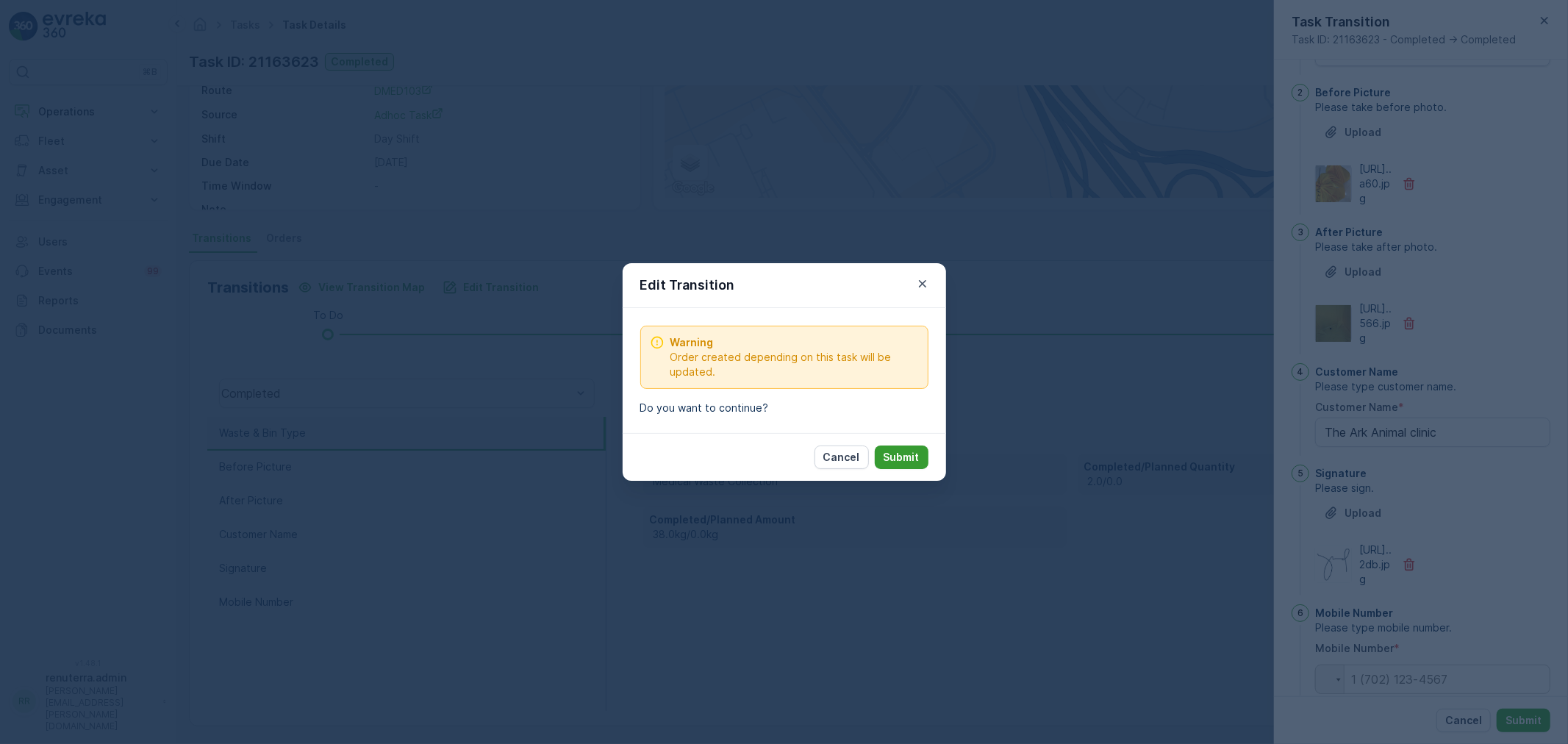
click at [925, 466] on button "Submit" at bounding box center [902, 457] width 54 height 24
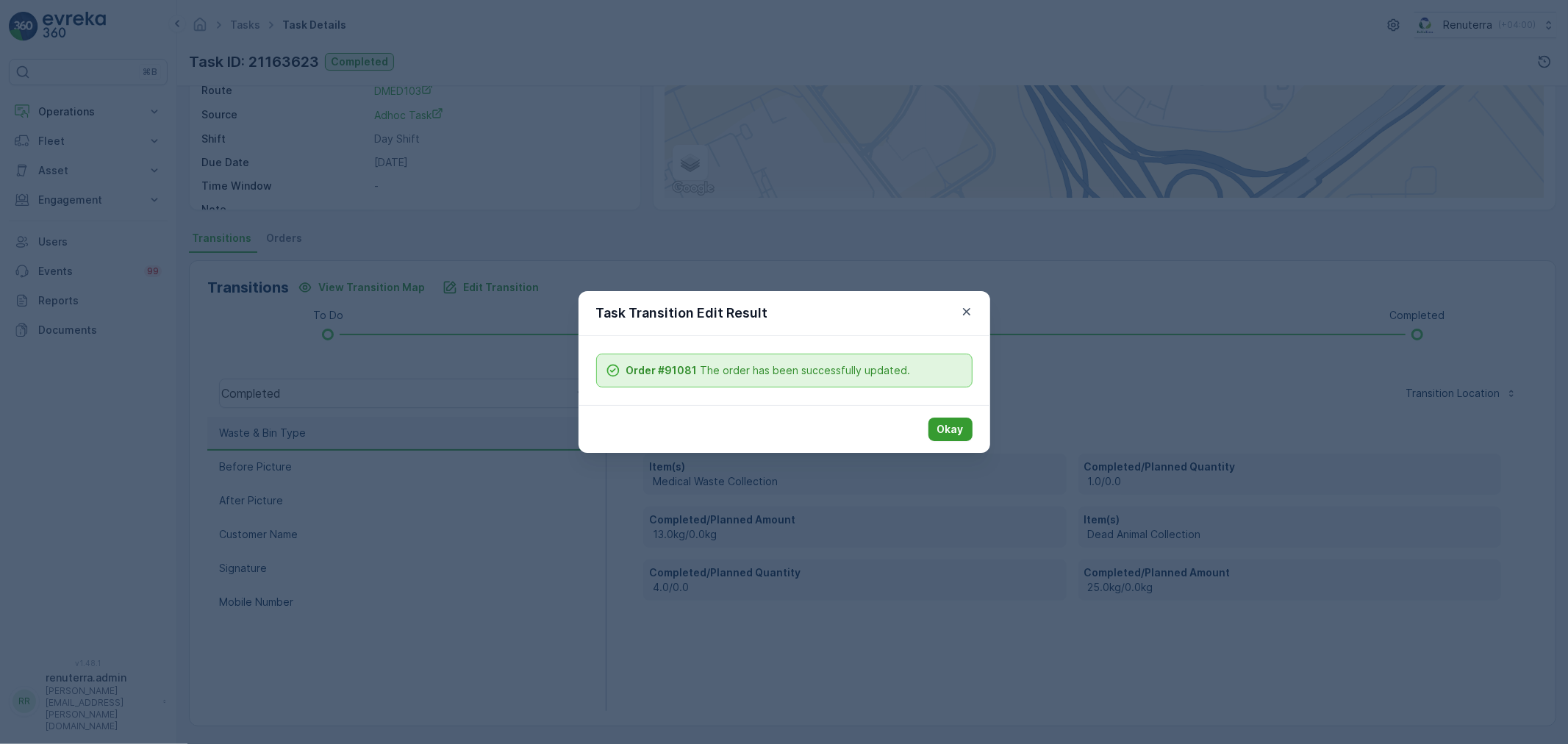
click at [932, 428] on button "Okay" at bounding box center [951, 430] width 44 height 24
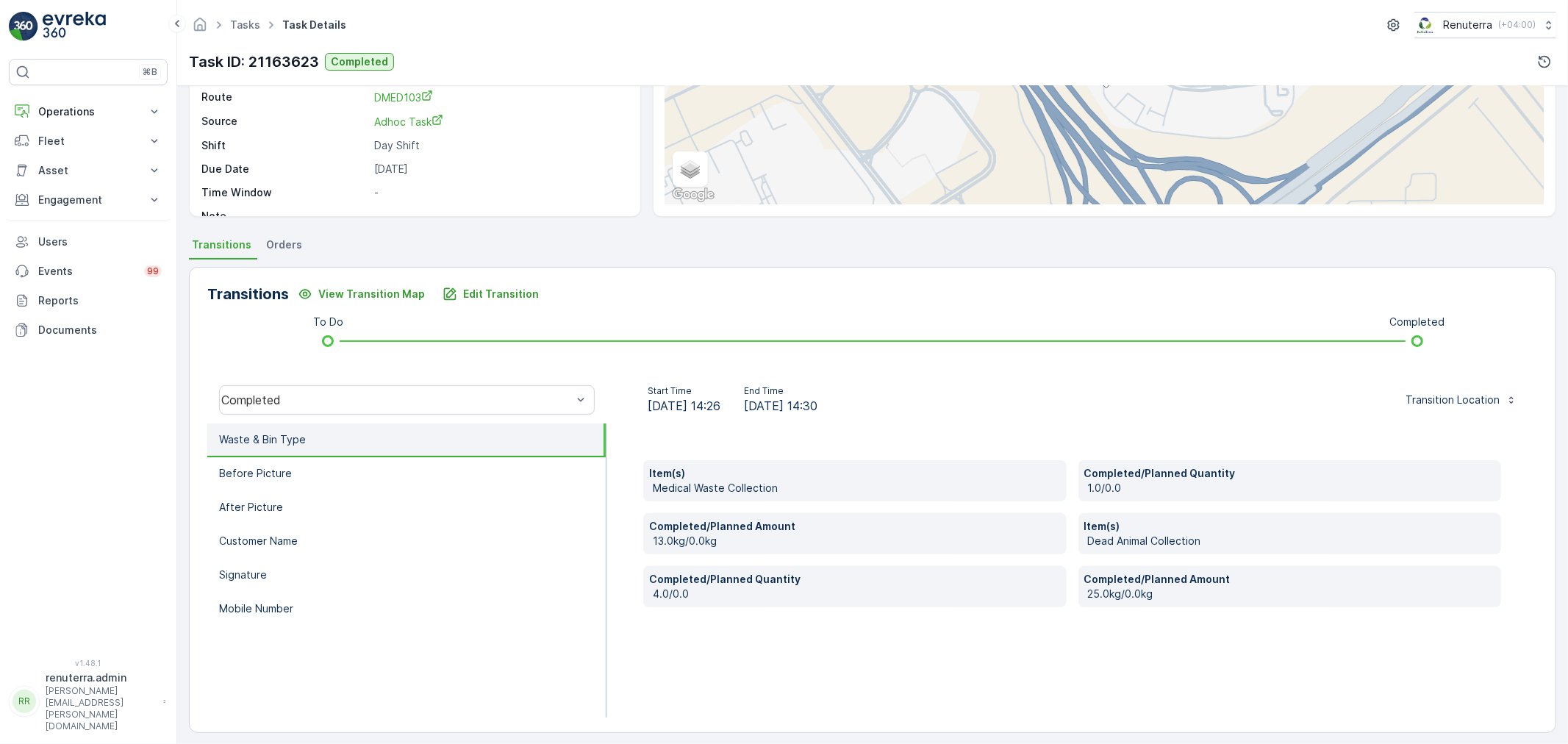
scroll to position [182, 0]
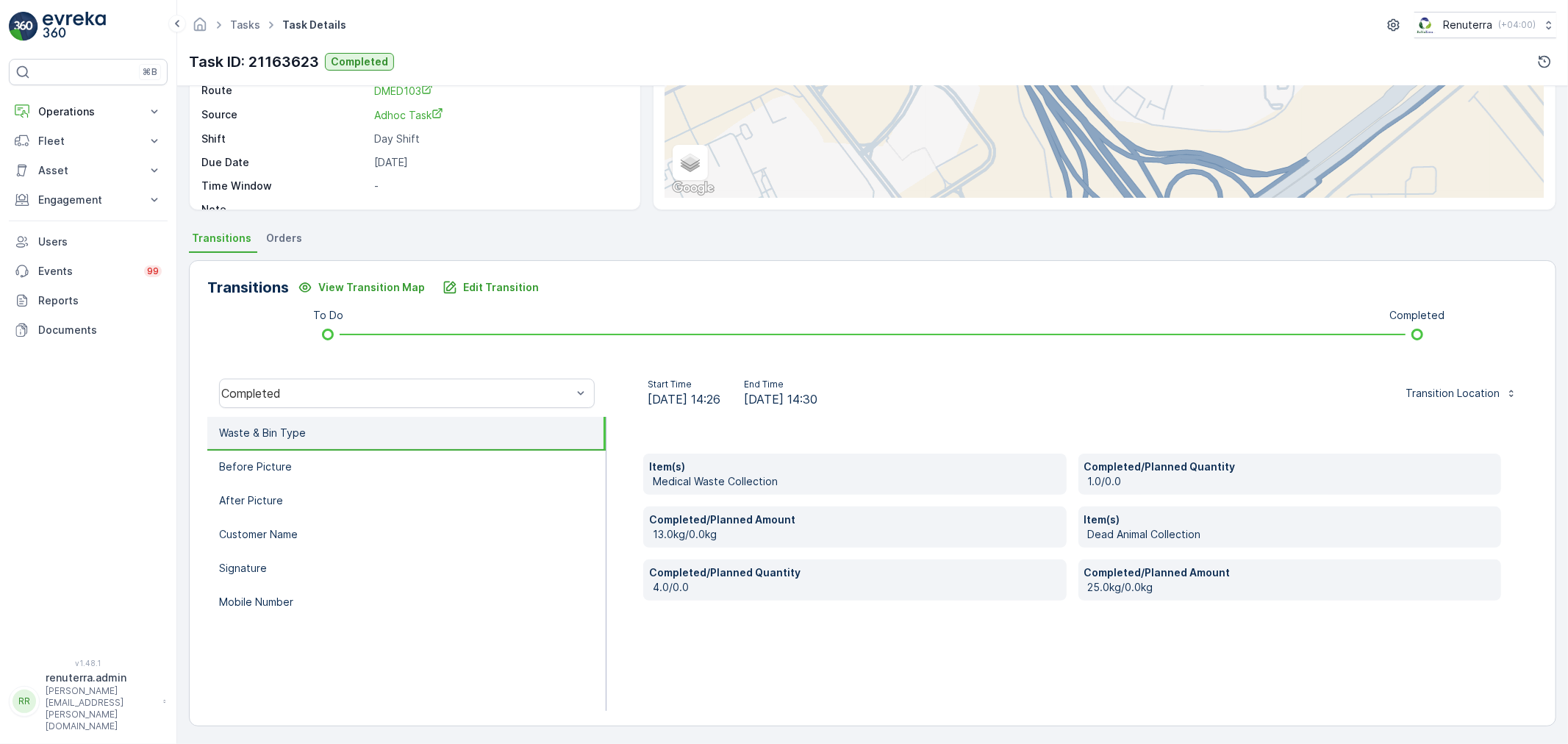
click at [363, 431] on li "Waste & Bin Type" at bounding box center [406, 434] width 398 height 34
click at [363, 461] on li "Before Picture" at bounding box center [406, 468] width 398 height 34
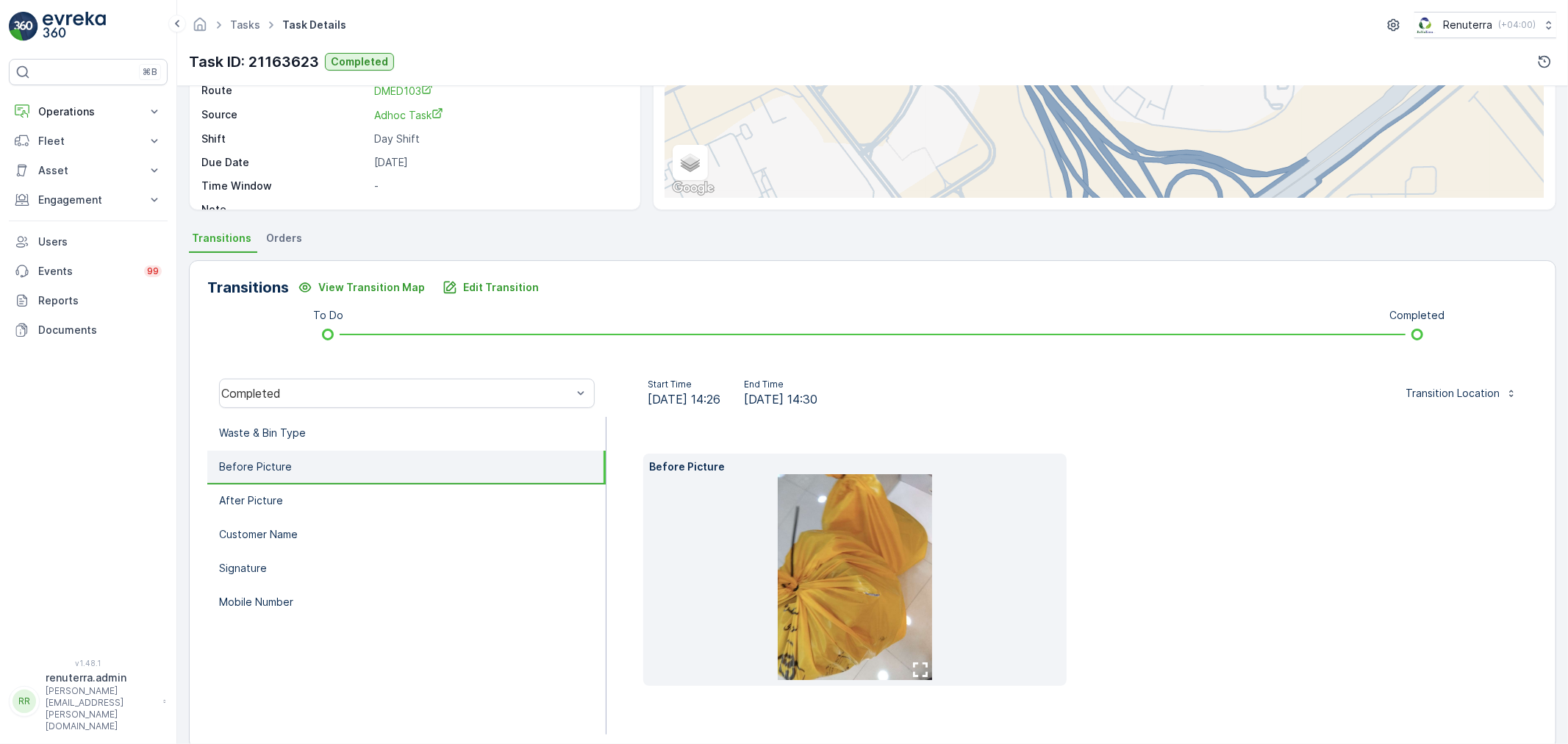
click at [383, 414] on div "Completed" at bounding box center [407, 393] width 399 height 47
click at [369, 431] on li "Waste & Bin Type" at bounding box center [406, 434] width 398 height 34
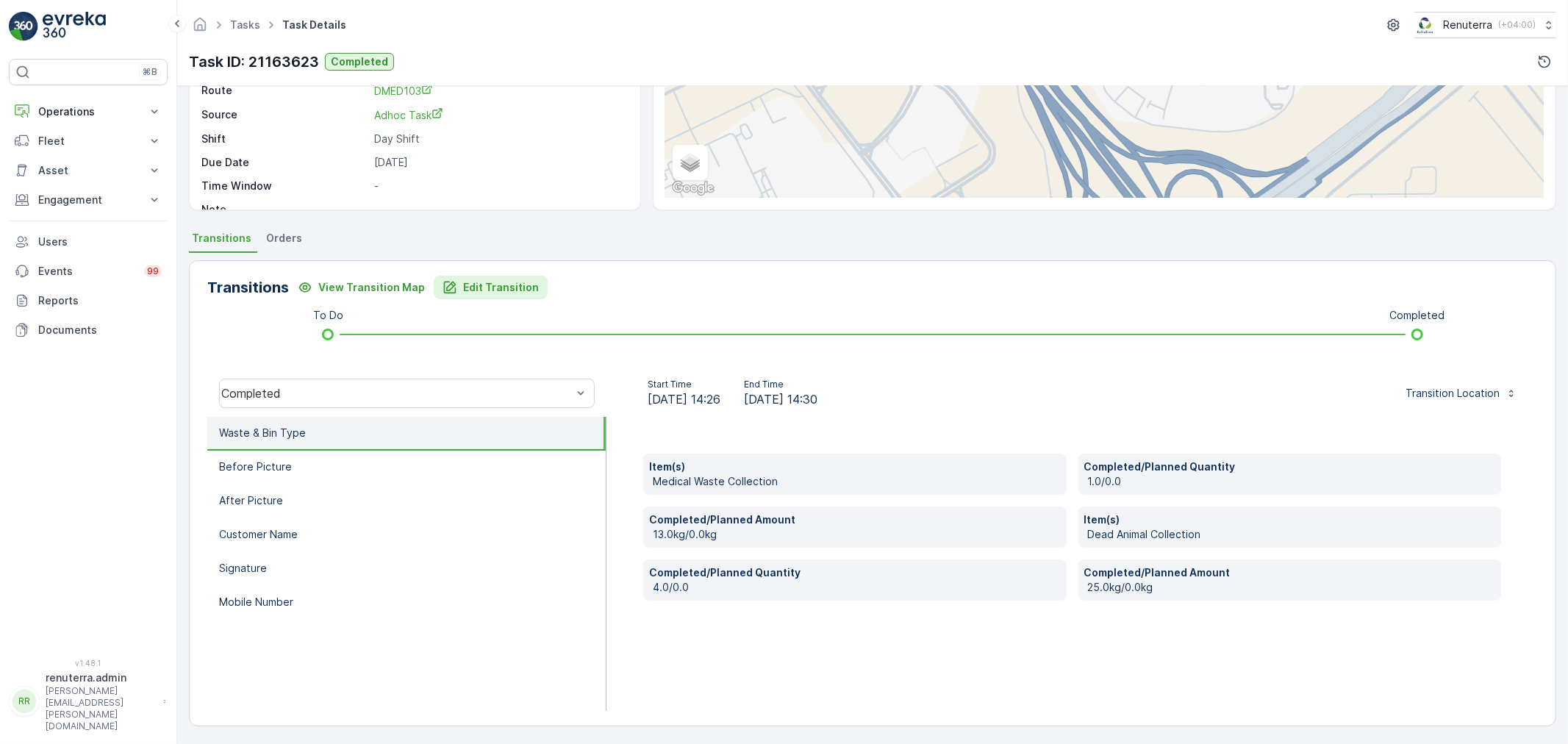
click at [484, 276] on button "Edit Transition" at bounding box center [491, 288] width 114 height 24
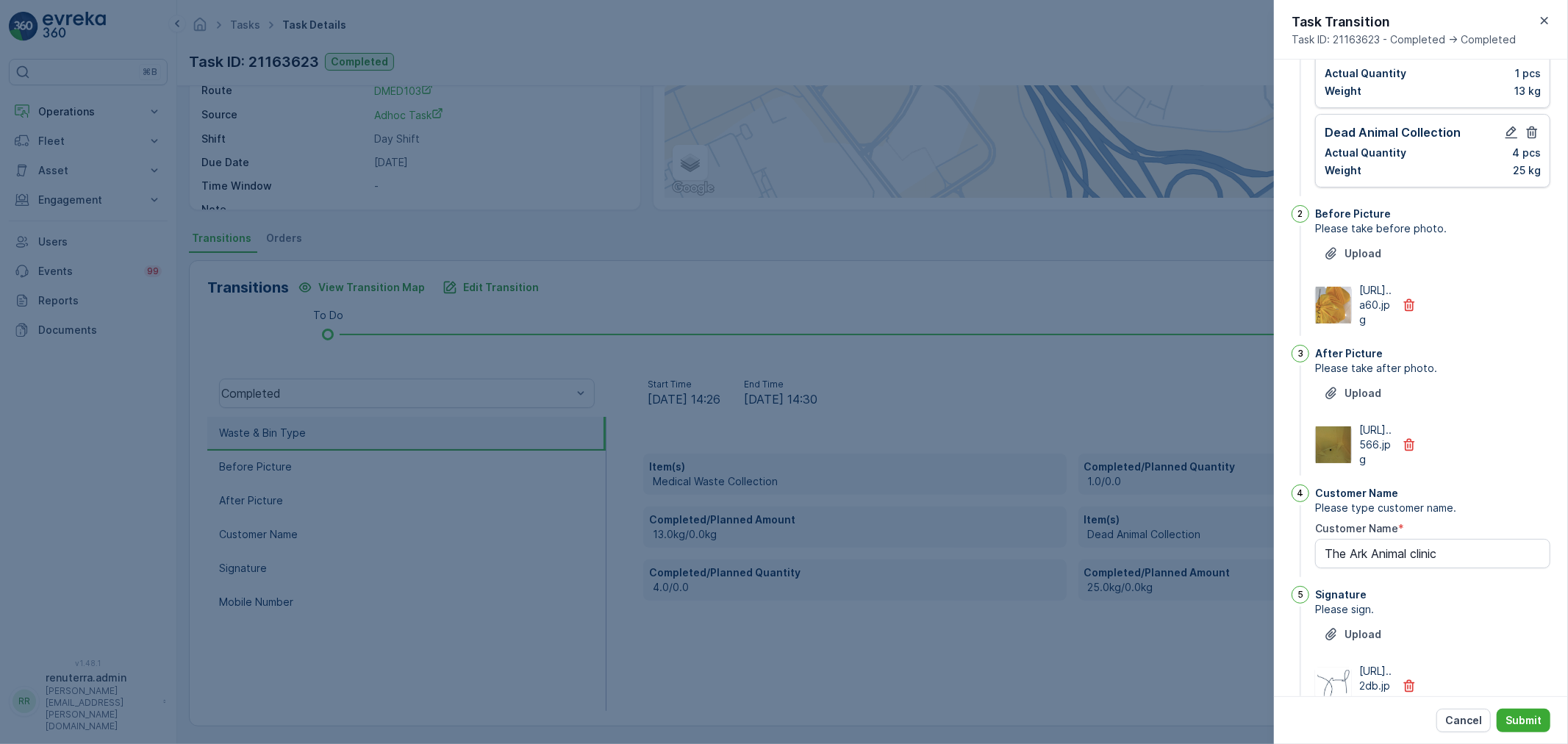
scroll to position [121, 0]
click at [1419, 319] on button "button" at bounding box center [1409, 307] width 32 height 24
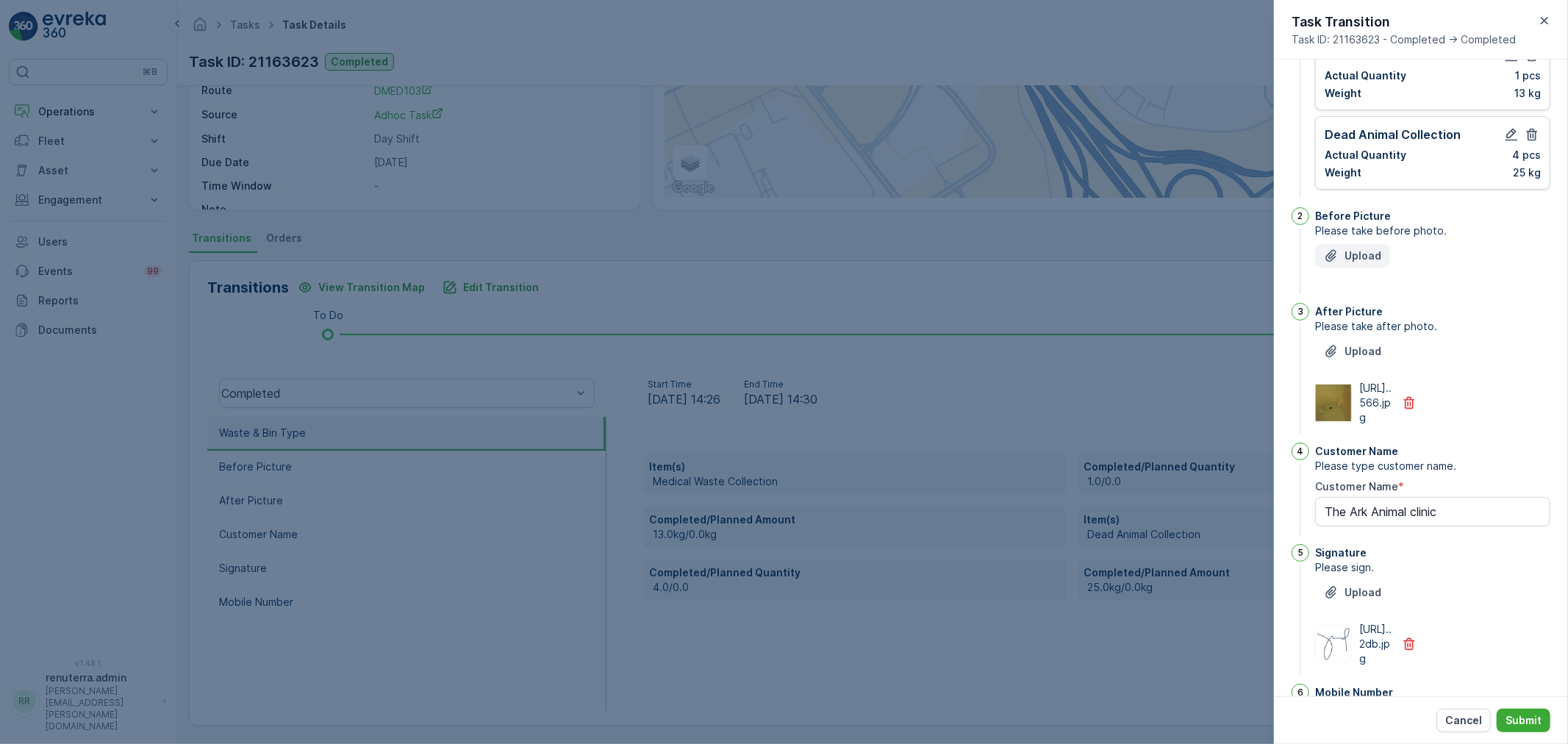
click at [1370, 264] on button "Upload" at bounding box center [1353, 256] width 75 height 24
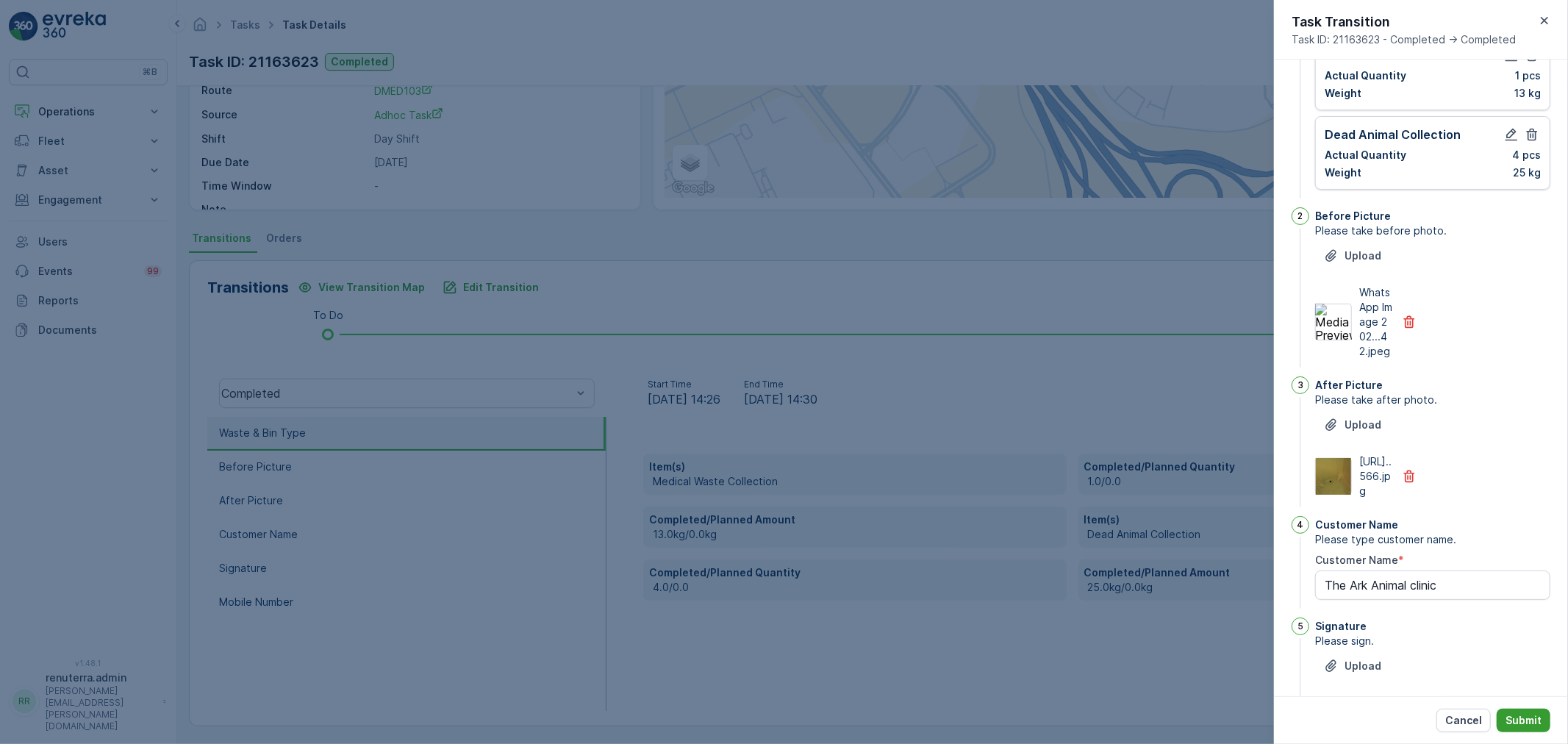
click at [1519, 727] on p "Submit" at bounding box center [1524, 720] width 36 height 15
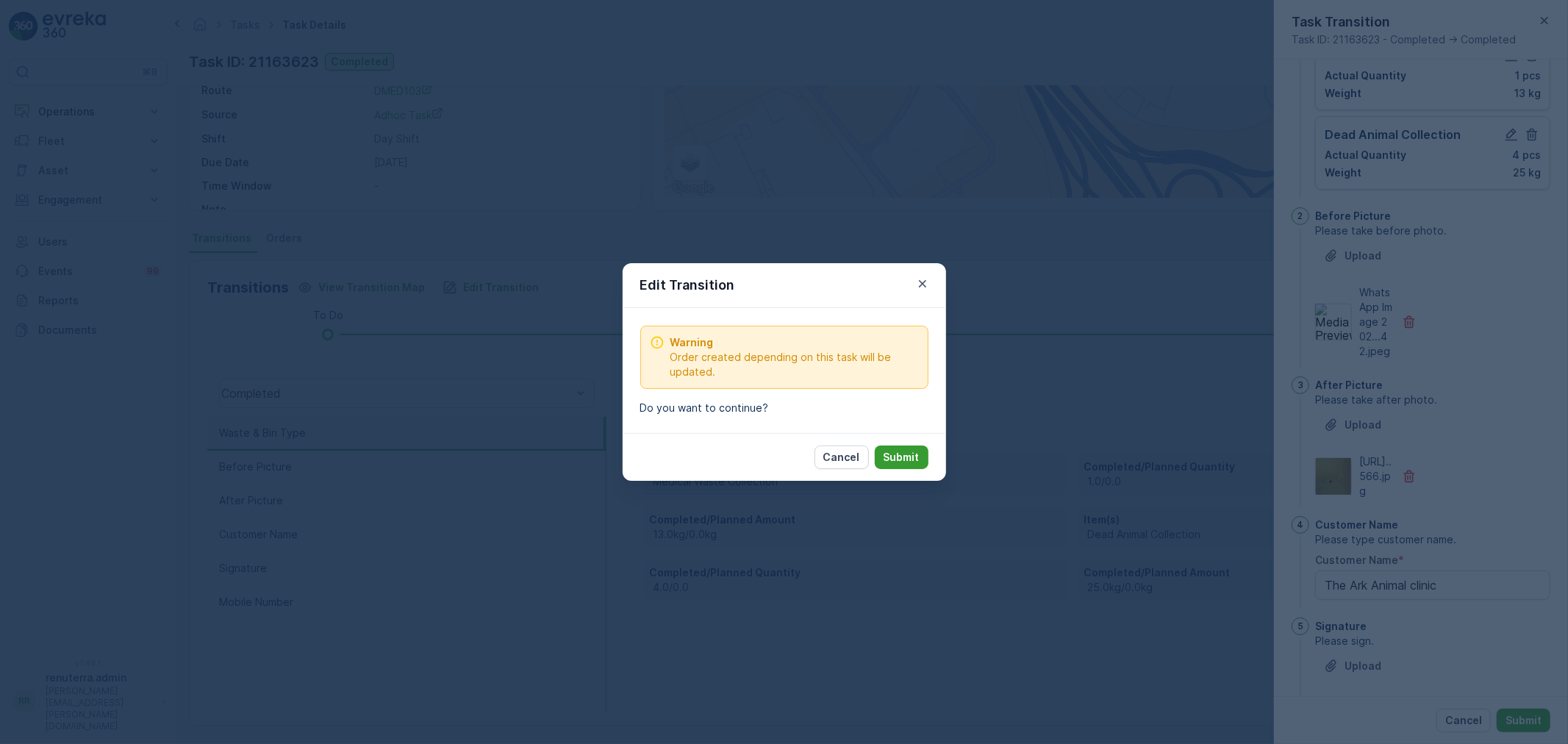
click at [899, 464] on p "Submit" at bounding box center [902, 456] width 36 height 15
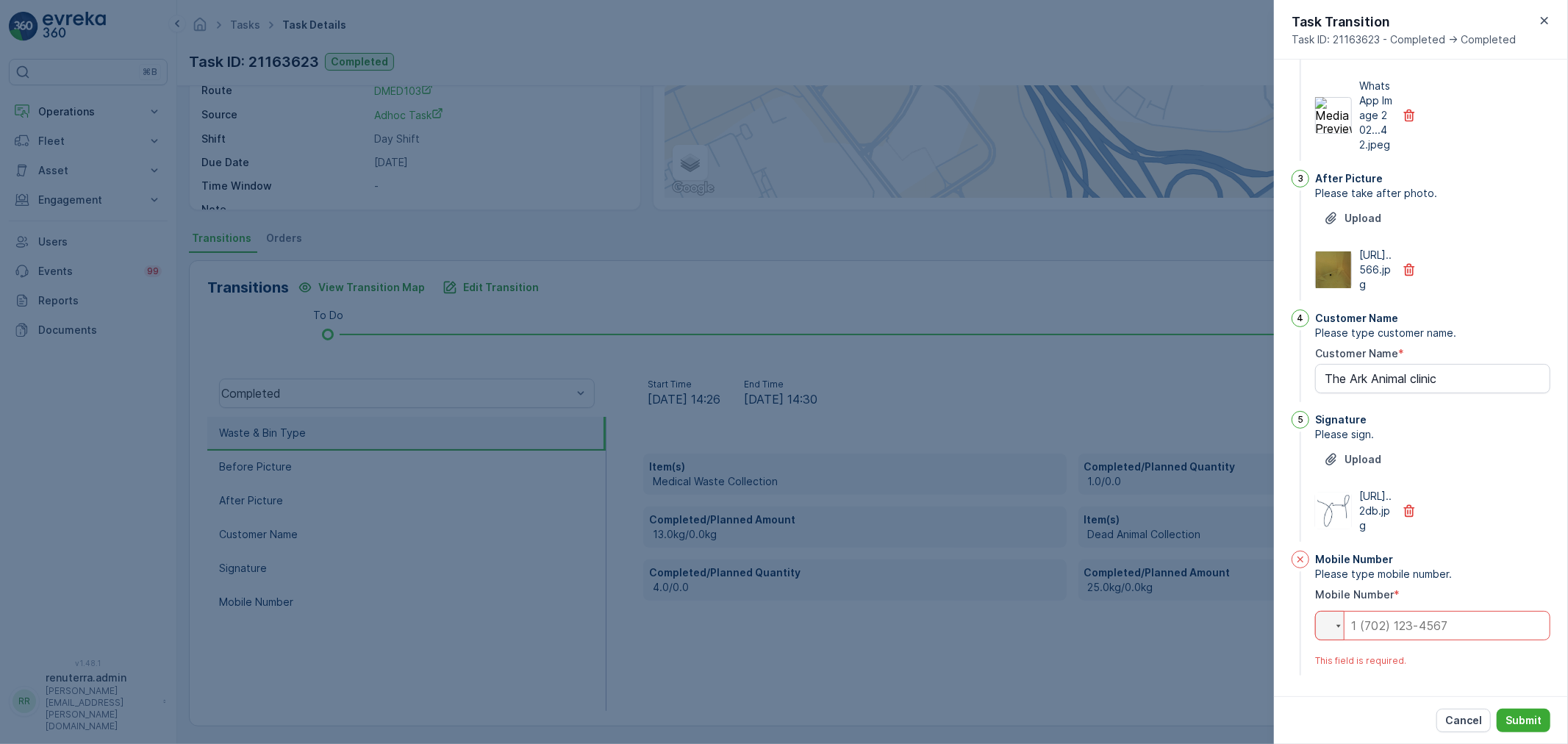
scroll to position [402, 0]
click at [1412, 630] on input "tel" at bounding box center [1433, 625] width 235 height 29
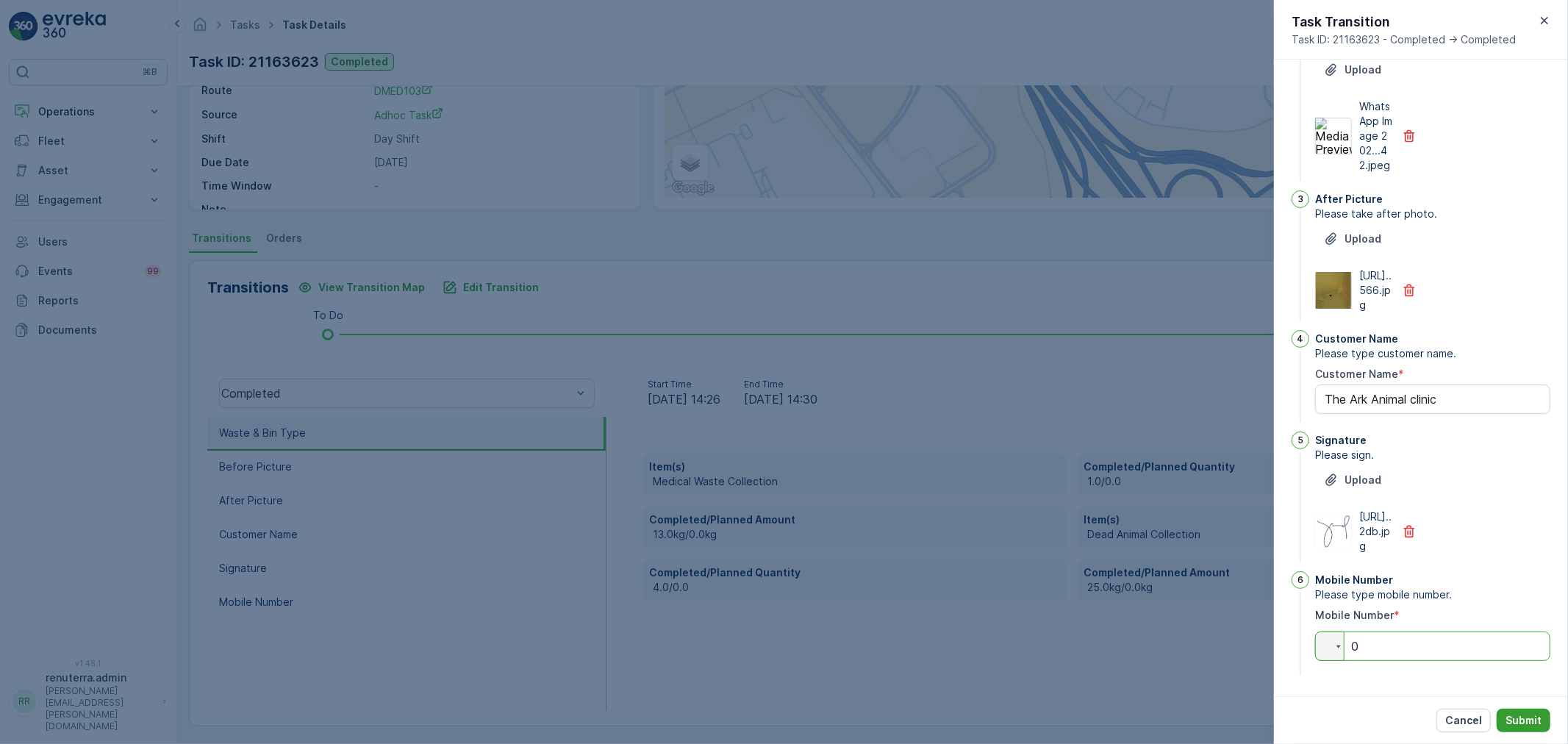
type input "0"
click at [1523, 722] on p "Submit" at bounding box center [1524, 720] width 36 height 15
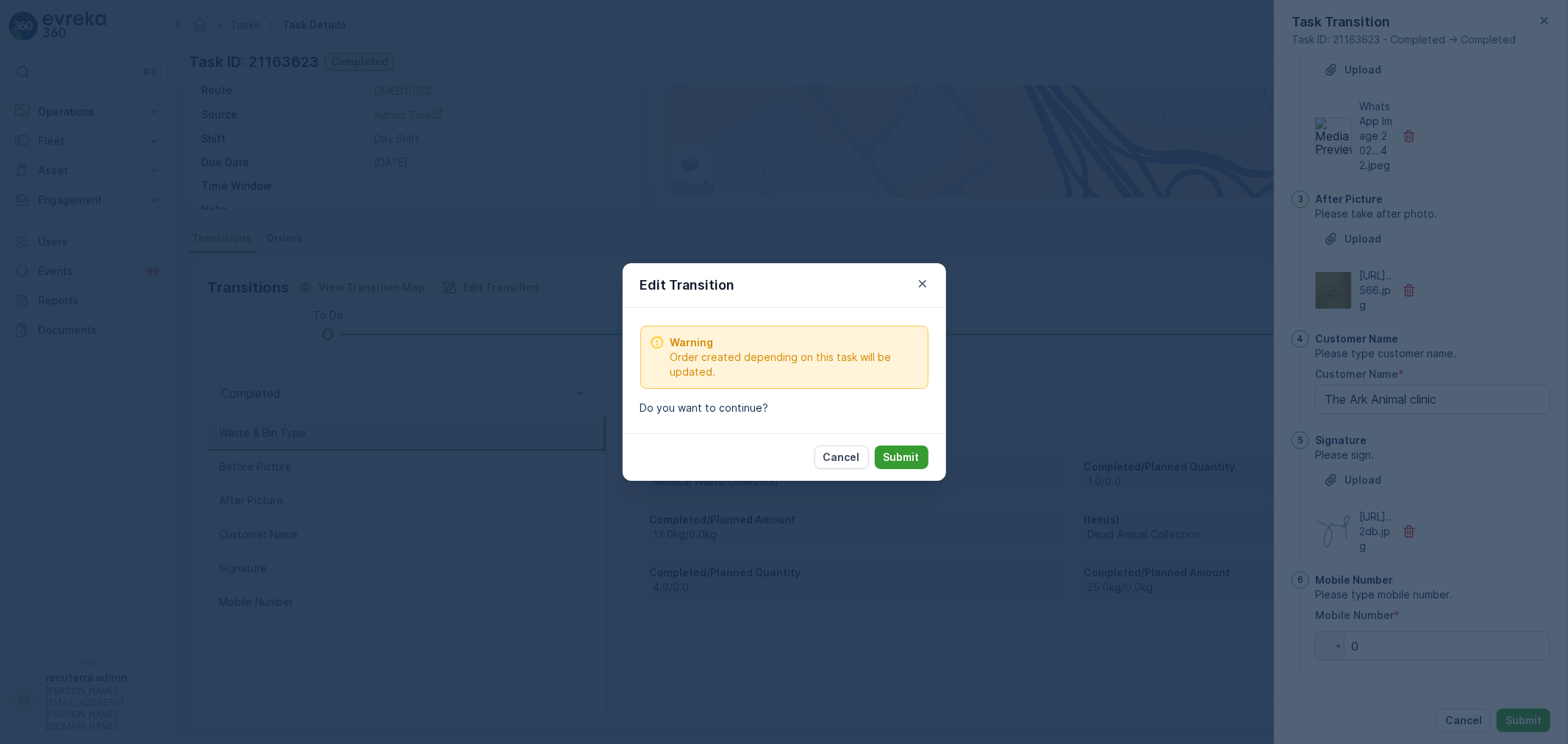
click at [924, 460] on button "Submit" at bounding box center [902, 457] width 54 height 24
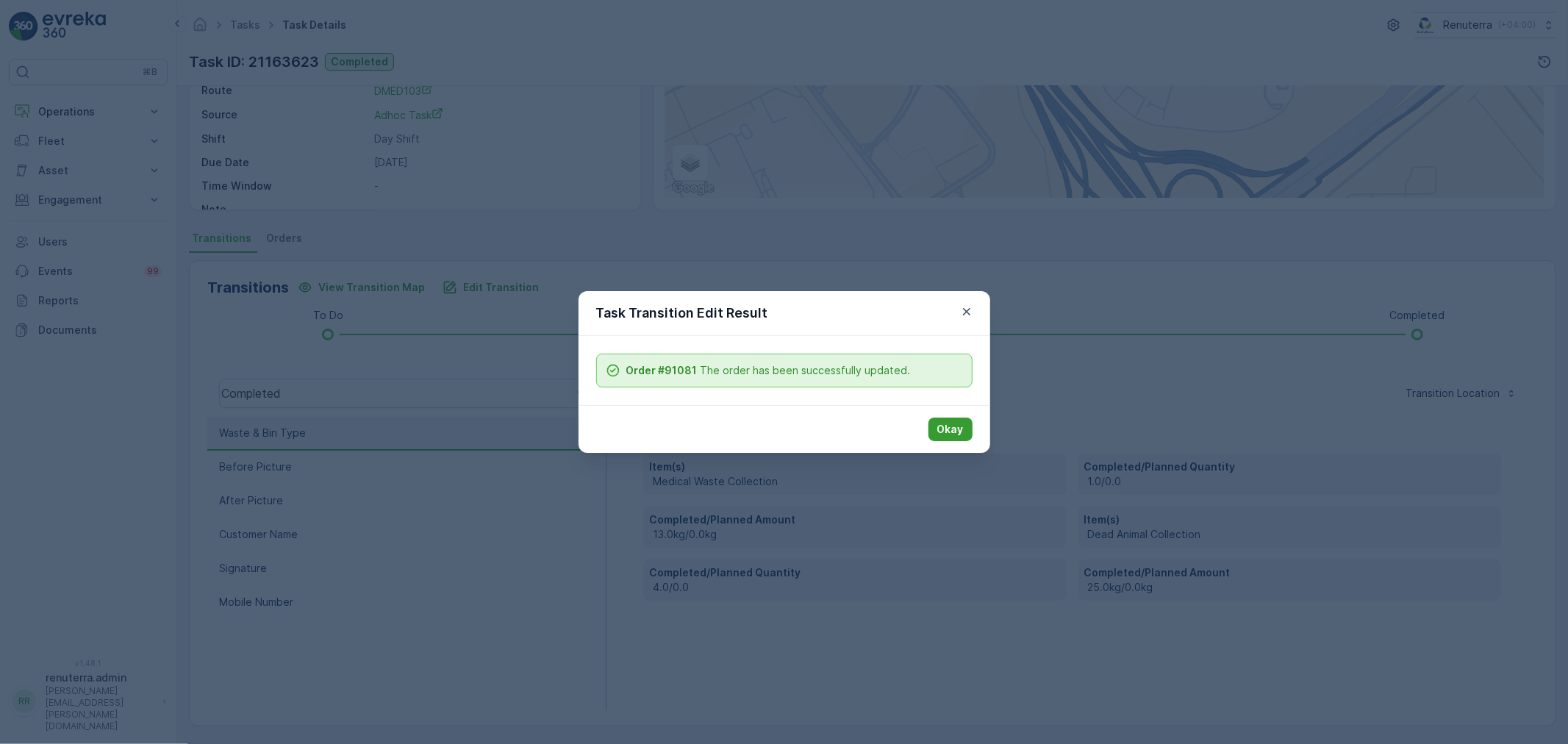
click at [945, 433] on p "Okay" at bounding box center [950, 429] width 26 height 15
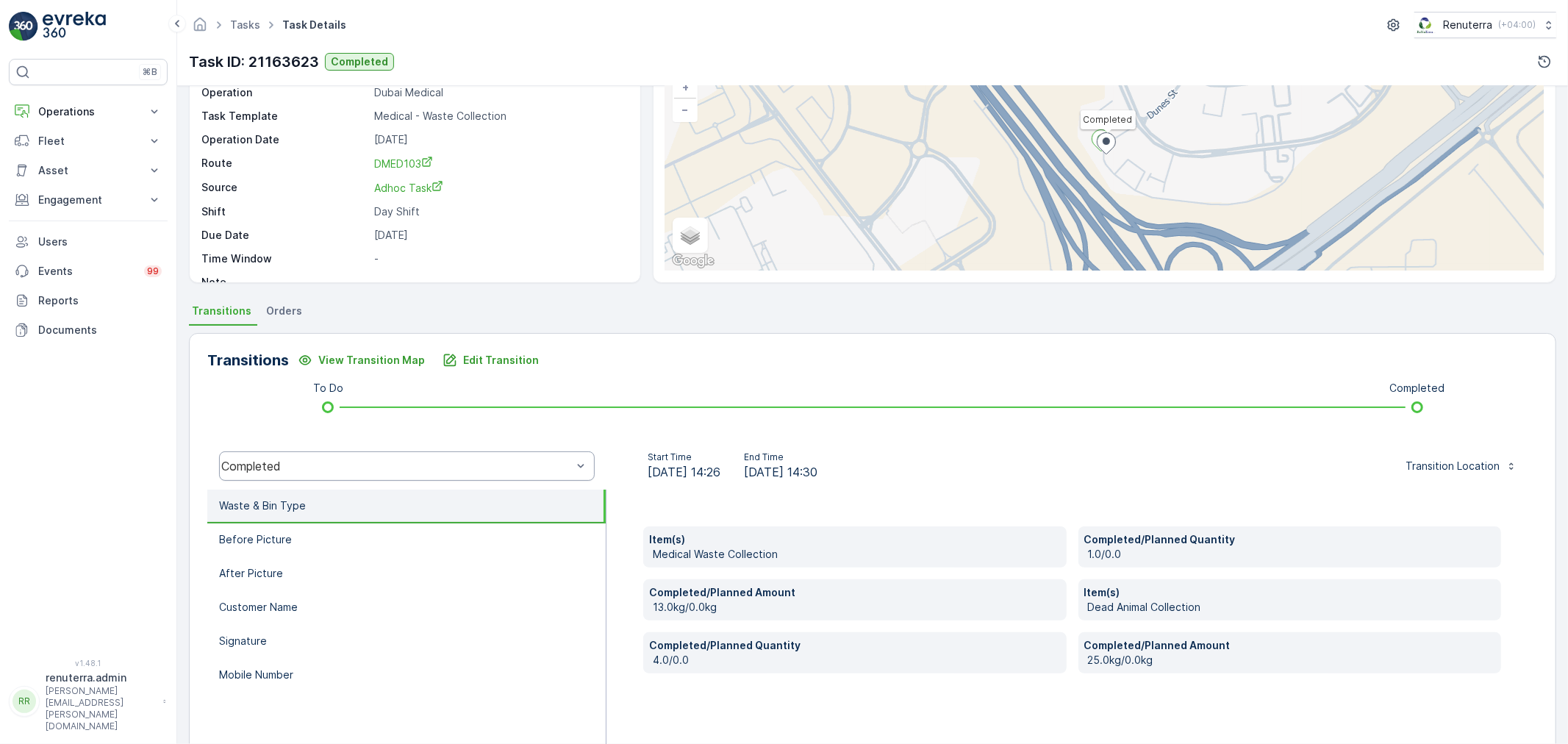
scroll to position [100, 0]
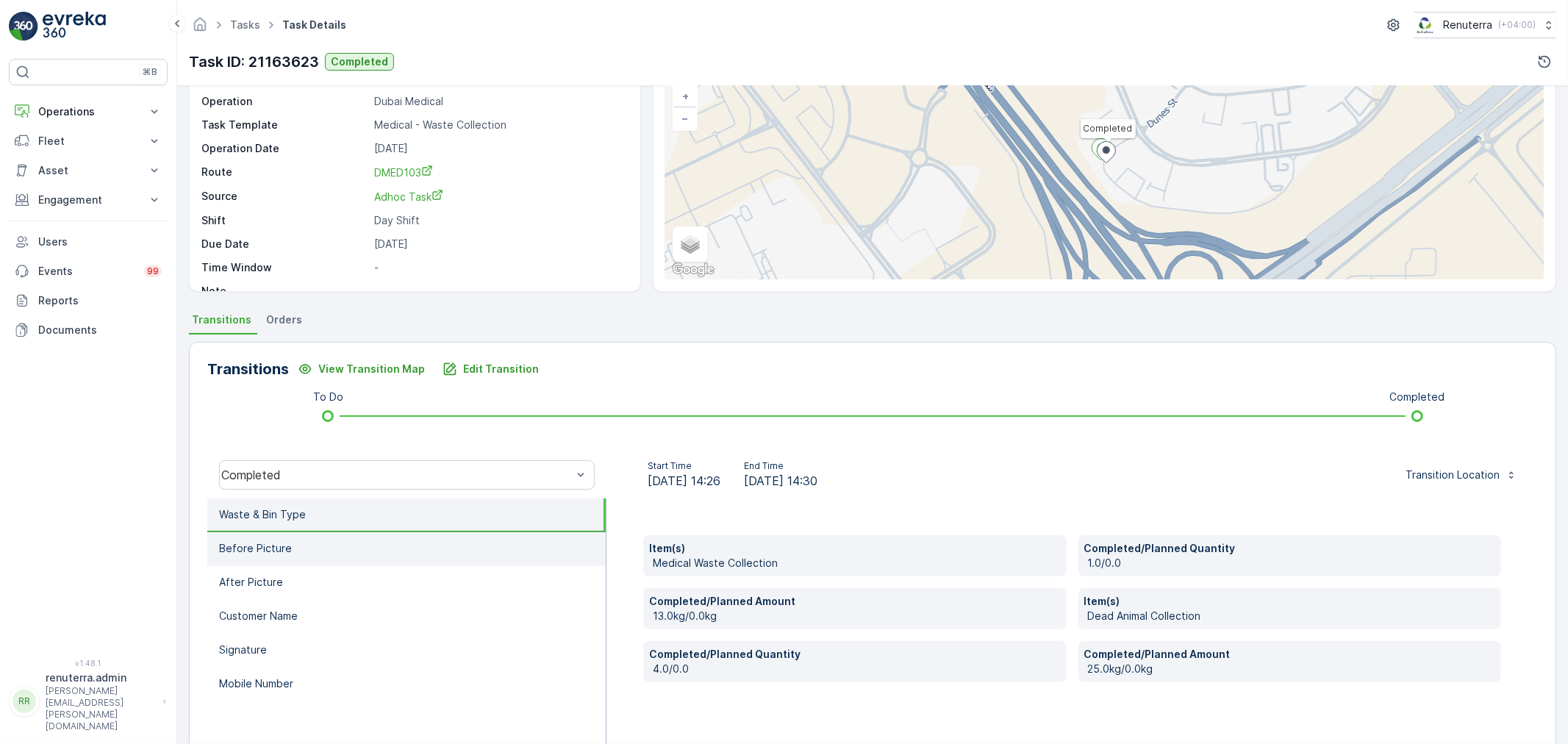
click at [285, 554] on p "Before Picture" at bounding box center [255, 548] width 73 height 15
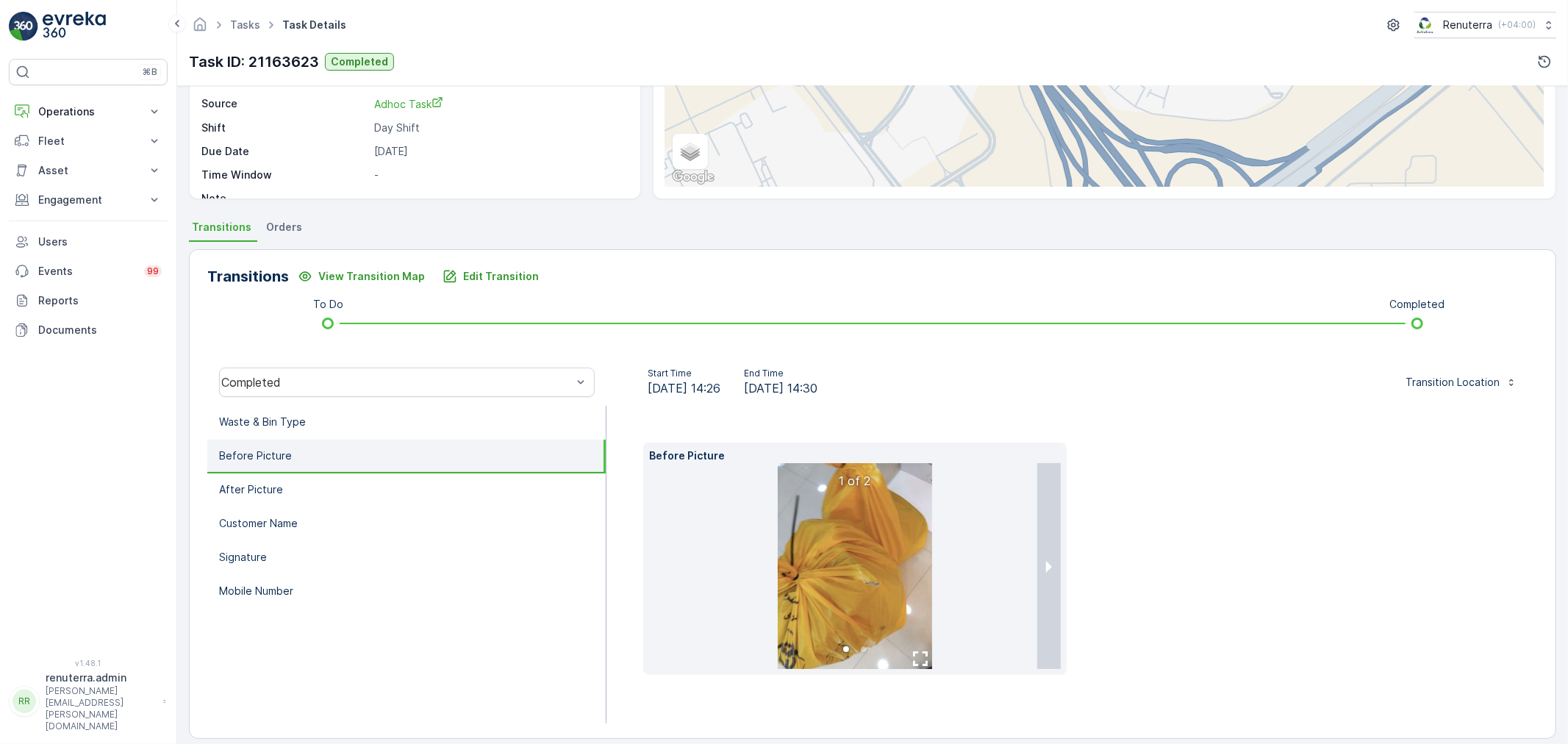
scroll to position [206, 0]
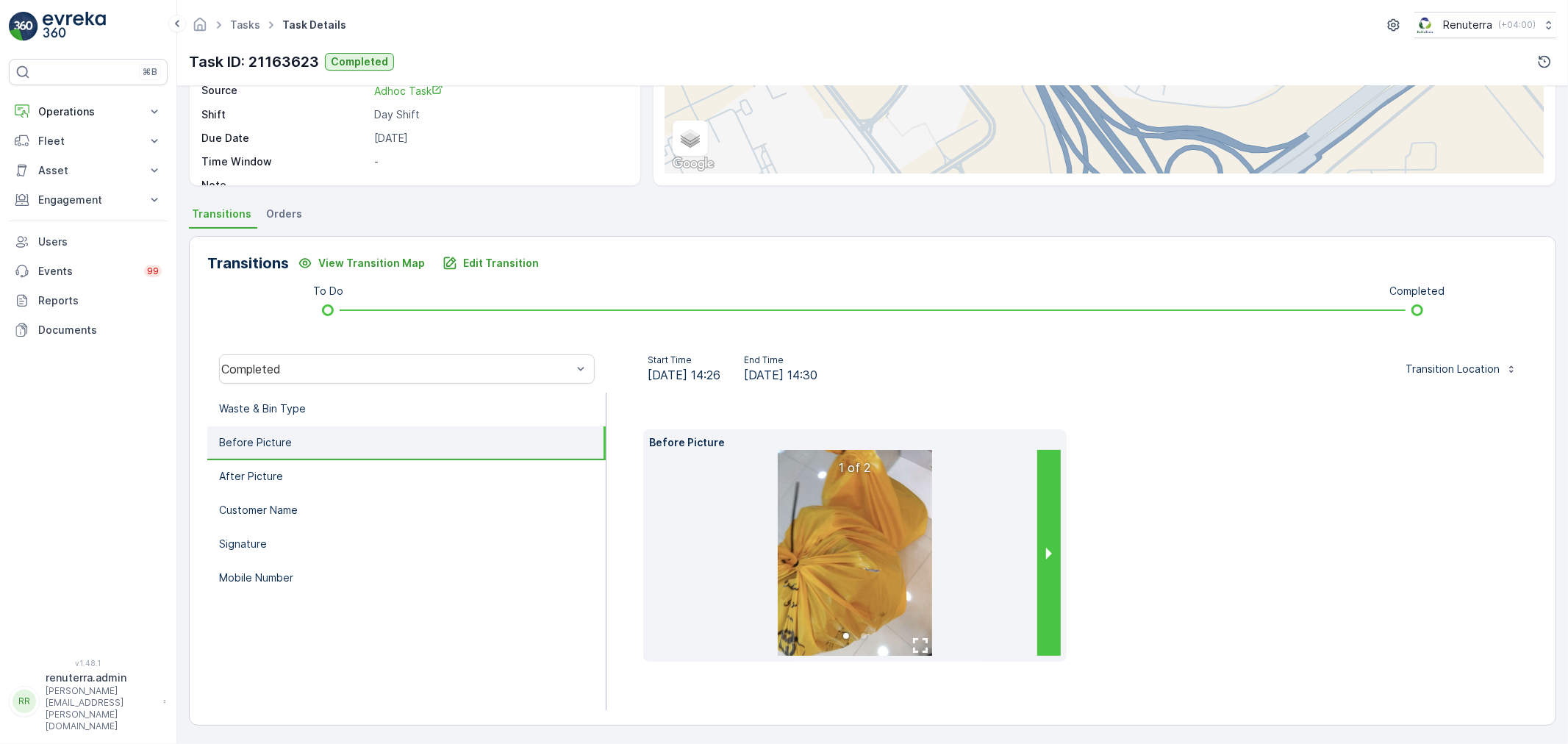
click at [1046, 573] on button "next slide / item" at bounding box center [1049, 552] width 24 height 206
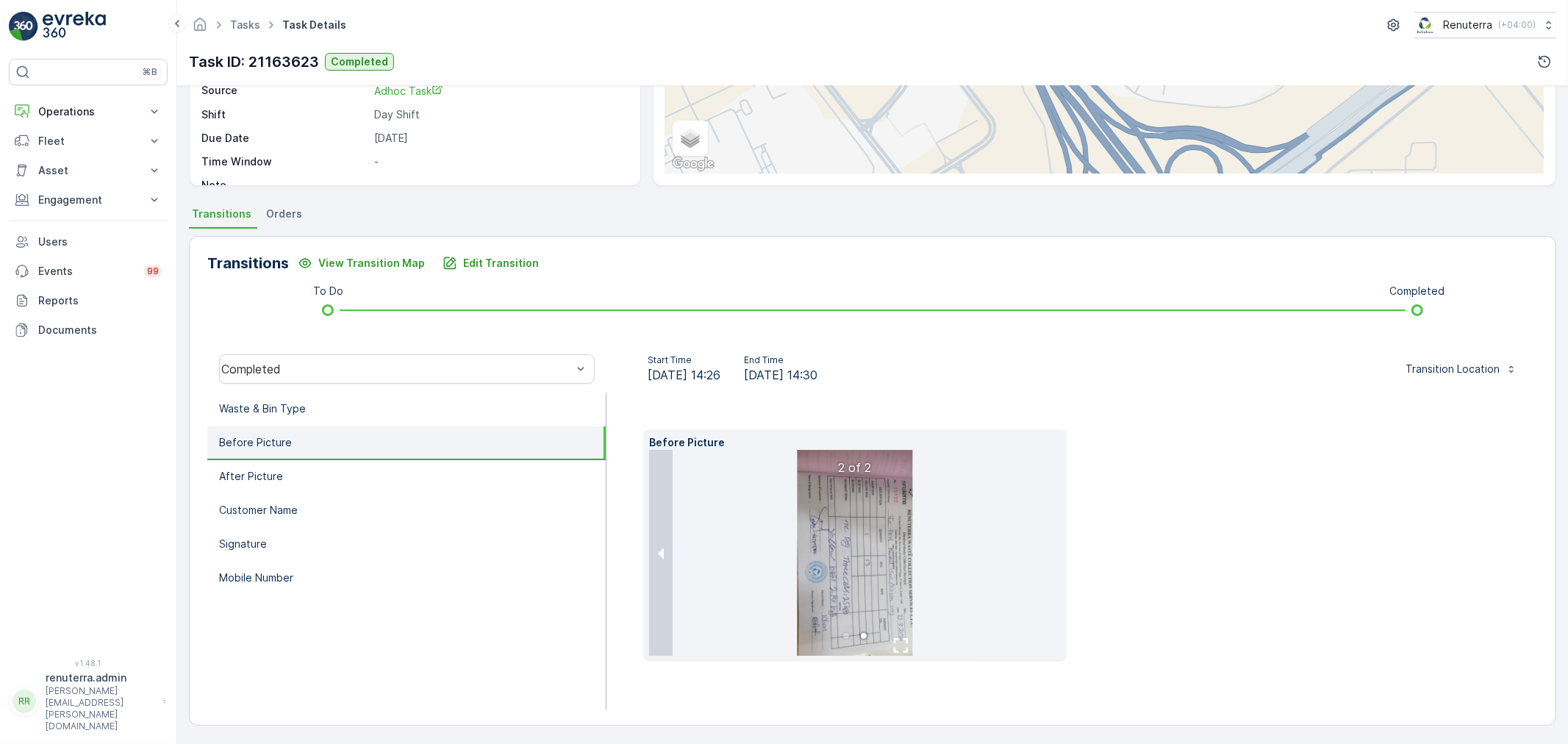
click at [854, 567] on img at bounding box center [855, 552] width 116 height 206
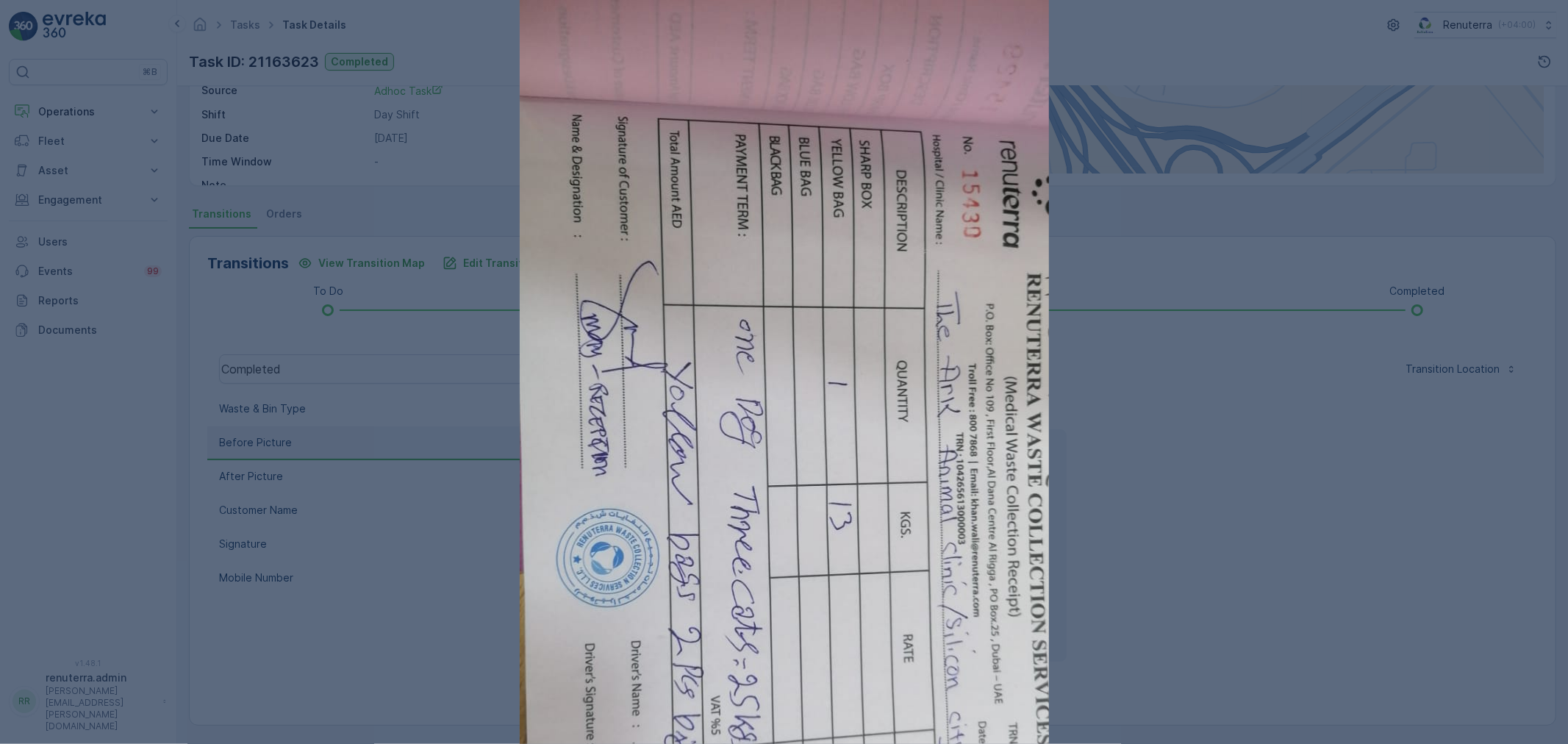
click at [1223, 627] on div at bounding box center [784, 372] width 1568 height 744
